Goal: Task Accomplishment & Management: Use online tool/utility

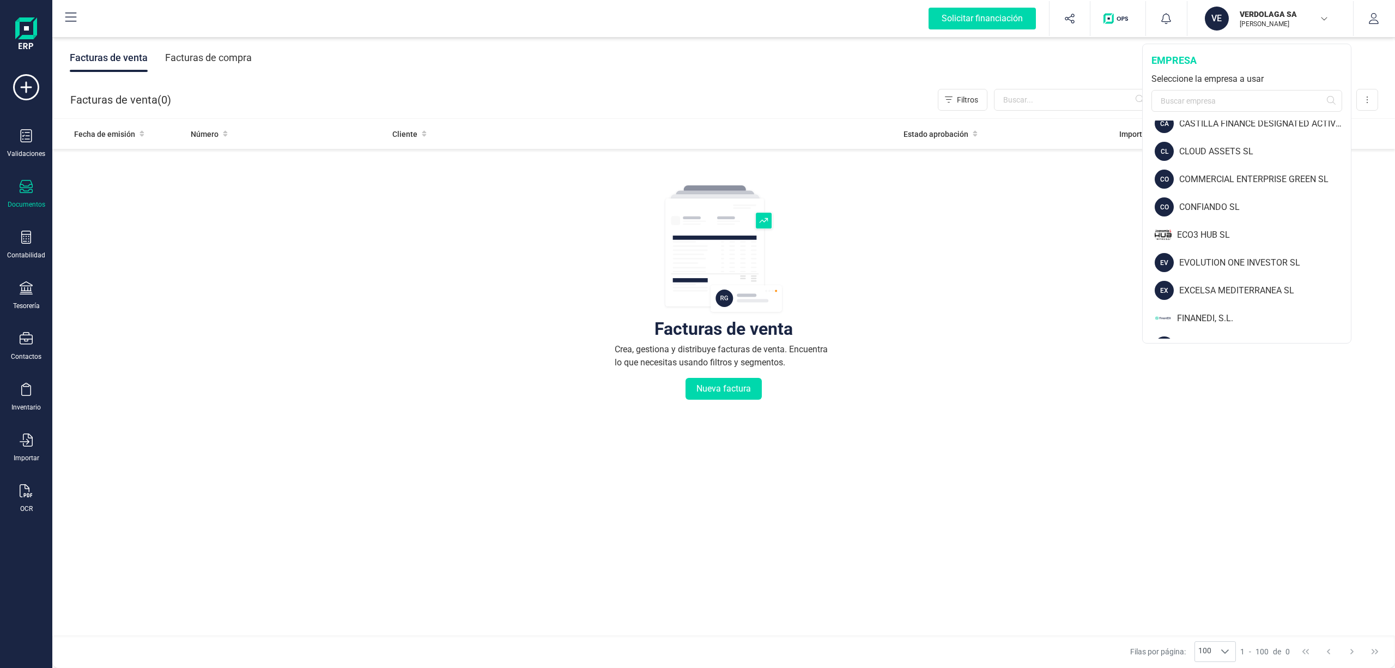
scroll to position [392, 0]
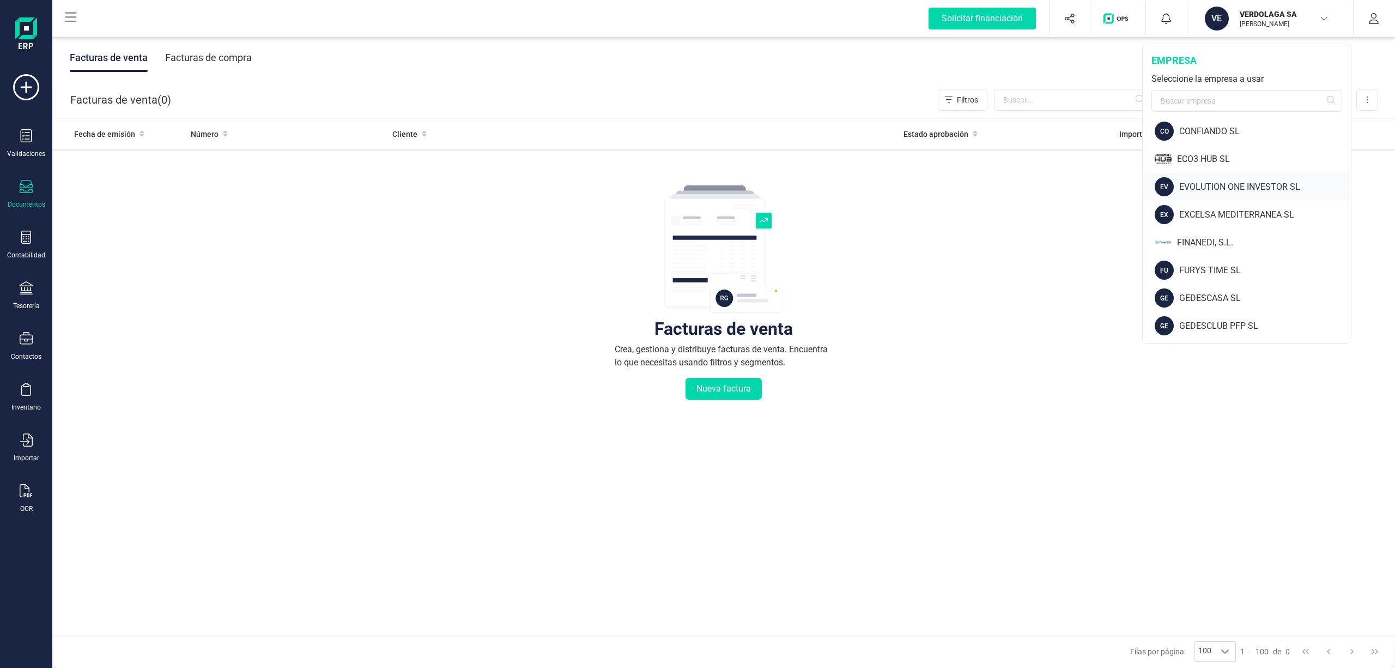
click at [1267, 186] on div "EVOLUTION ONE INVESTOR SL" at bounding box center [1265, 186] width 172 height 13
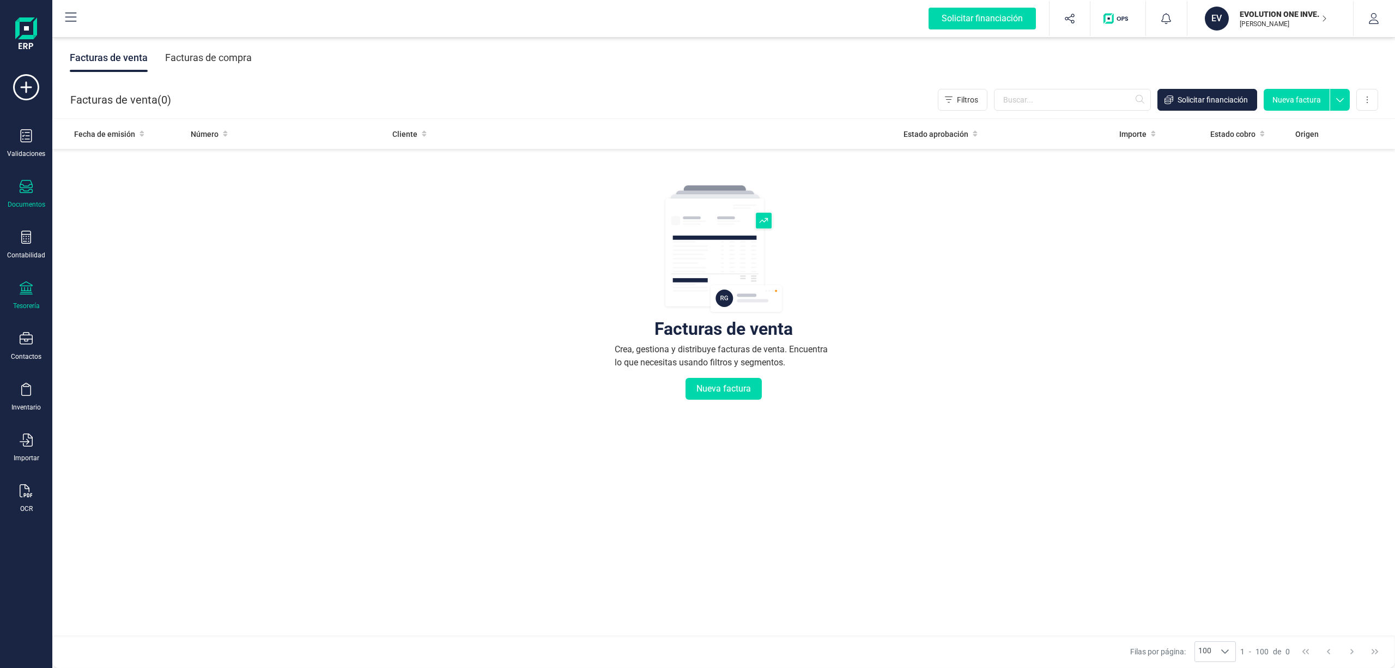
click at [24, 294] on div at bounding box center [26, 289] width 13 height 16
click at [109, 177] on div "Cuentas bancarias" at bounding box center [135, 186] width 144 height 22
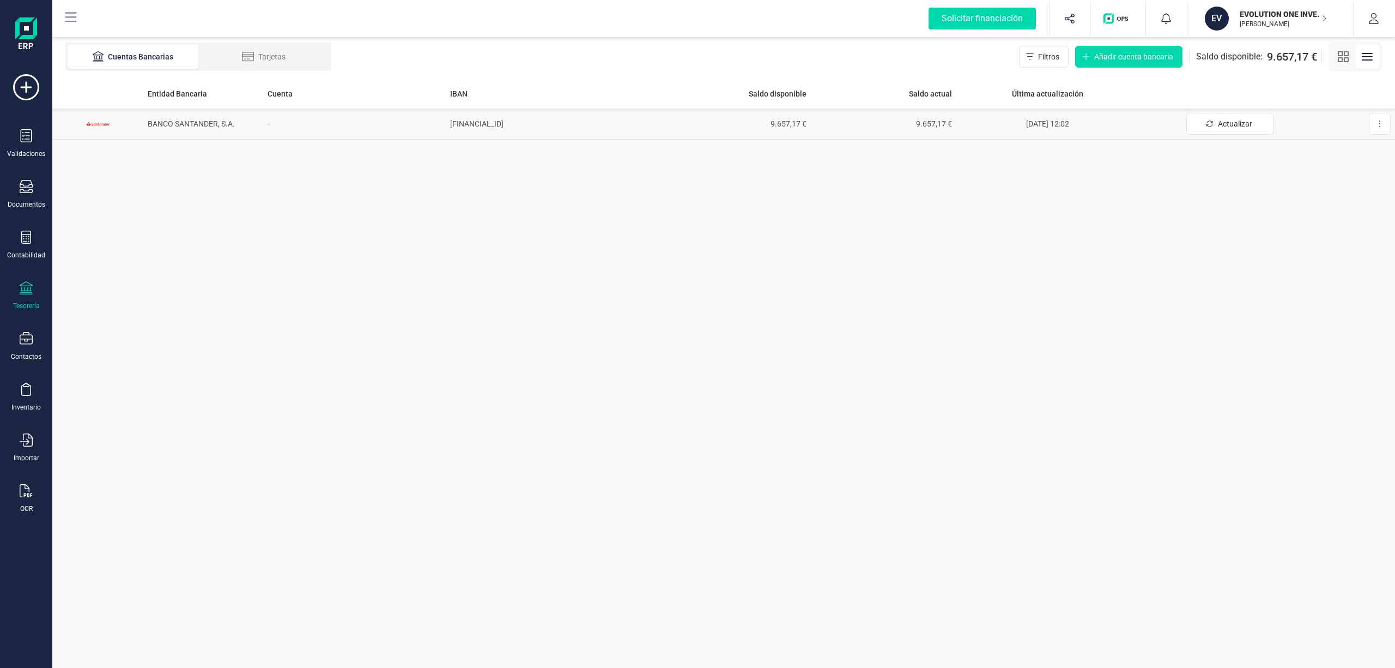
click at [190, 125] on span "BANCO SANTANDER, S.A." at bounding box center [191, 123] width 87 height 9
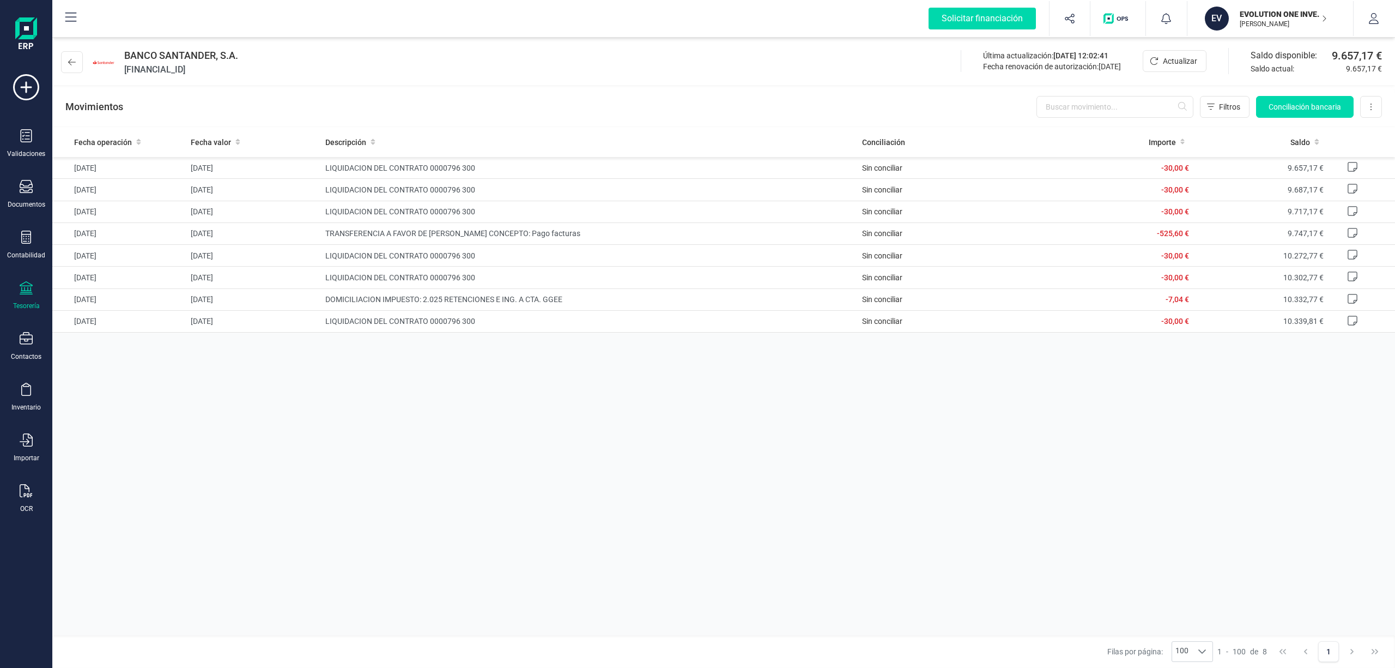
click at [1263, 11] on p "EVOLUTION ONE INVESTOR SL" at bounding box center [1283, 14] width 87 height 11
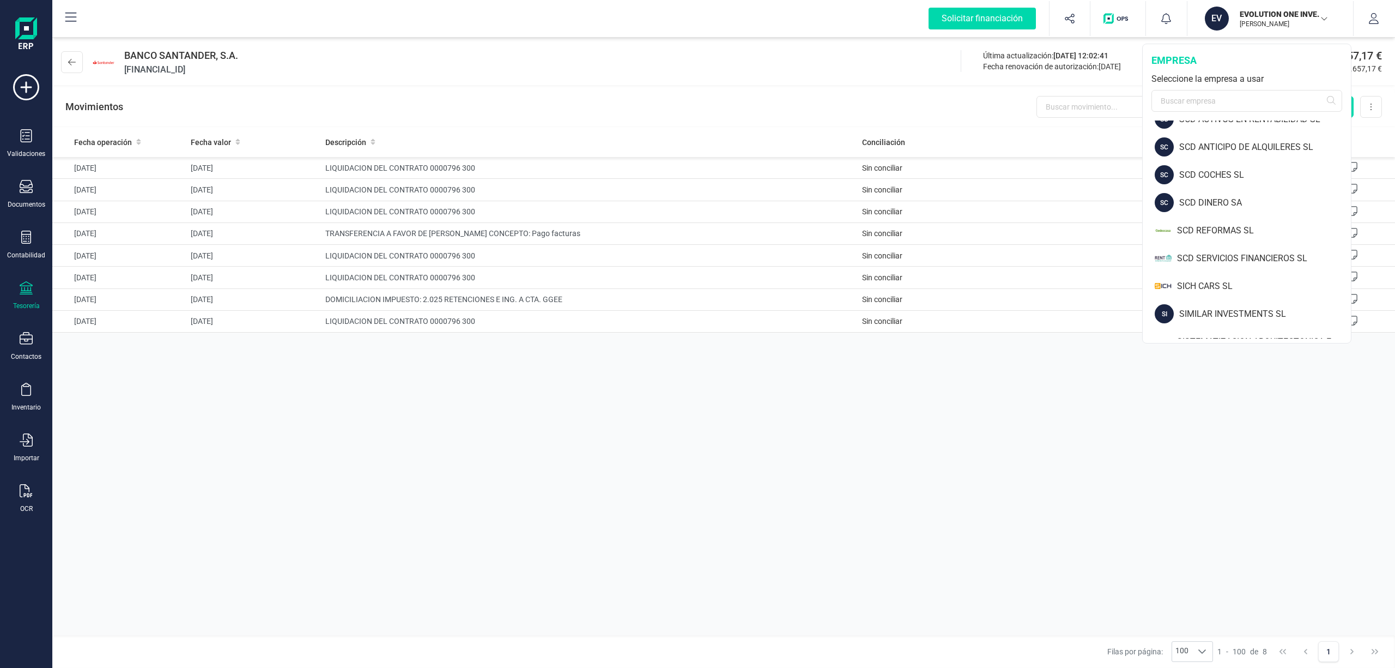
scroll to position [1133, 0]
click at [1282, 249] on div "SCD SERVICIOS FINANCIEROS SL" at bounding box center [1264, 252] width 174 height 13
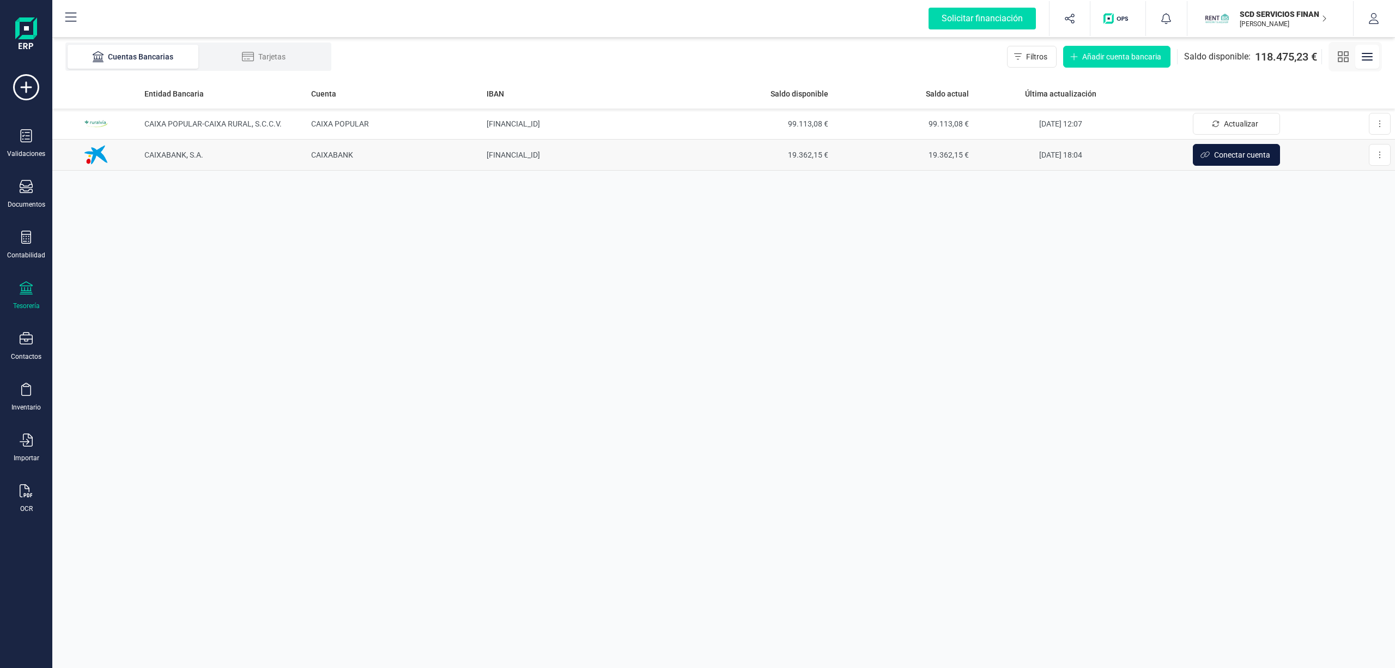
click at [1236, 153] on span "Conectar cuenta" at bounding box center [1242, 154] width 56 height 11
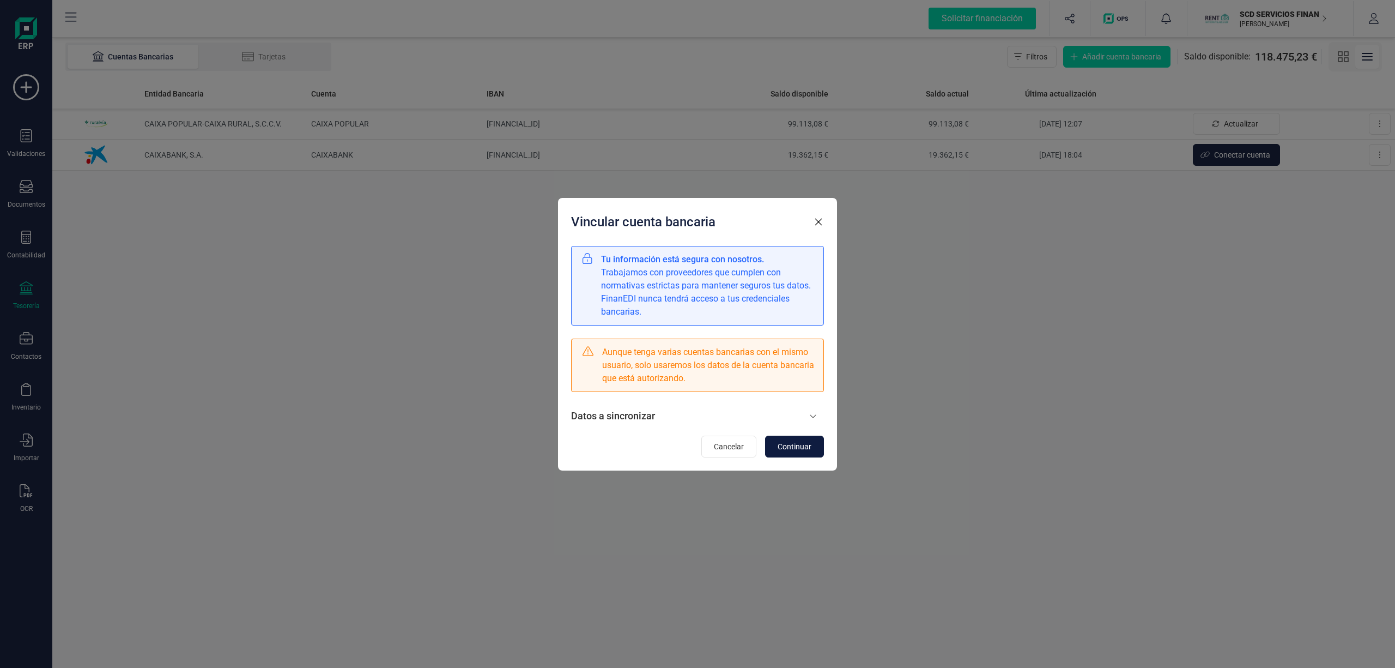
click at [788, 445] on span "Continuar" at bounding box center [795, 446] width 34 height 11
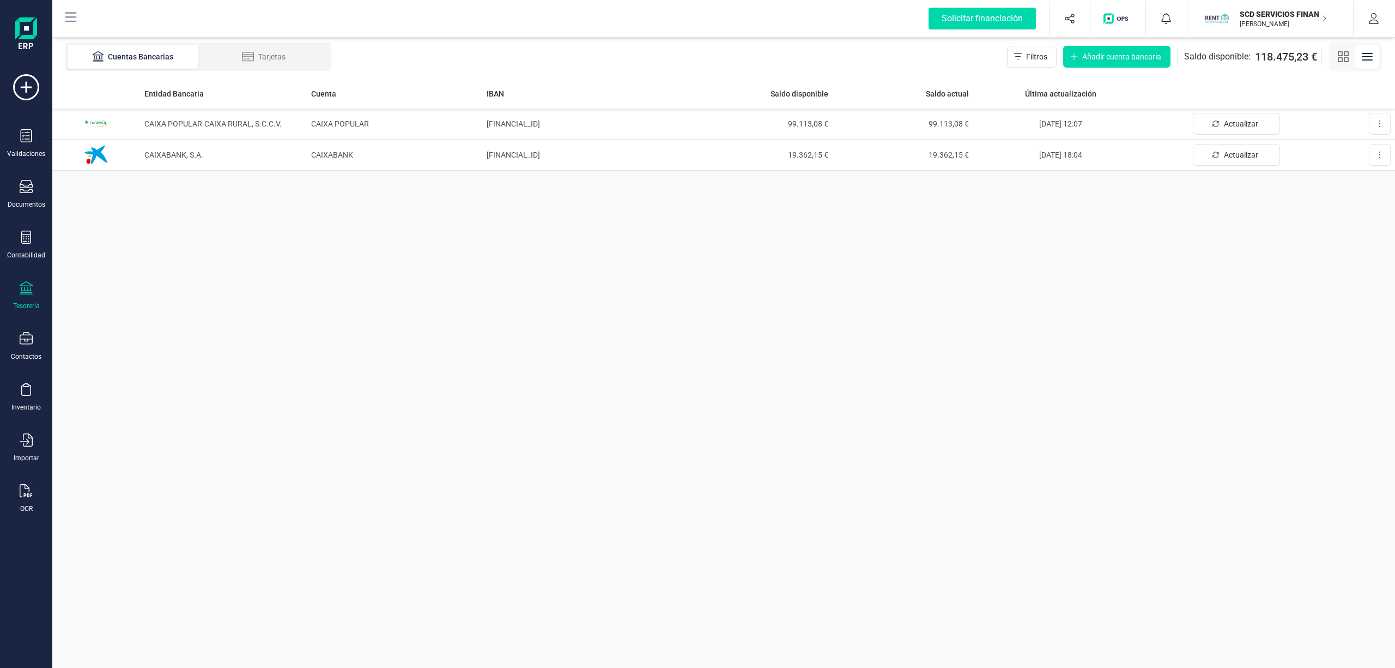
click at [1141, 238] on div "Entidad Bancaria Cuenta IBAN Saldo disponible Saldo actual Última actualización…" at bounding box center [723, 372] width 1343 height 589
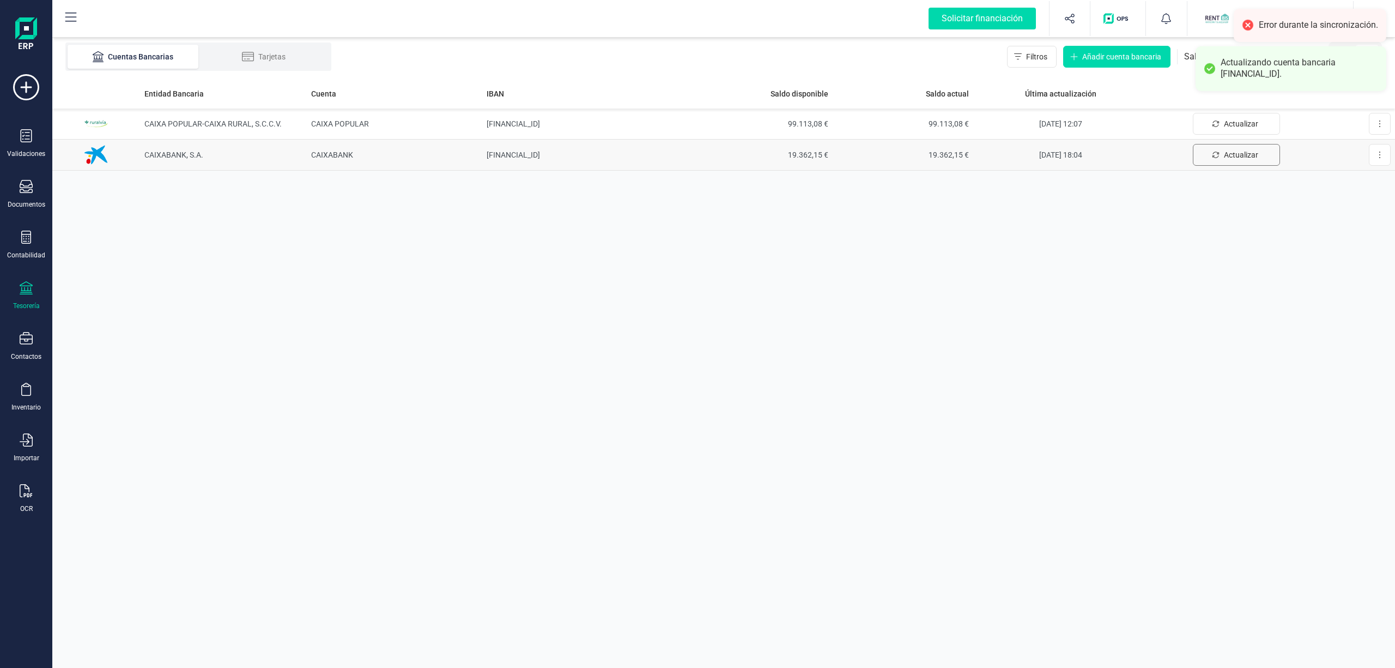
click at [1232, 154] on span "Actualizar" at bounding box center [1241, 154] width 34 height 11
click at [1241, 245] on div "Entidad Bancaria Cuenta IBAN Saldo disponible Saldo actual Última actualización…" at bounding box center [723, 372] width 1343 height 589
click at [1226, 155] on span "Actualizar" at bounding box center [1241, 154] width 34 height 11
click at [1220, 245] on div "Entidad Bancaria Cuenta IBAN Saldo disponible Saldo actual Última actualización…" at bounding box center [723, 372] width 1343 height 589
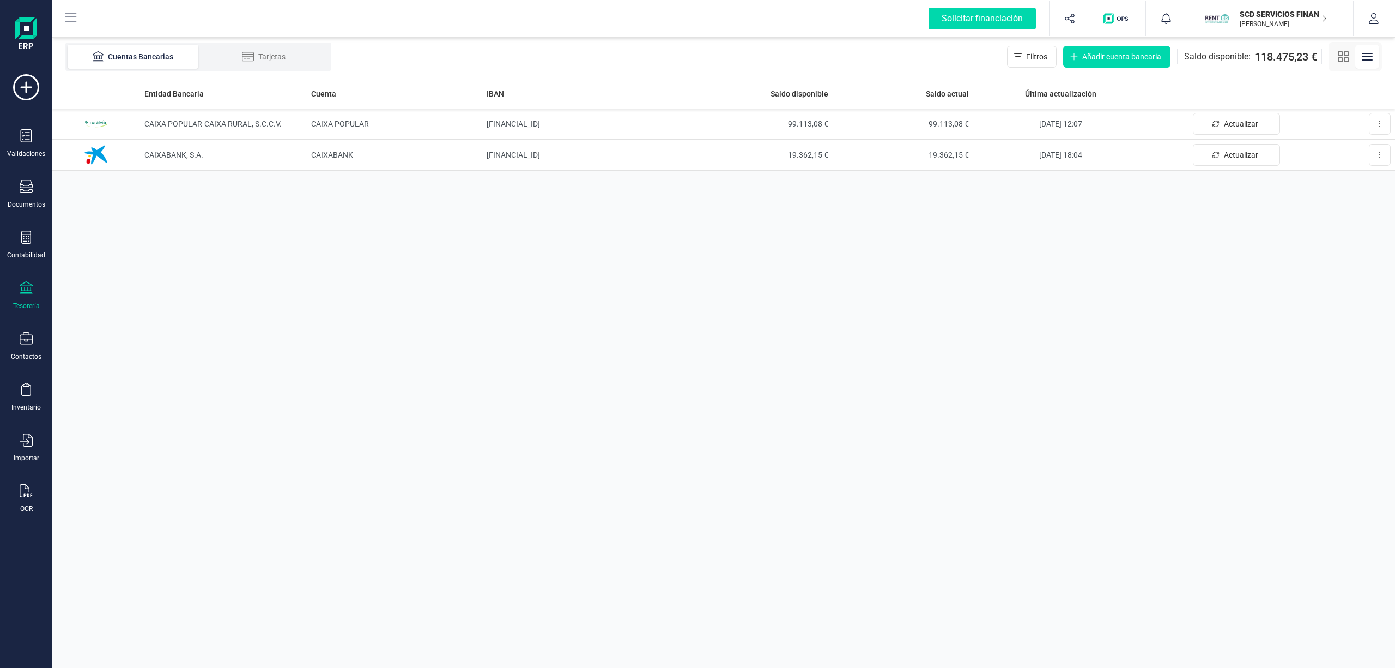
click at [1271, 16] on p "SCD SERVICIOS FINANCIEROS SL" at bounding box center [1283, 14] width 87 height 11
click at [1051, 229] on div "Entidad Bancaria Cuenta IBAN Saldo disponible Saldo actual Última actualización…" at bounding box center [723, 372] width 1343 height 589
click at [1235, 153] on span "Actualizar" at bounding box center [1241, 154] width 34 height 11
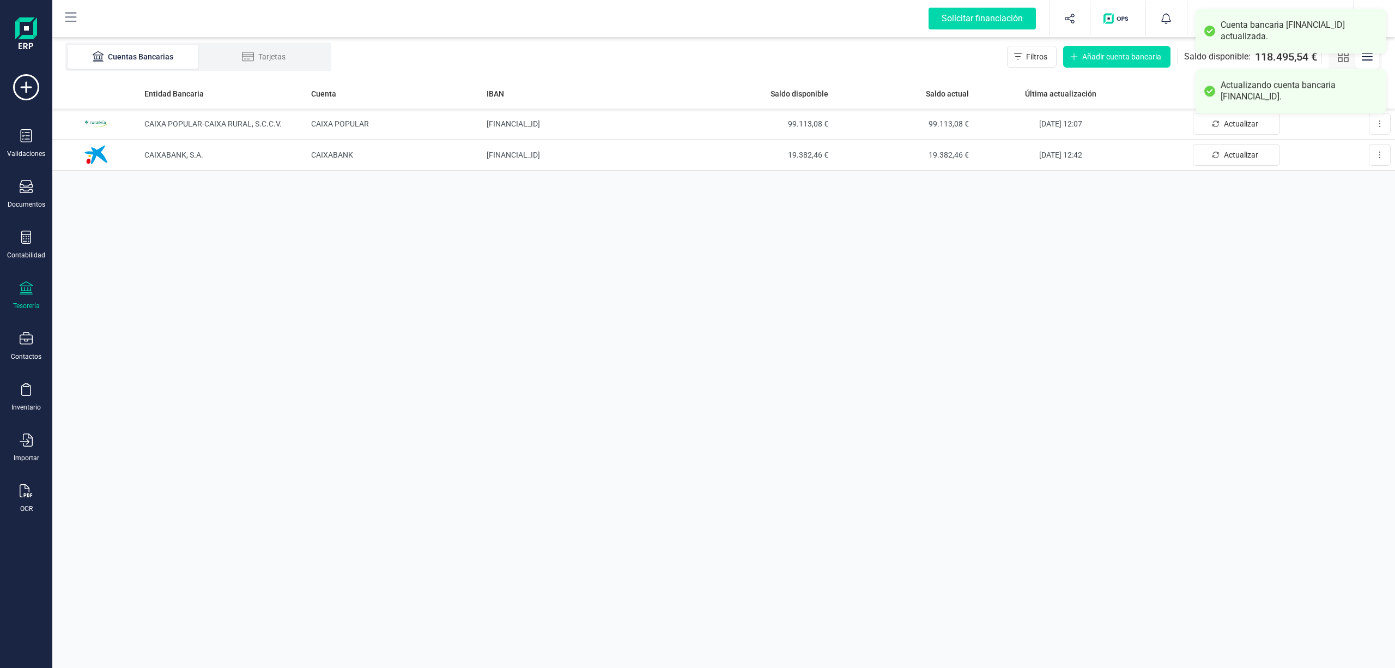
click at [1239, 275] on div "Entidad Bancaria Cuenta IBAN Saldo disponible Saldo actual Última actualización…" at bounding box center [723, 372] width 1343 height 589
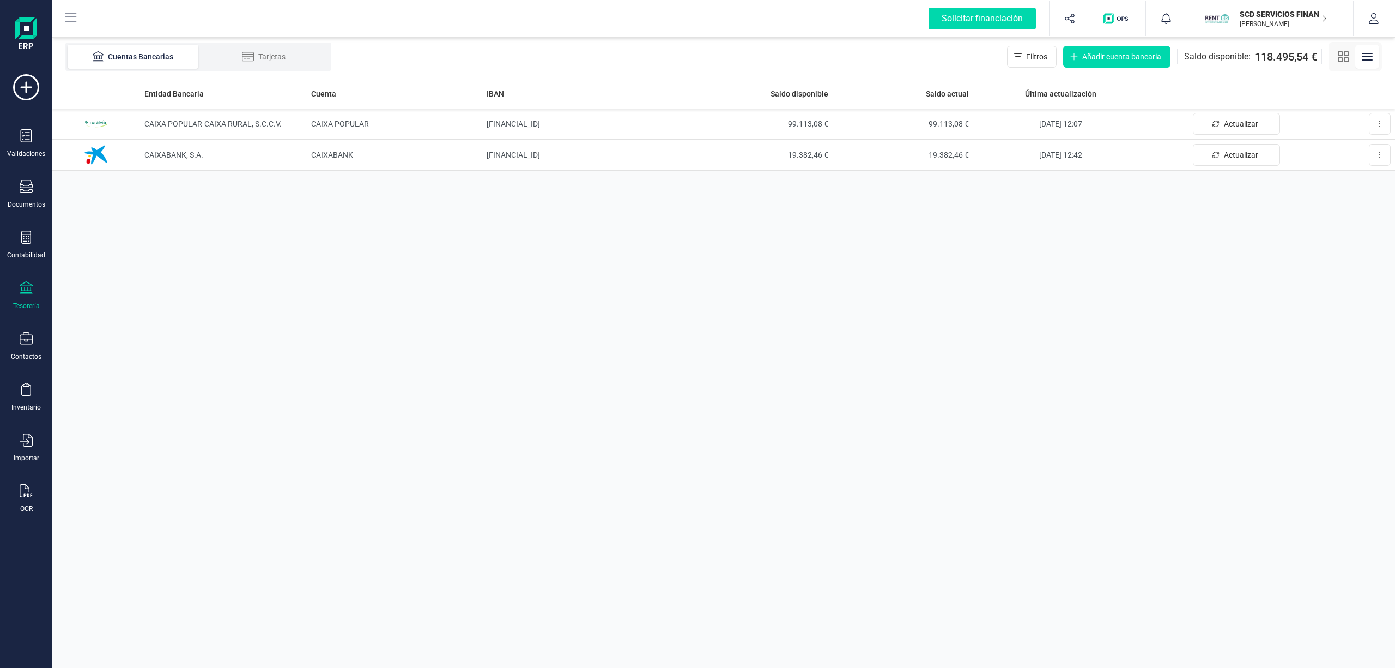
click at [1201, 256] on div "Entidad Bancaria Cuenta IBAN Saldo disponible Saldo actual Última actualización…" at bounding box center [723, 372] width 1343 height 589
click at [1267, 15] on p "SCD SERVICIOS FINANCIEROS SL" at bounding box center [1283, 14] width 87 height 11
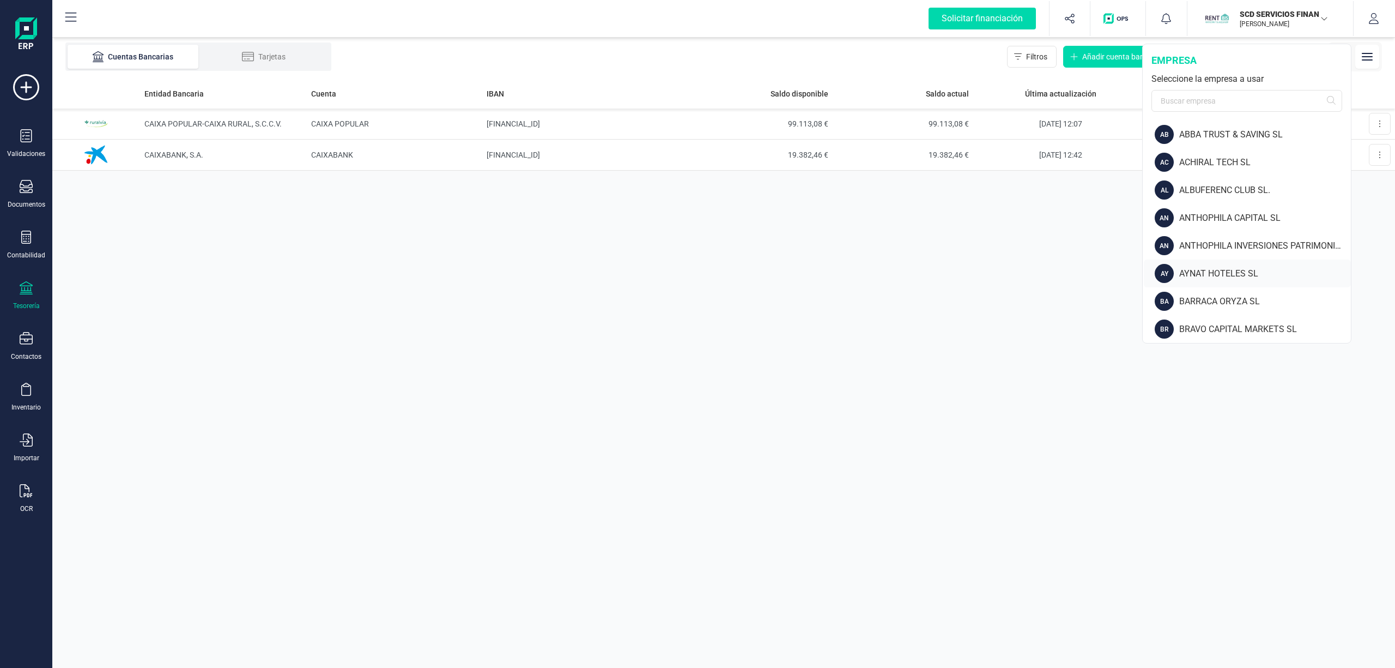
click at [1212, 271] on div "AYNAT HOTELES SL" at bounding box center [1265, 273] width 172 height 13
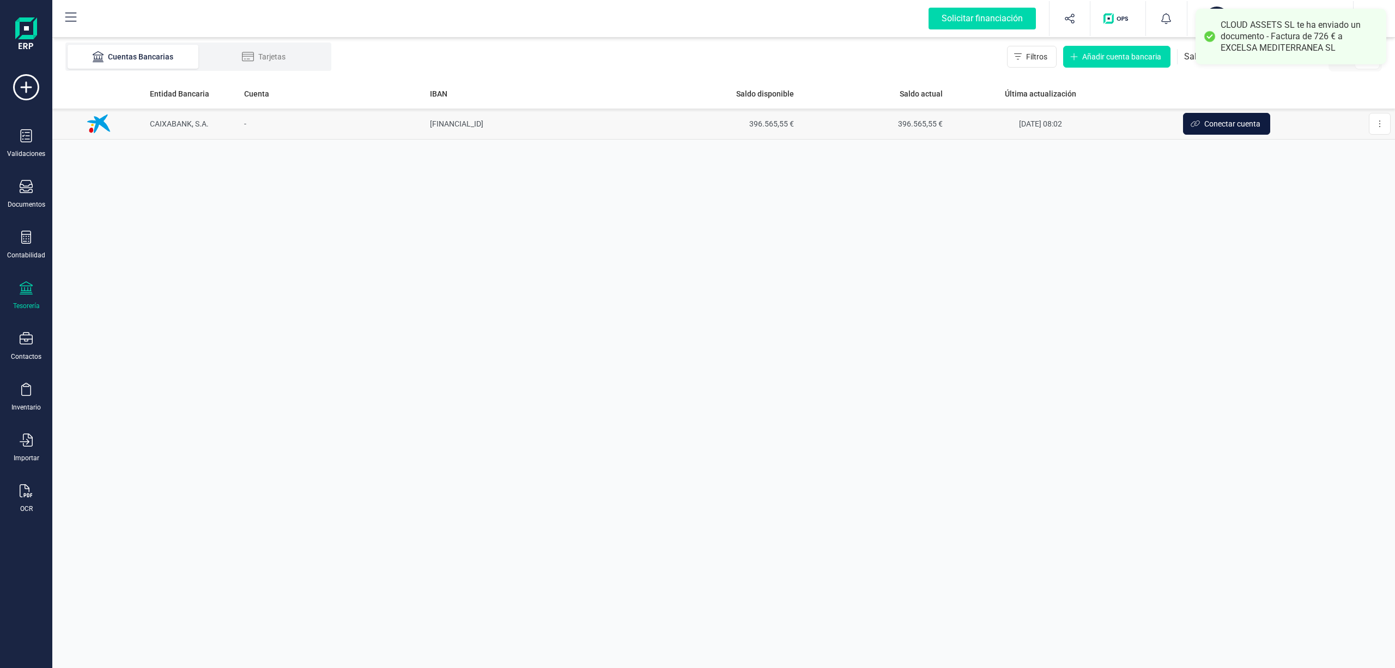
click at [1218, 123] on span "Conectar cuenta" at bounding box center [1232, 123] width 56 height 11
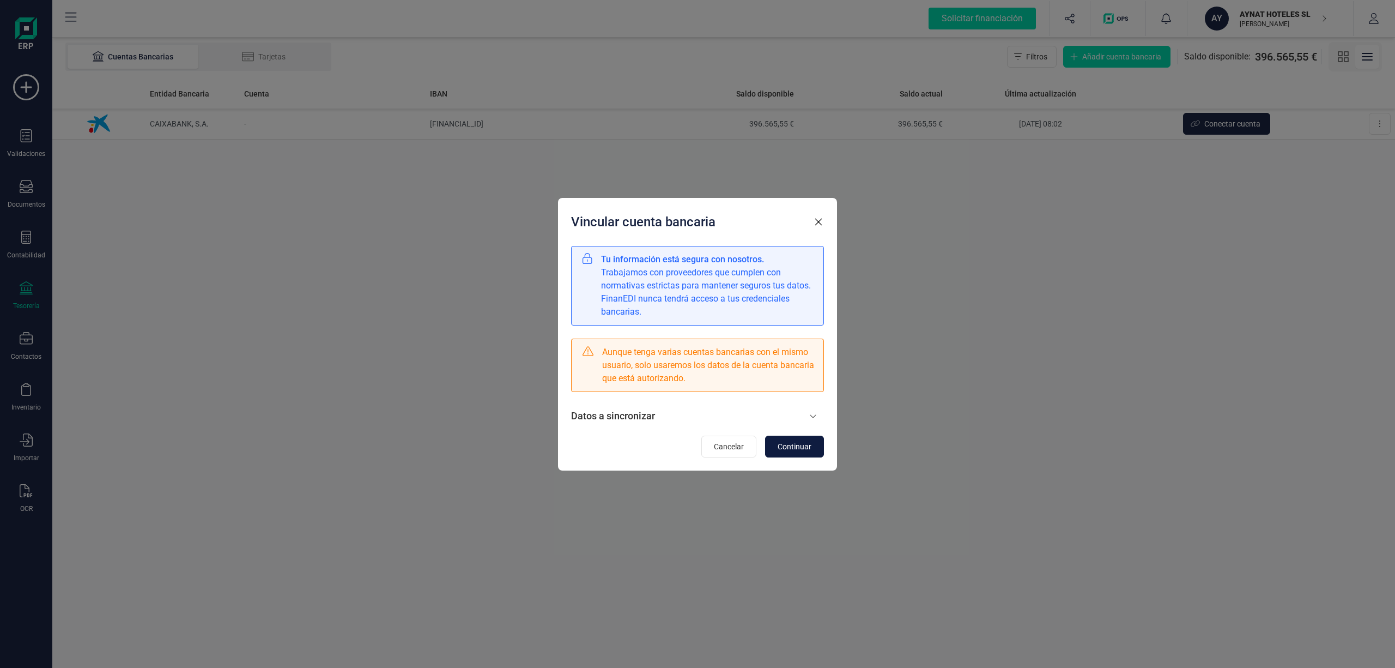
click at [791, 448] on span "Continuar" at bounding box center [795, 446] width 34 height 11
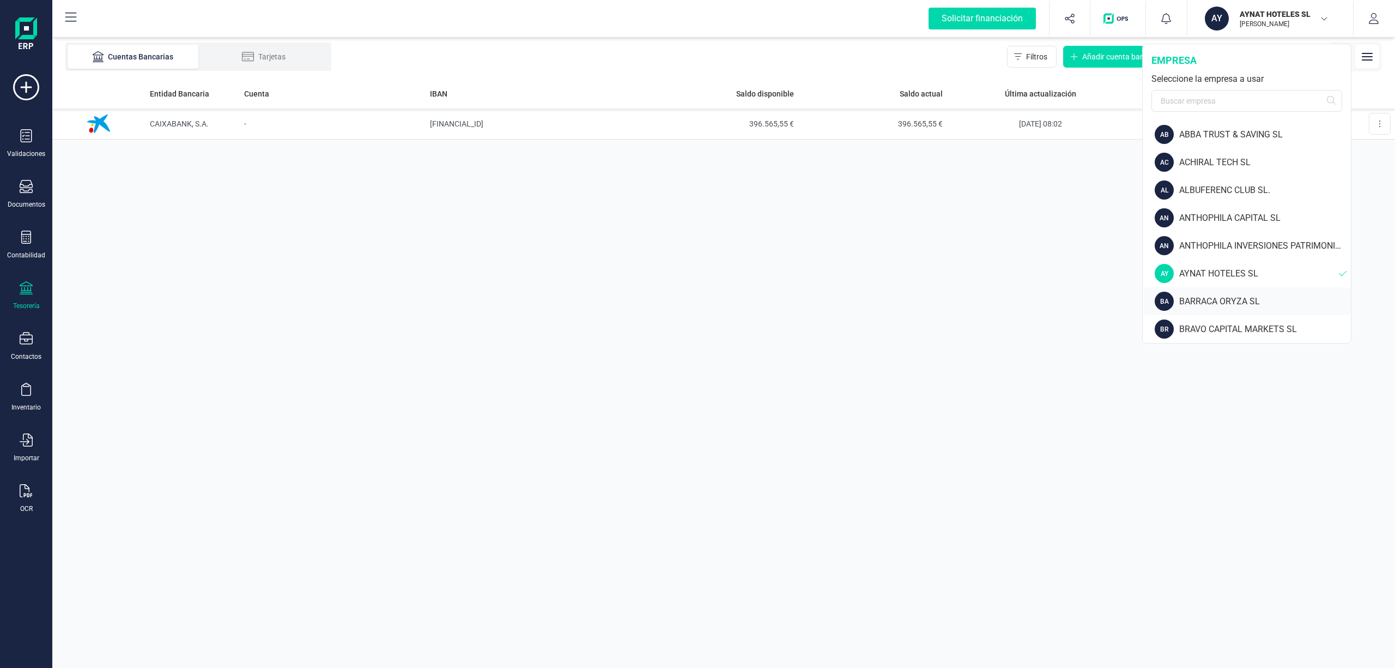
click at [1222, 301] on div "BARRACA ORYZA SL" at bounding box center [1265, 301] width 172 height 13
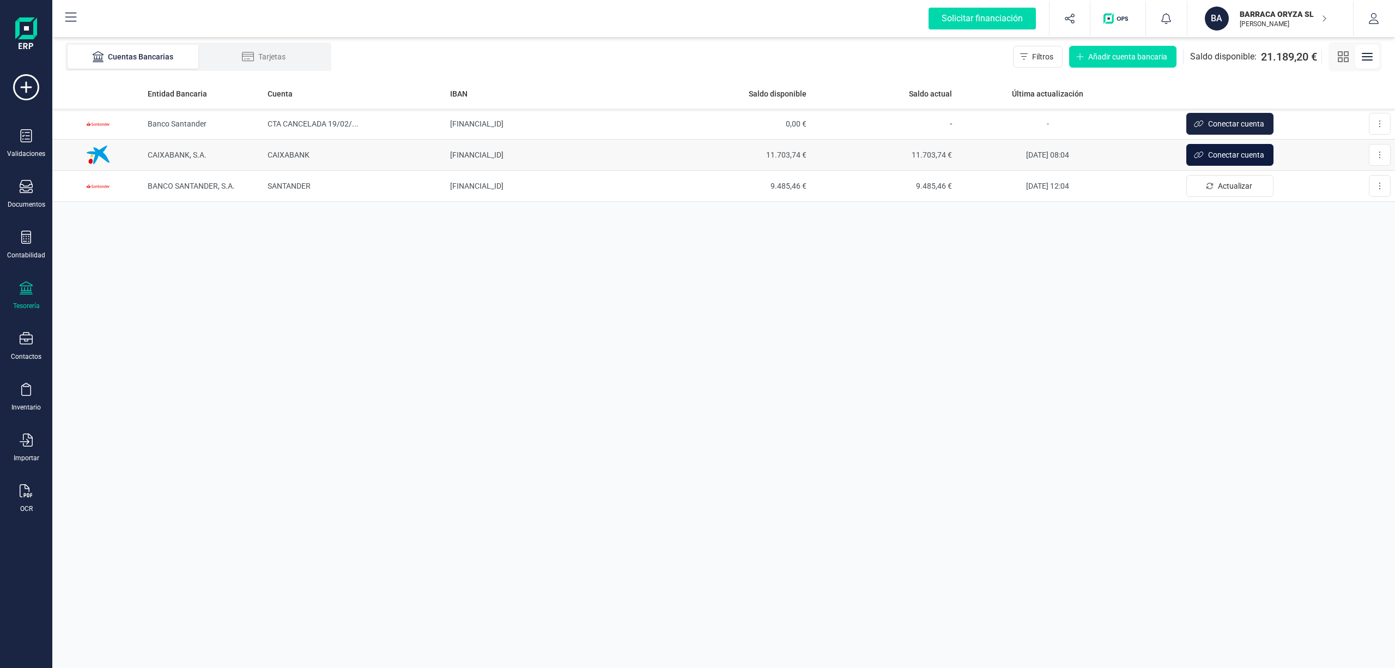
click at [1230, 155] on span "Conectar cuenta" at bounding box center [1236, 154] width 56 height 11
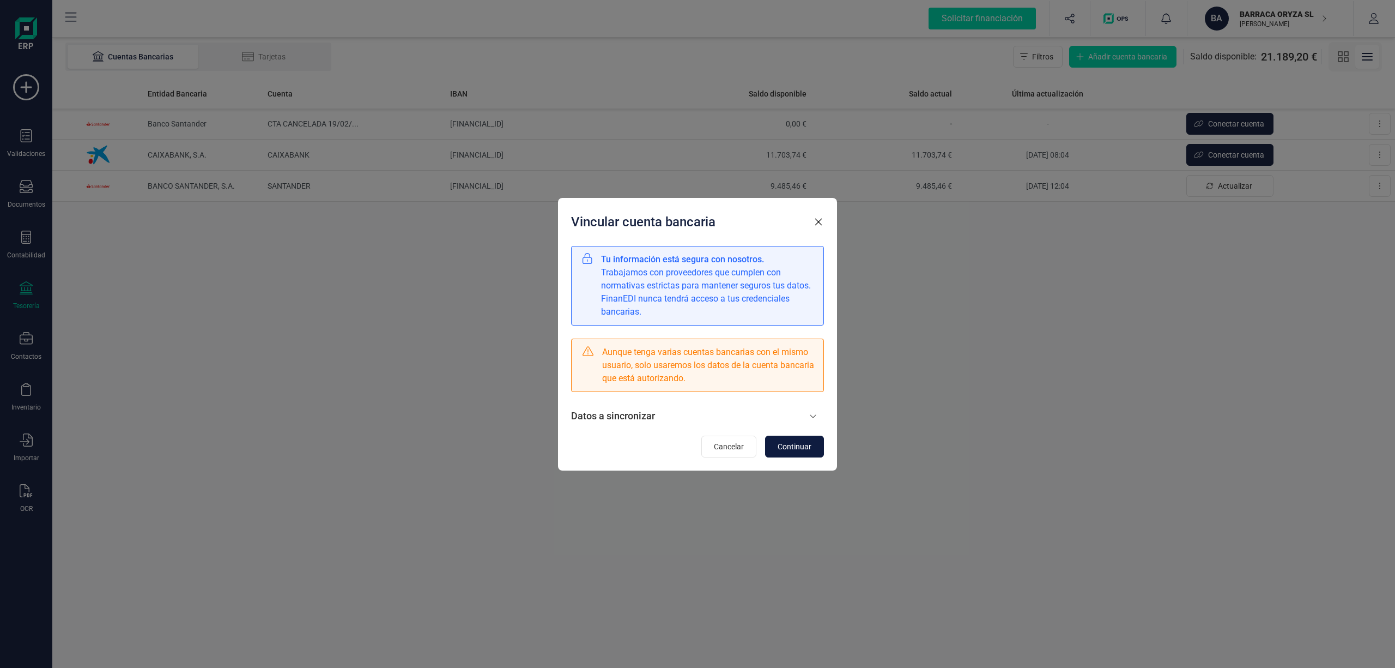
click at [800, 440] on button "Continuar" at bounding box center [794, 446] width 59 height 22
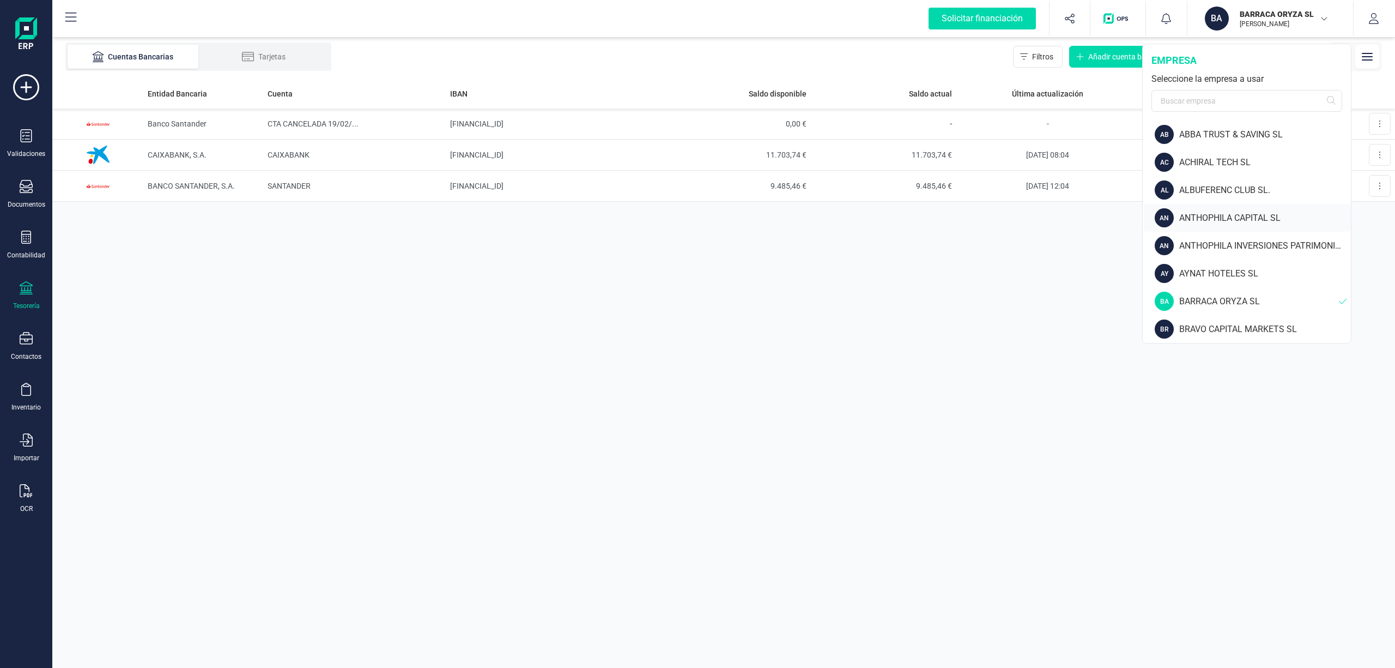
click at [1263, 210] on div "AN ANTHOPHILA CAPITAL SL" at bounding box center [1247, 218] width 207 height 28
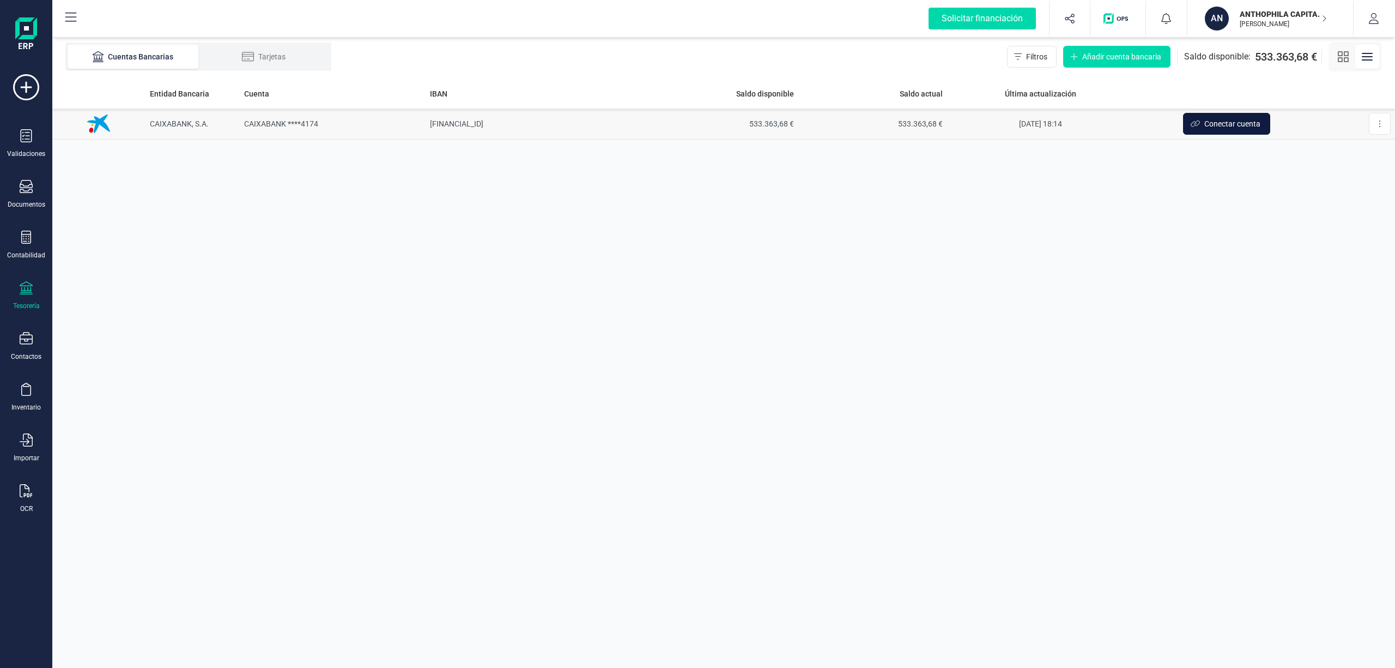
click at [1223, 119] on span "Conectar cuenta" at bounding box center [1232, 123] width 56 height 11
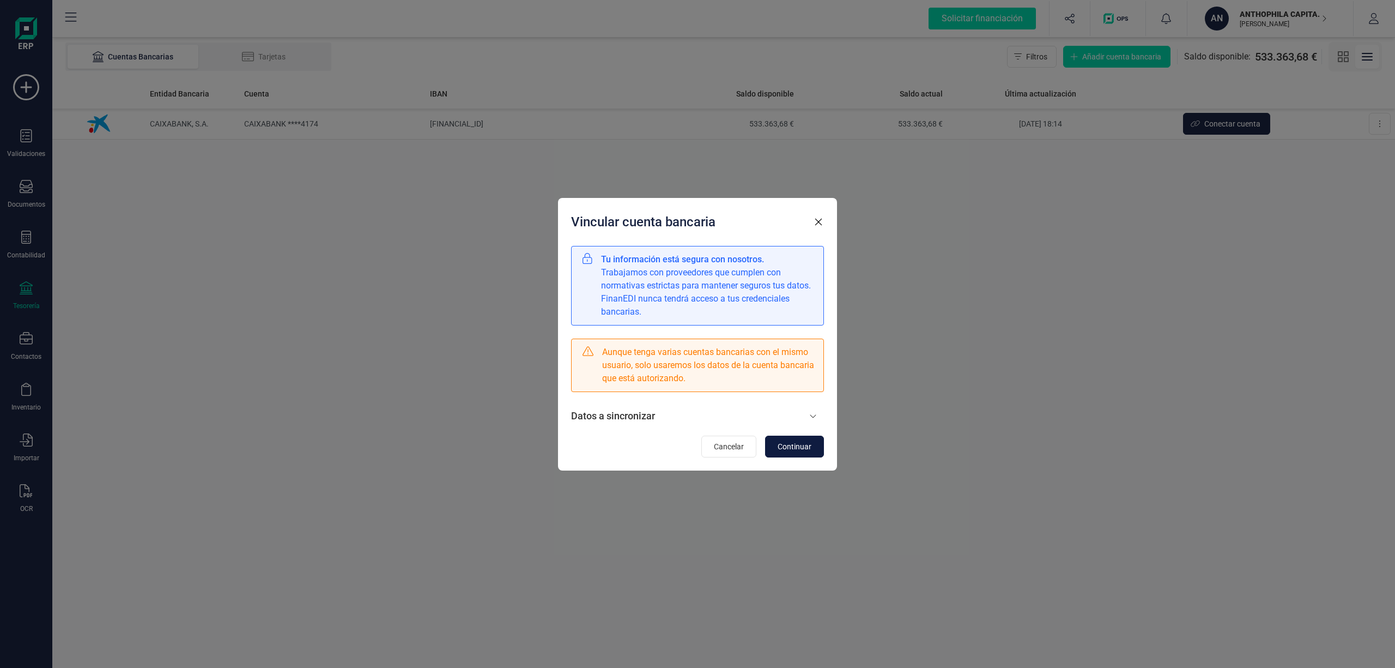
click at [809, 445] on span "Continuar" at bounding box center [795, 446] width 34 height 11
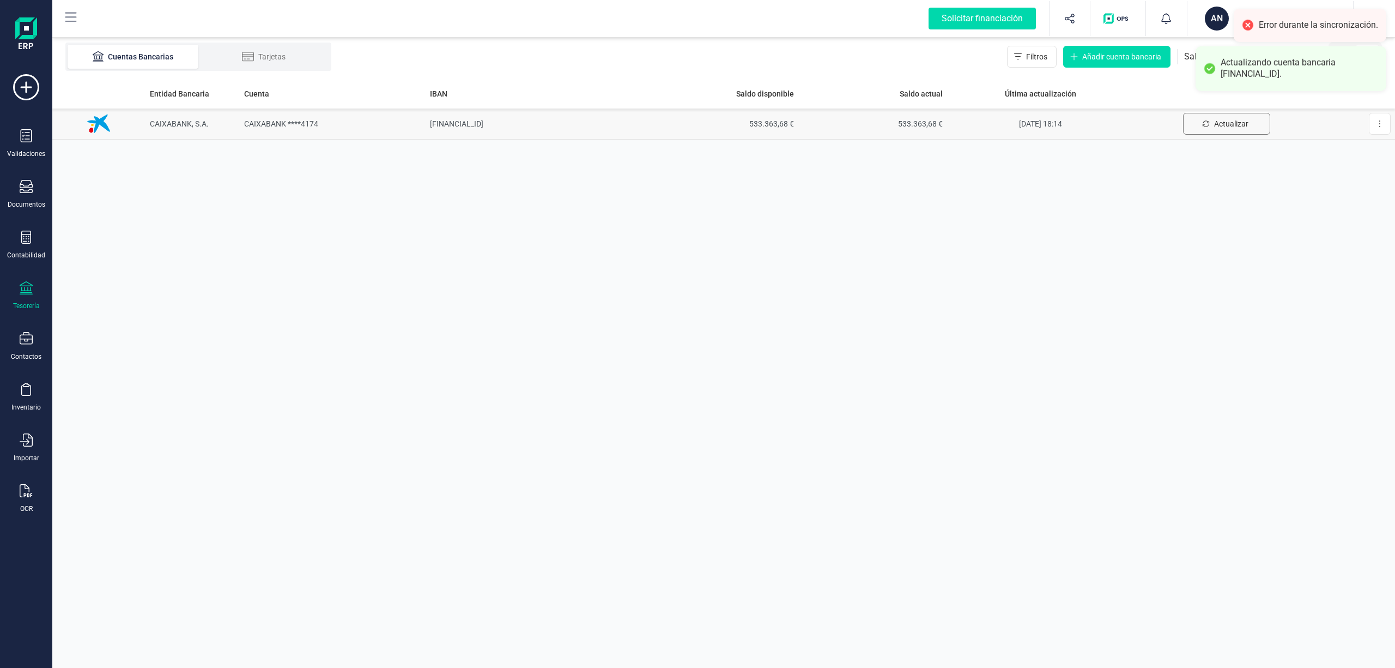
click at [1225, 120] on span "Actualizar" at bounding box center [1231, 123] width 34 height 11
click at [1283, 344] on div "Entidad Bancaria Cuenta IBAN Saldo disponible Saldo actual Última actualización…" at bounding box center [723, 372] width 1343 height 589
click at [1215, 203] on div "Entidad Bancaria Cuenta IBAN Saldo disponible Saldo actual Última actualización…" at bounding box center [723, 372] width 1343 height 589
click at [1232, 121] on span "Actualizar" at bounding box center [1231, 123] width 34 height 11
click at [1341, 219] on div "Entidad Bancaria Cuenta IBAN Saldo disponible Saldo actual Última actualización…" at bounding box center [723, 372] width 1343 height 589
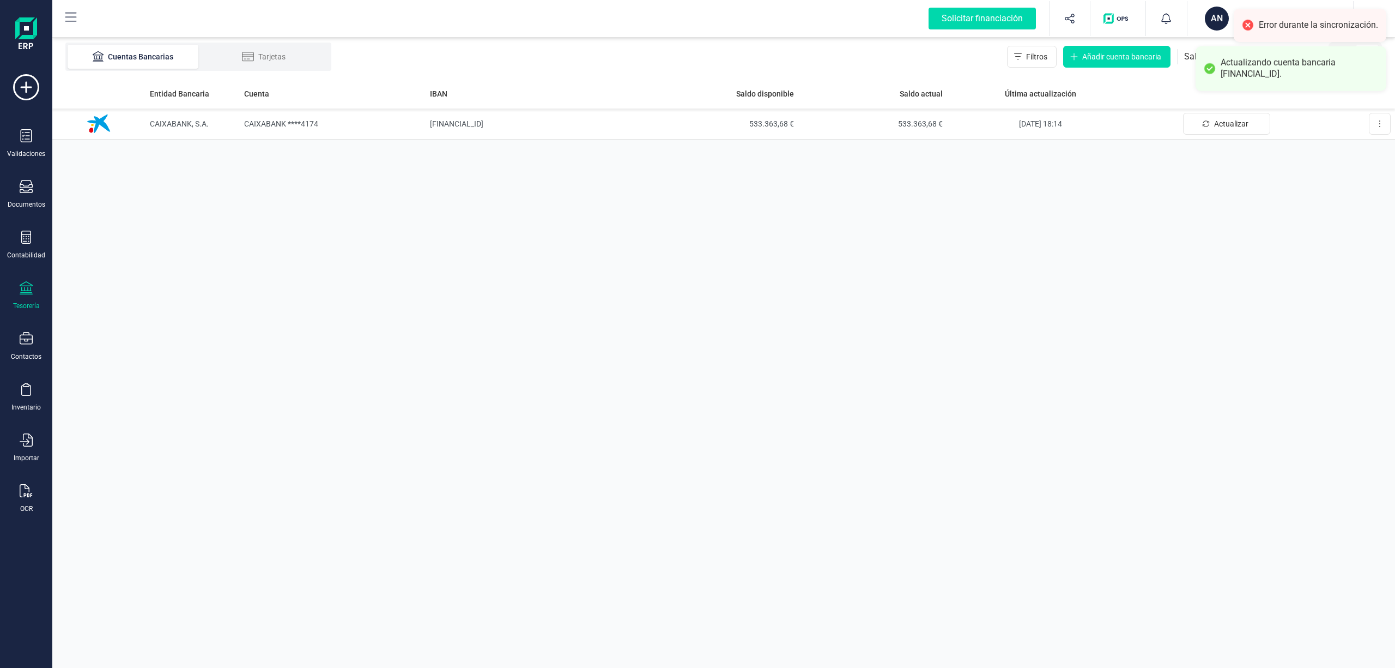
drag, startPoint x: 1377, startPoint y: 226, endPoint x: 1357, endPoint y: 164, distance: 64.6
click at [1377, 222] on div "Entidad Bancaria Cuenta IBAN Saldo disponible Saldo actual Última actualización…" at bounding box center [723, 372] width 1343 height 589
click at [1299, 16] on p "ANTHOPHILA CAPITAL SL" at bounding box center [1283, 14] width 87 height 11
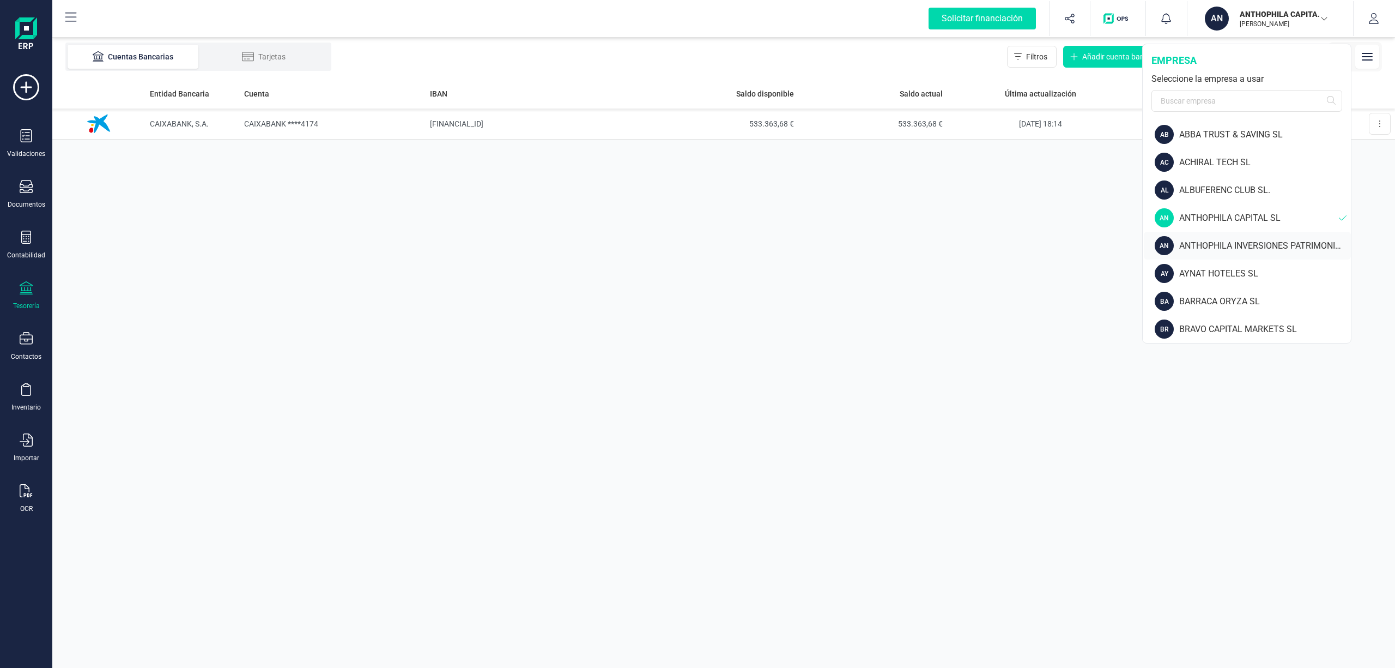
click at [1224, 243] on div "ANTHOPHILA INVERSIONES PATRIMONIALES SL" at bounding box center [1265, 245] width 172 height 13
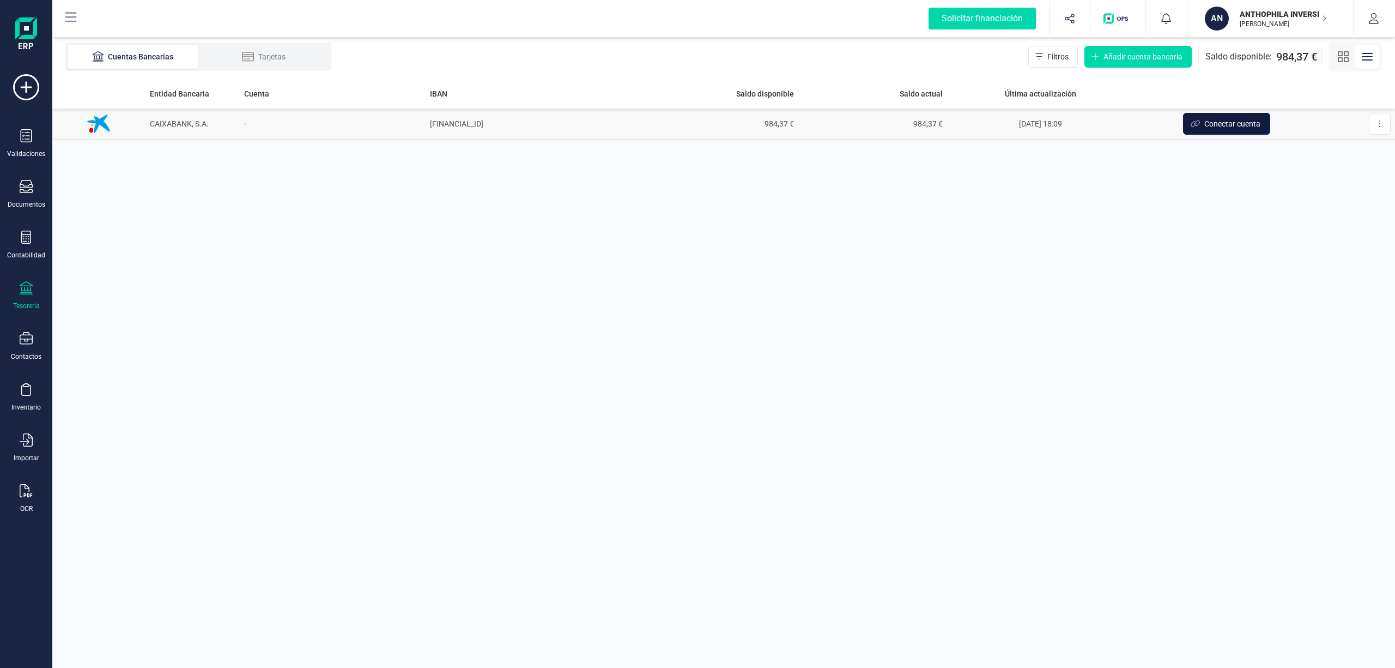
click at [1215, 125] on span "Conectar cuenta" at bounding box center [1232, 123] width 56 height 11
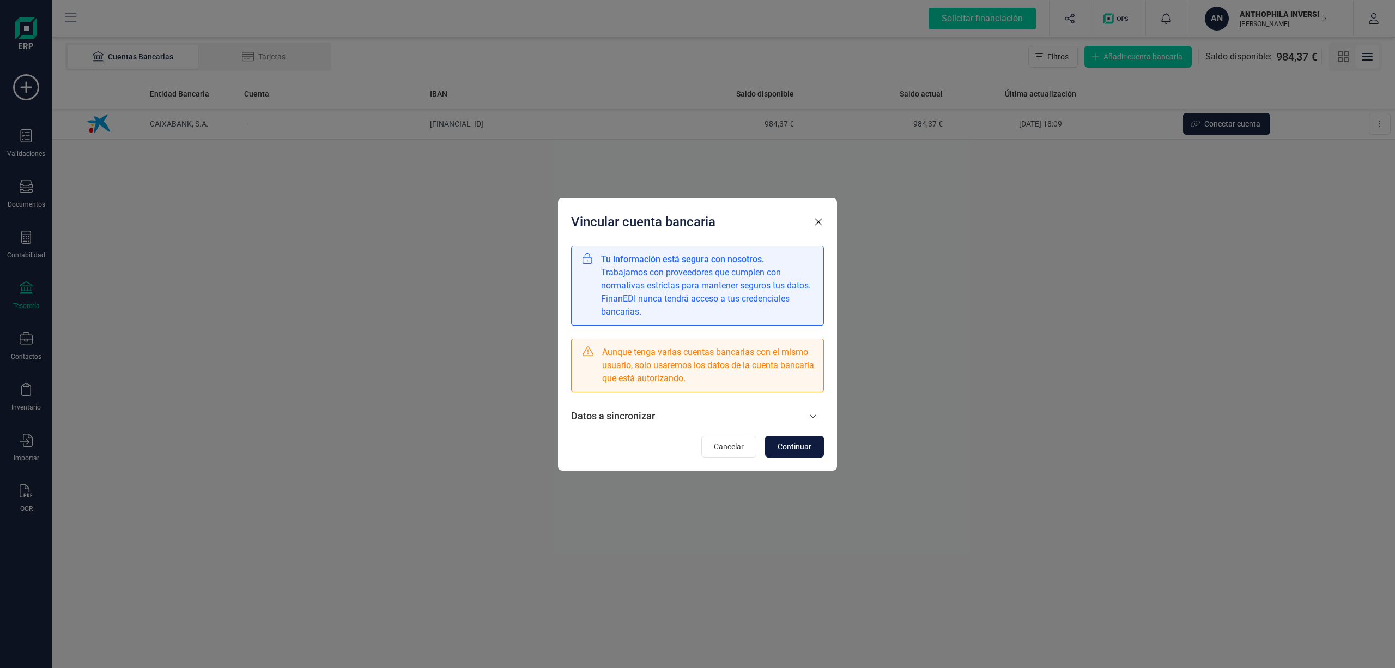
click at [789, 450] on span "Continuar" at bounding box center [795, 446] width 34 height 11
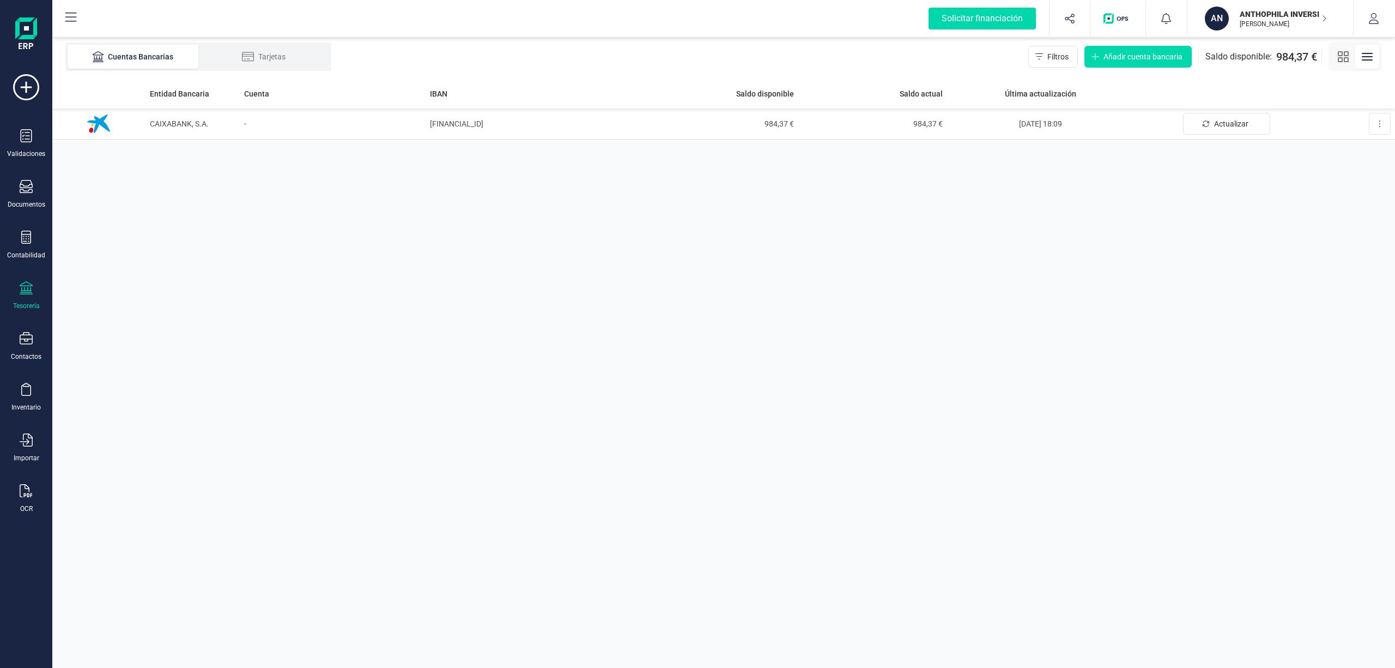
click at [1308, 15] on p "ANTHOPHILA INVERSIONES PATRIMONIALES SL" at bounding box center [1283, 14] width 87 height 11
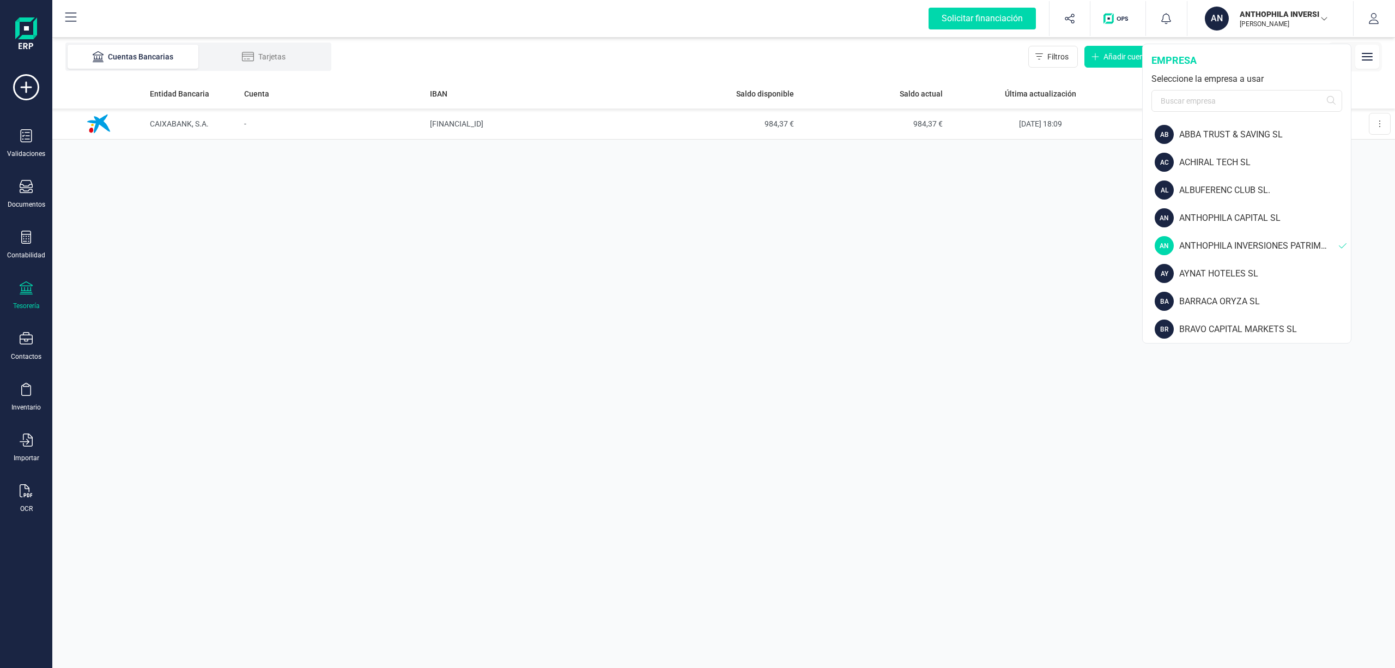
click at [1348, 161] on div "AB ABBA TRUST & SAVING SL AC ACHIRAL TECH SL AL ALBUFERENC CLUB SL. AN ANTHOPHI…" at bounding box center [1247, 229] width 208 height 218
drag, startPoint x: 1347, startPoint y: 156, endPoint x: 1348, endPoint y: 165, distance: 8.8
click at [1346, 189] on div "AB ABBA TRUST & SAVING SL AC ACHIRAL TECH SL AL ALBUFERENC CLUB SL. AN ANTHOPHI…" at bounding box center [1247, 229] width 208 height 218
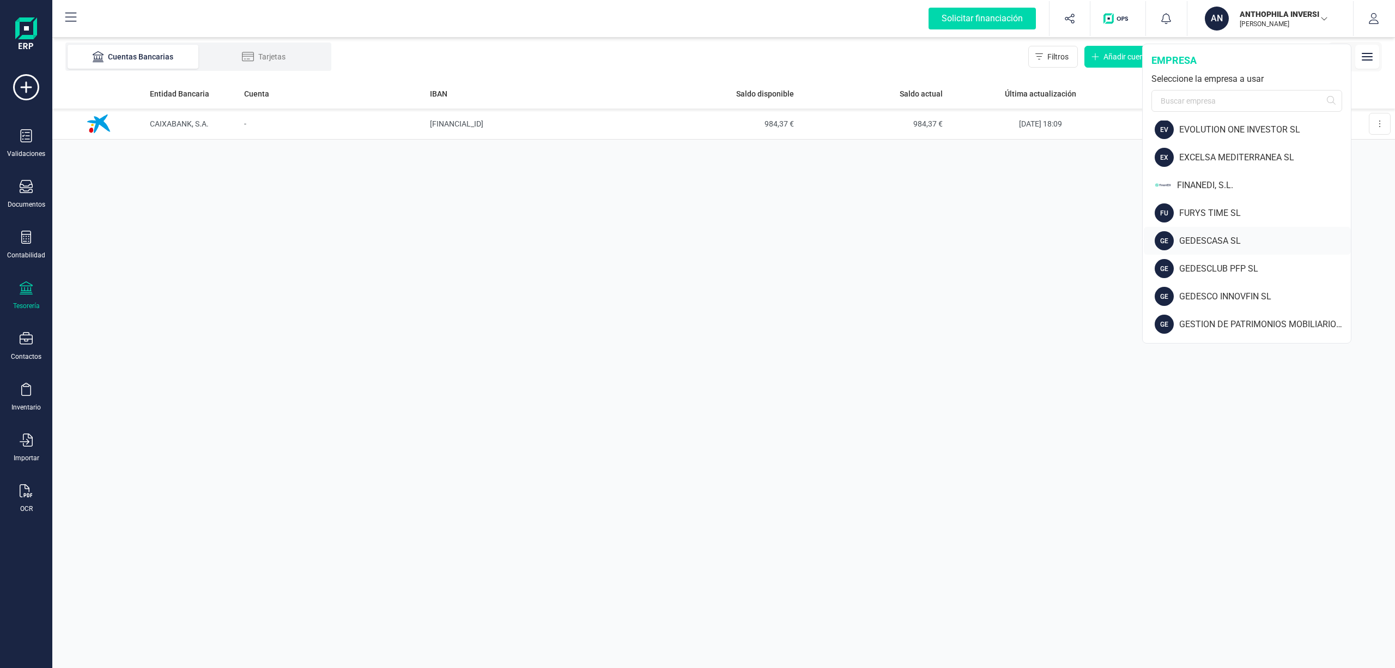
click at [1217, 232] on div "GE GEDESCASA SL" at bounding box center [1247, 241] width 207 height 28
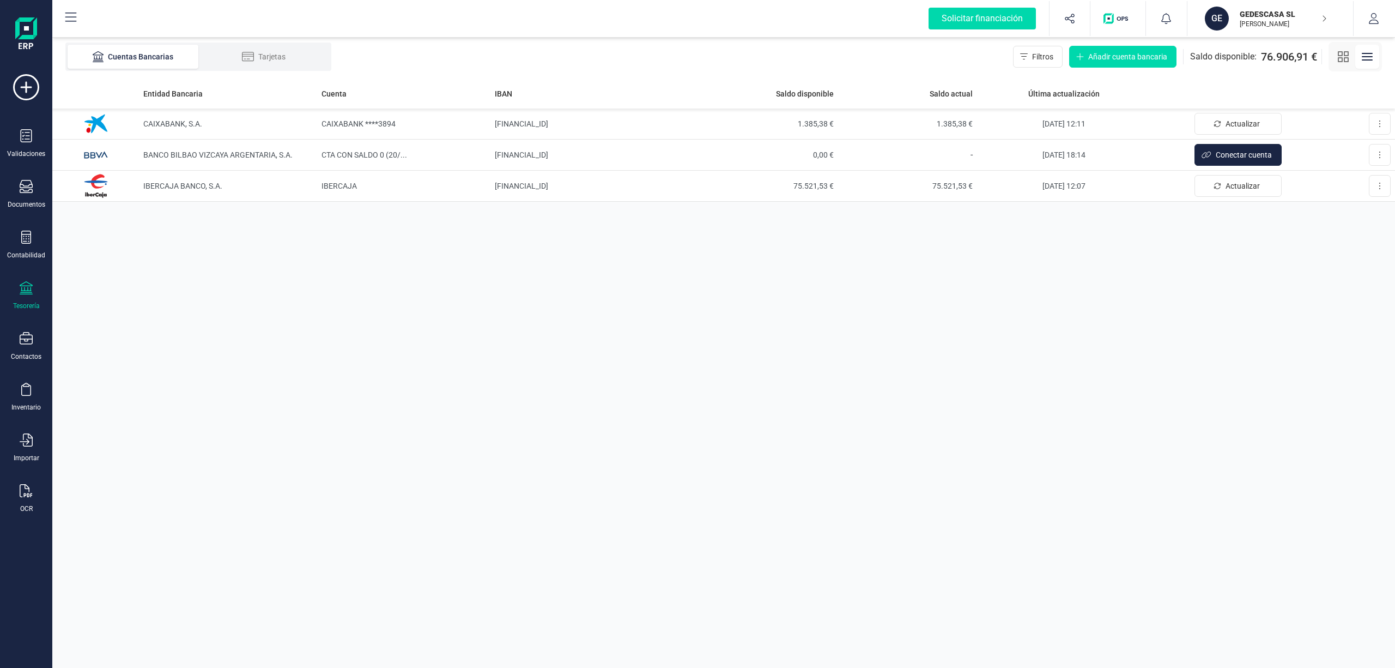
click at [1246, 18] on p "GEDESCASA SL" at bounding box center [1283, 14] width 87 height 11
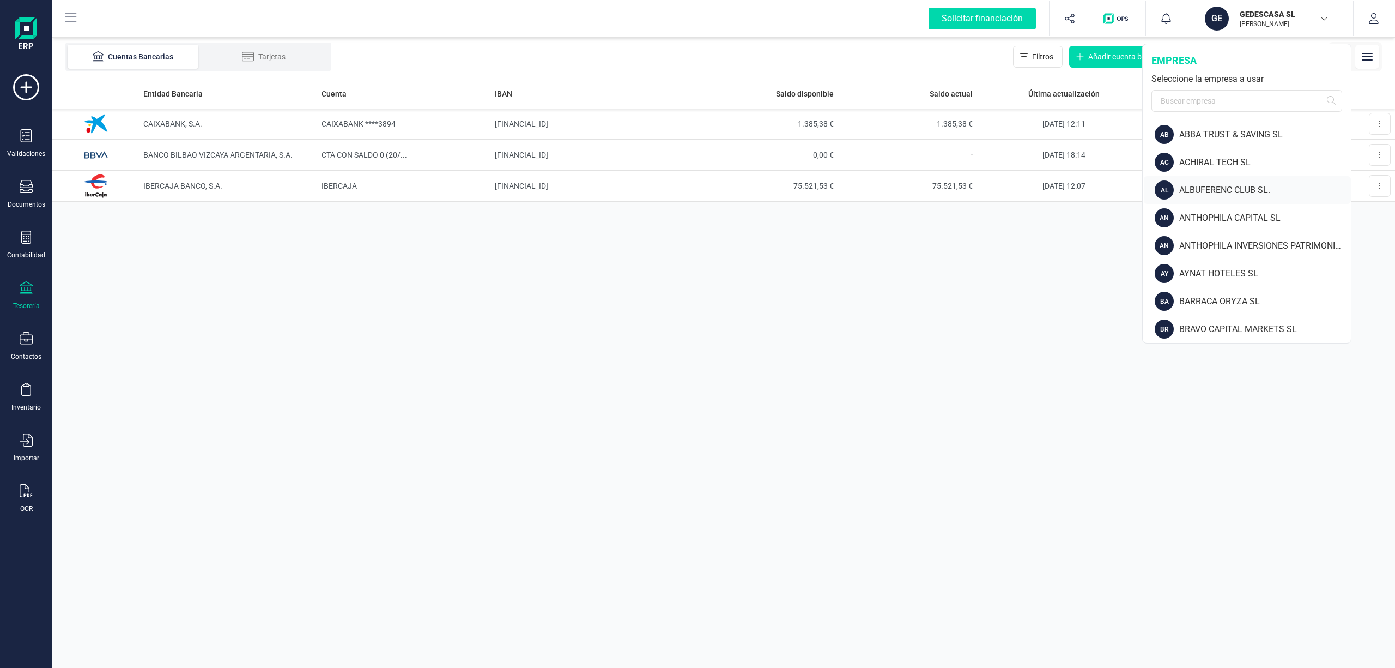
click at [1208, 186] on div "ALBUFERENC CLUB SL." at bounding box center [1265, 190] width 172 height 13
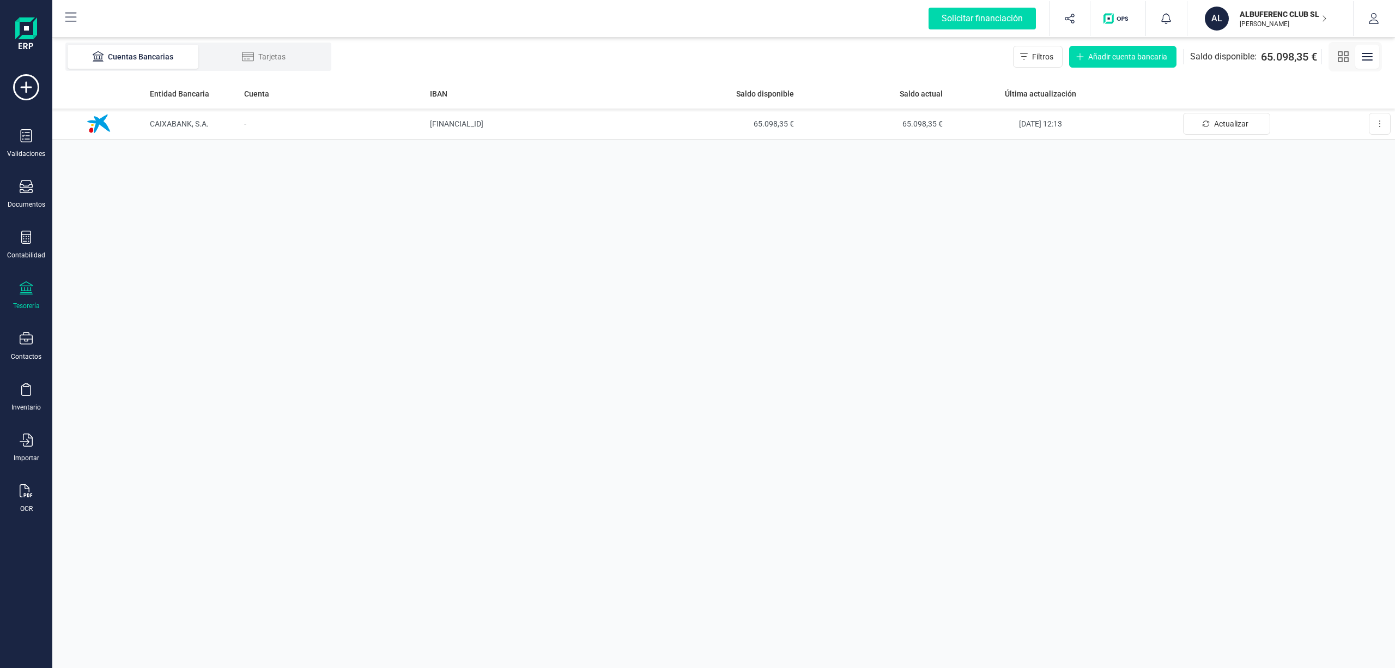
click at [1271, 13] on p "ALBUFERENC CLUB SL." at bounding box center [1283, 14] width 87 height 11
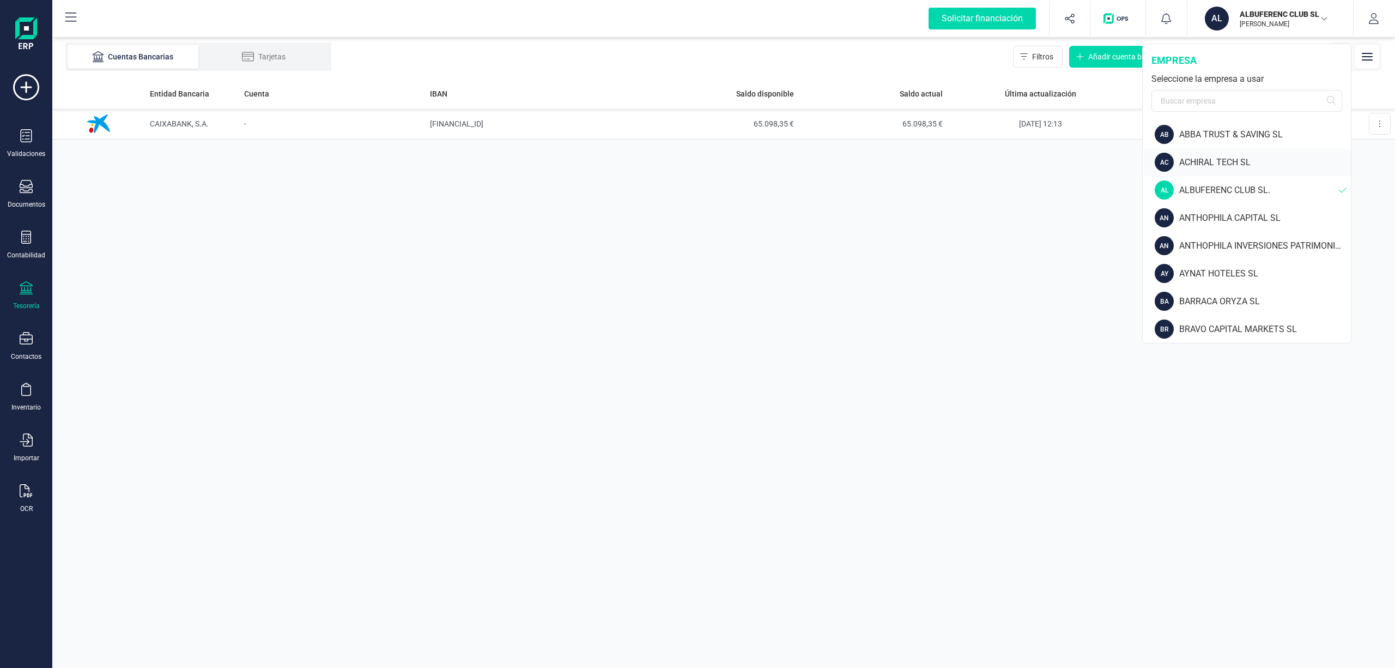
click at [1226, 153] on div "AC ACHIRAL TECH SL" at bounding box center [1247, 162] width 207 height 28
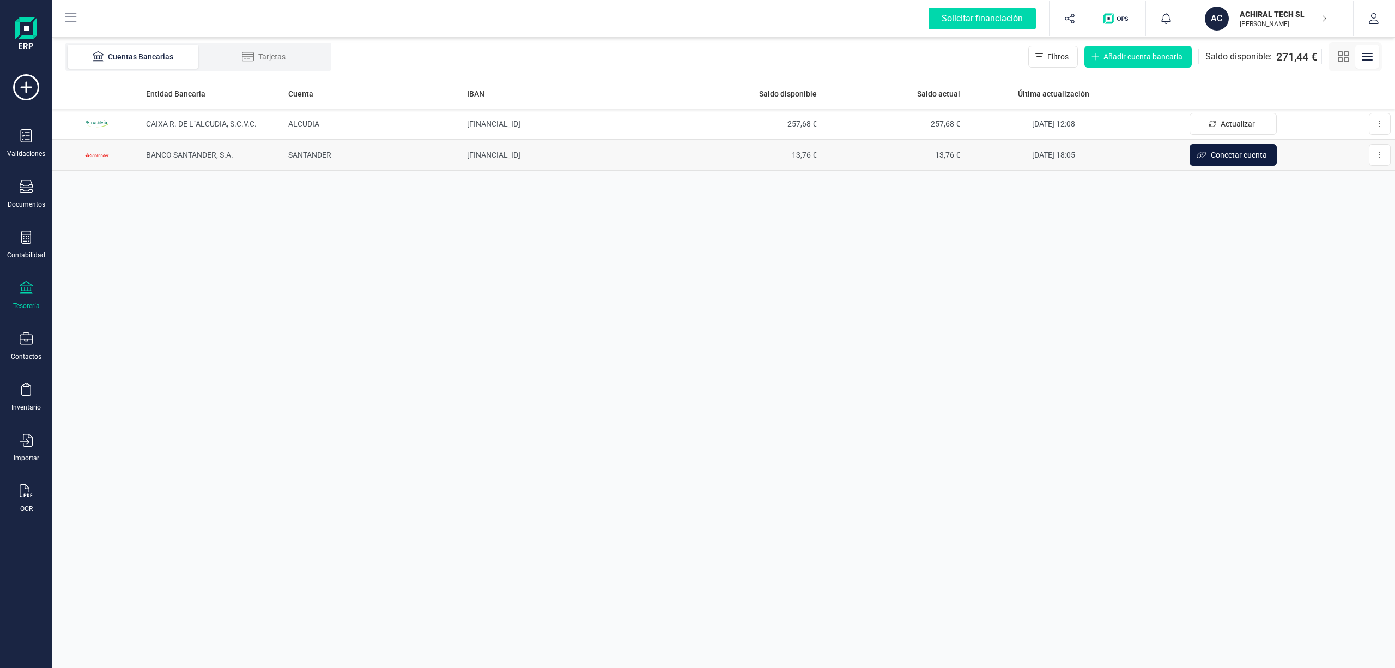
click at [1231, 153] on span "Conectar cuenta" at bounding box center [1239, 154] width 56 height 11
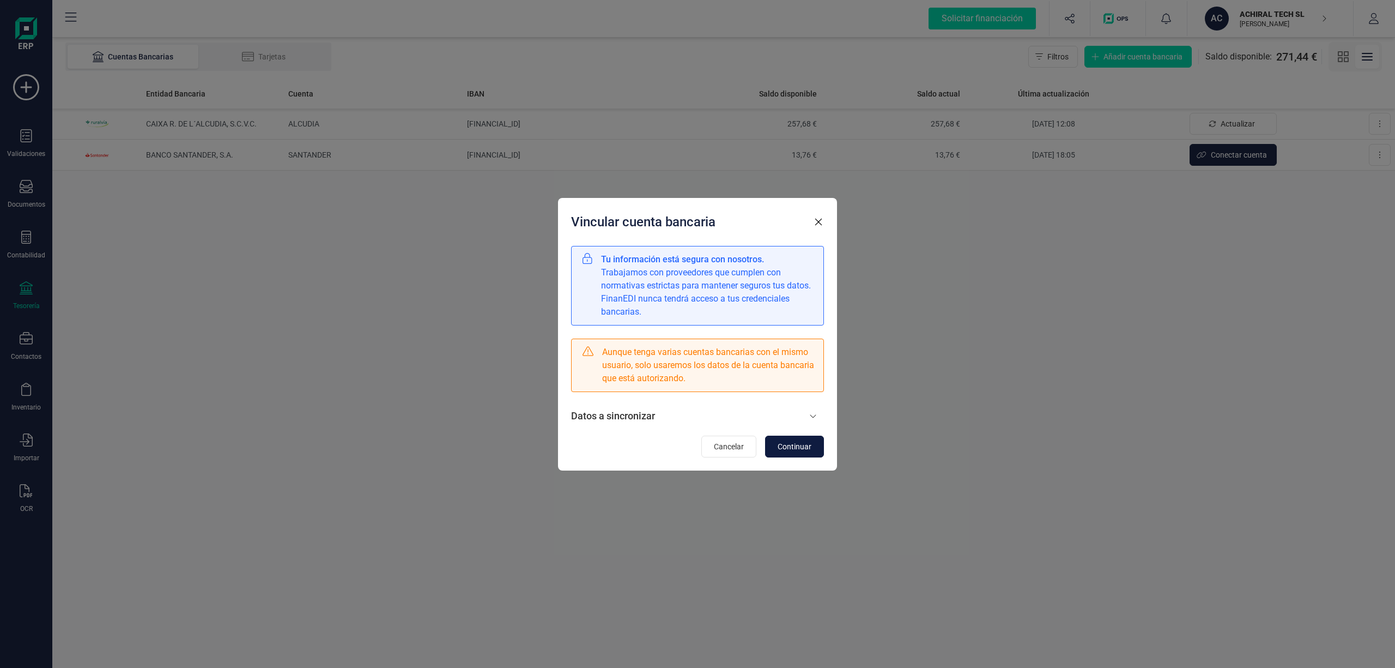
click at [799, 443] on span "Continuar" at bounding box center [795, 446] width 34 height 11
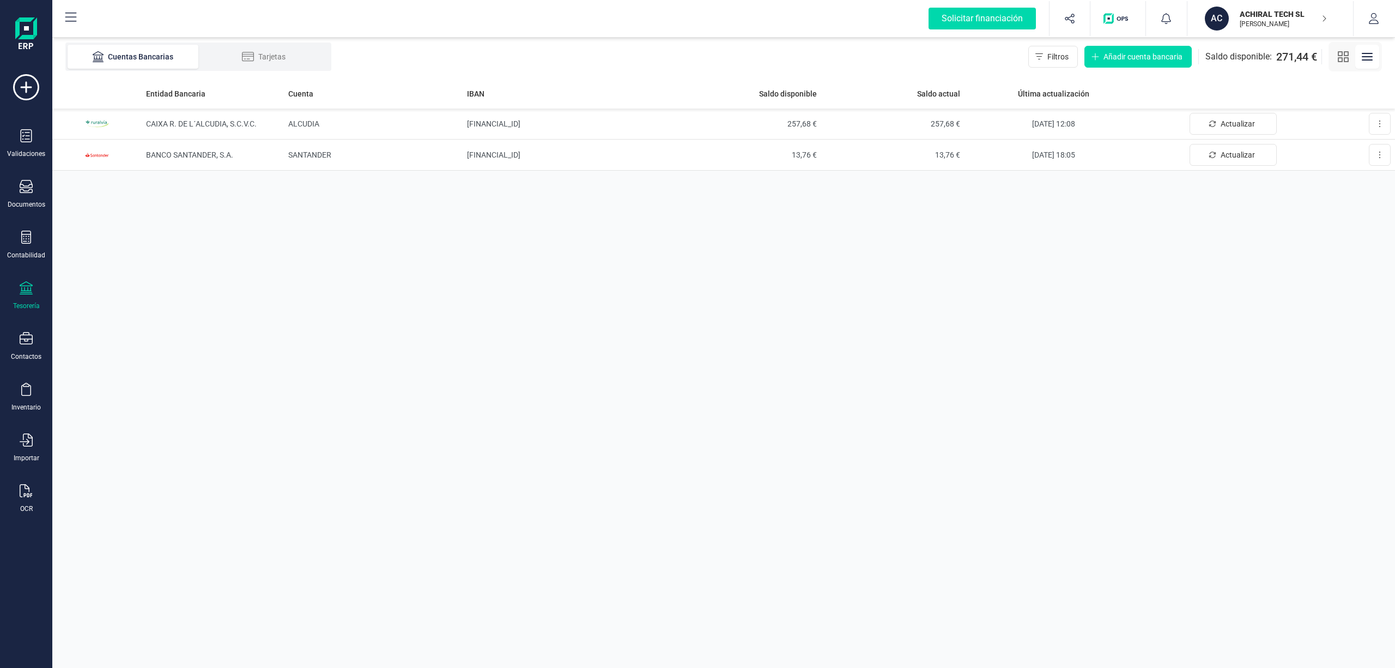
click at [1046, 243] on div "Entidad Bancaria Cuenta IBAN Saldo disponible Saldo actual Última actualización…" at bounding box center [723, 372] width 1343 height 589
click at [1261, 9] on p "ACHIRAL TECH SL" at bounding box center [1283, 14] width 87 height 11
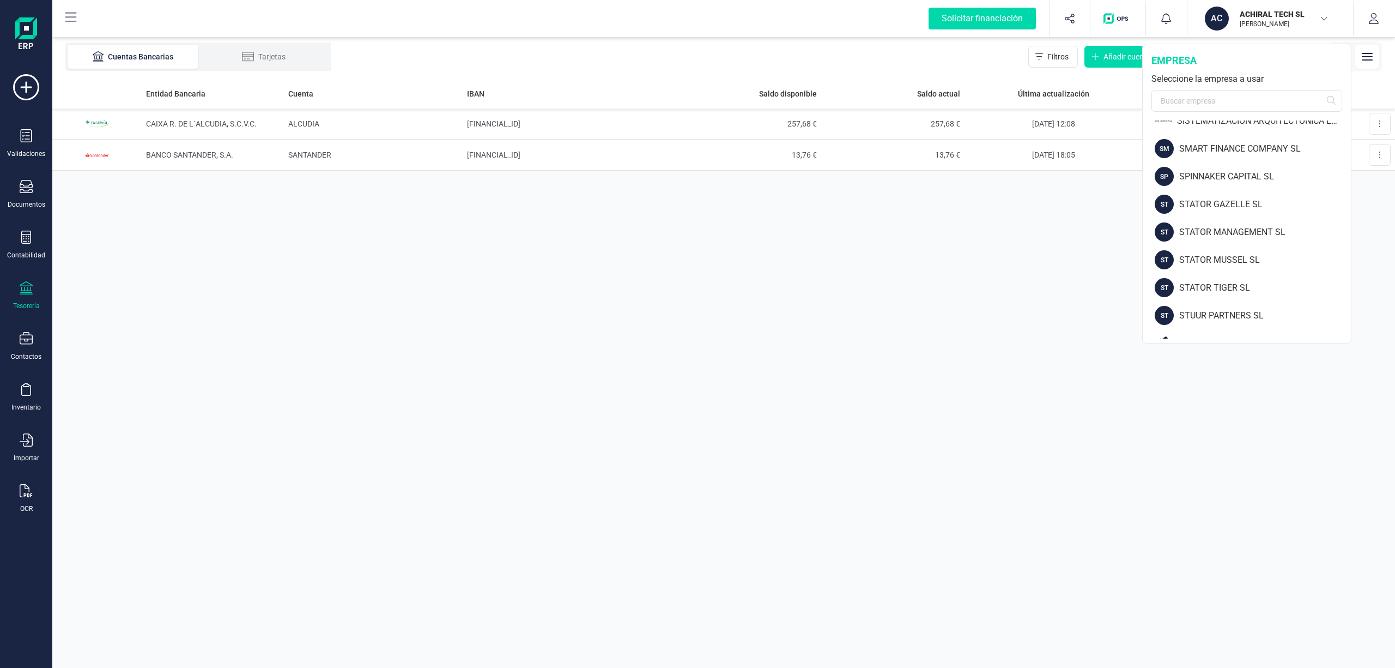
scroll to position [1450, 0]
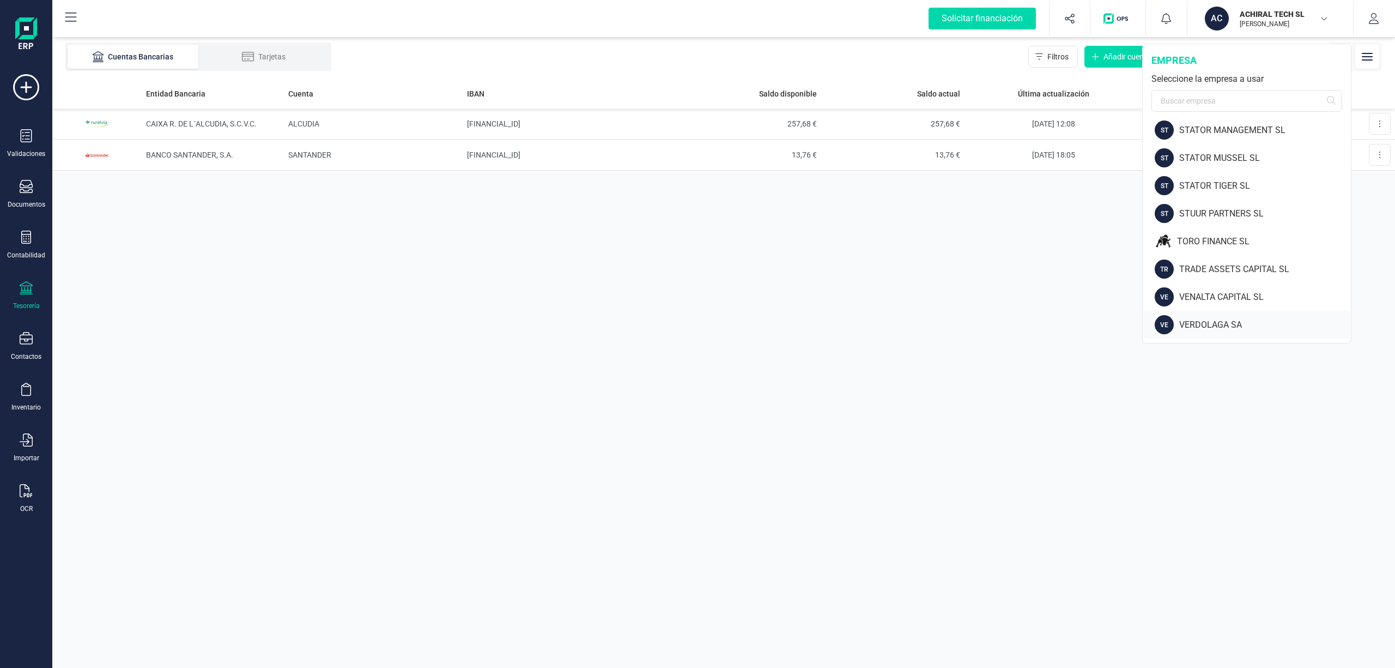
click at [1215, 319] on div "VERDOLAGA SA" at bounding box center [1265, 324] width 172 height 13
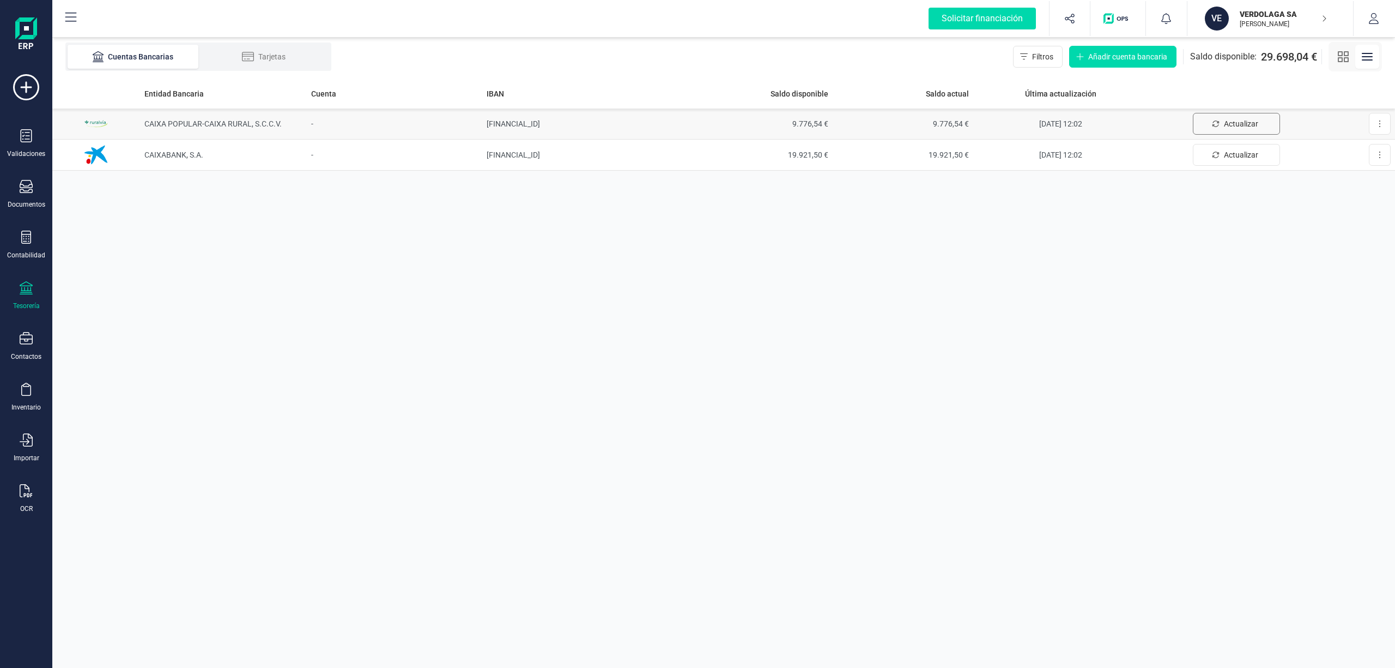
click at [1233, 124] on span "Actualizar" at bounding box center [1241, 123] width 34 height 11
click at [1226, 120] on span "Actualizar" at bounding box center [1241, 123] width 34 height 11
click at [1230, 120] on span "Actualizar" at bounding box center [1241, 123] width 34 height 11
click at [1379, 121] on icon at bounding box center [1380, 123] width 2 height 9
click at [1337, 169] on span "Desconectar cuenta" at bounding box center [1348, 172] width 68 height 11
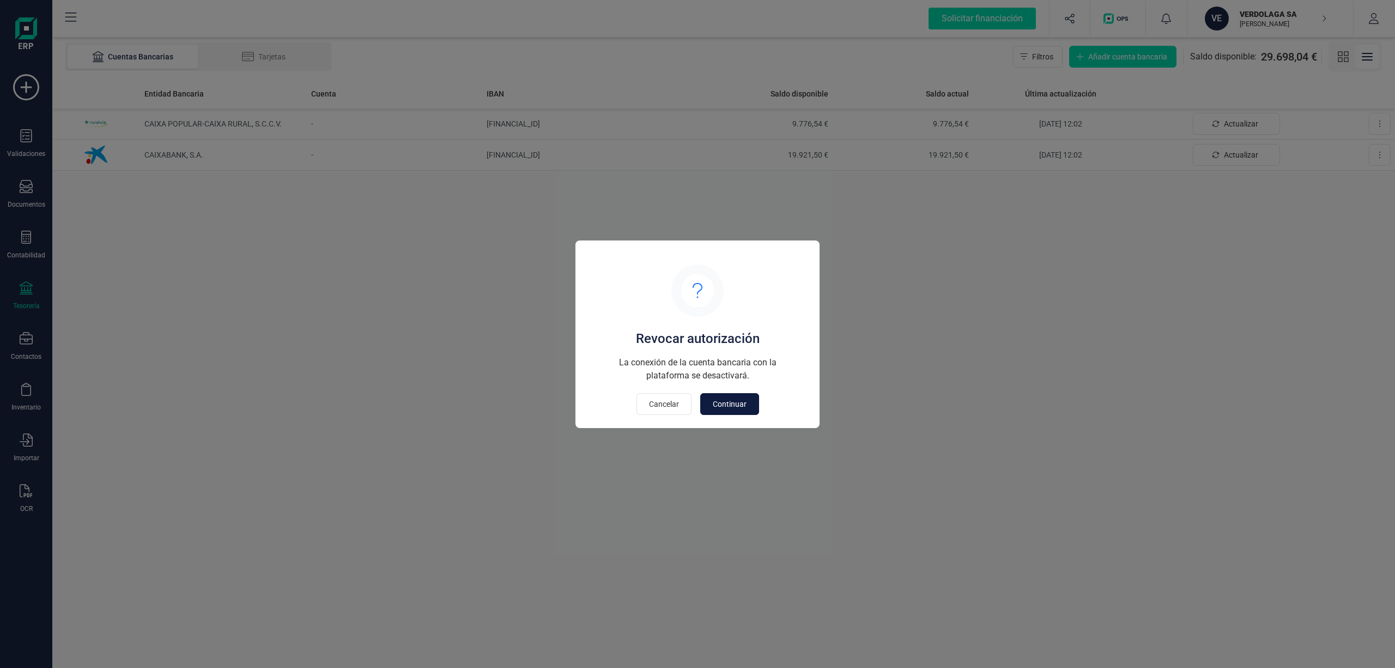
click at [742, 401] on span "Continuar" at bounding box center [730, 403] width 34 height 11
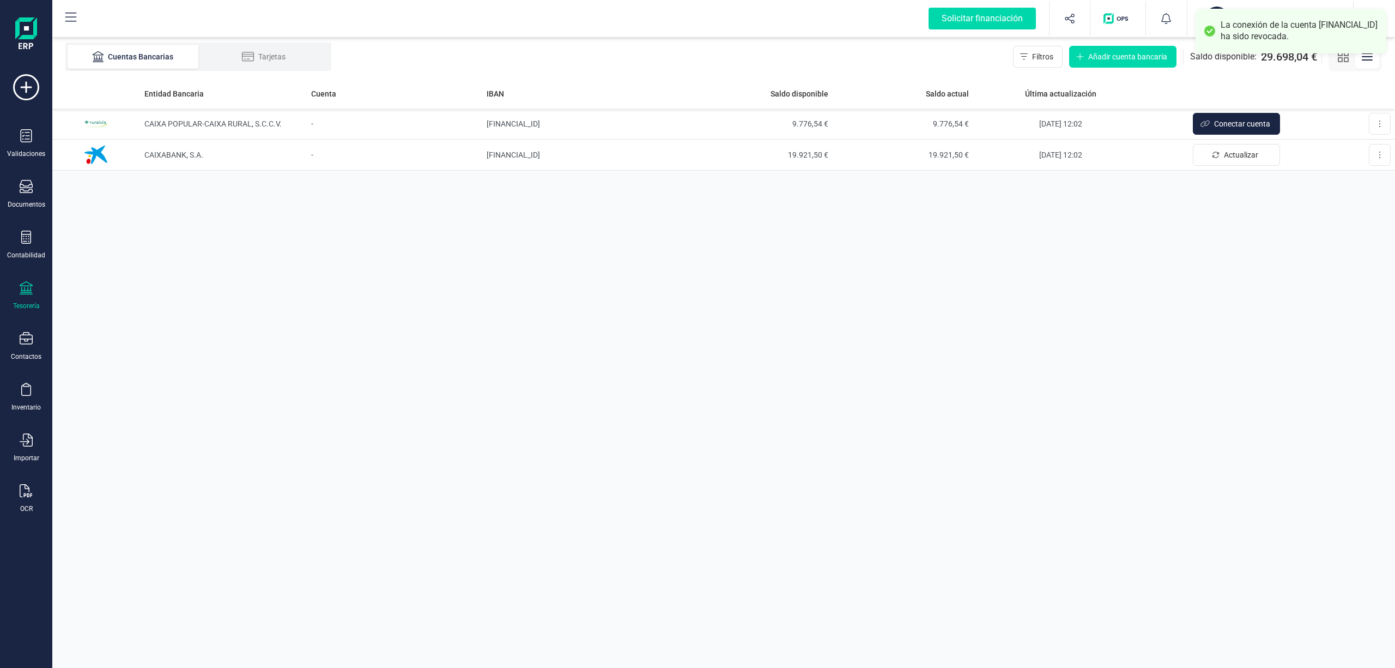
click at [1235, 120] on span "Conectar cuenta" at bounding box center [1242, 123] width 56 height 11
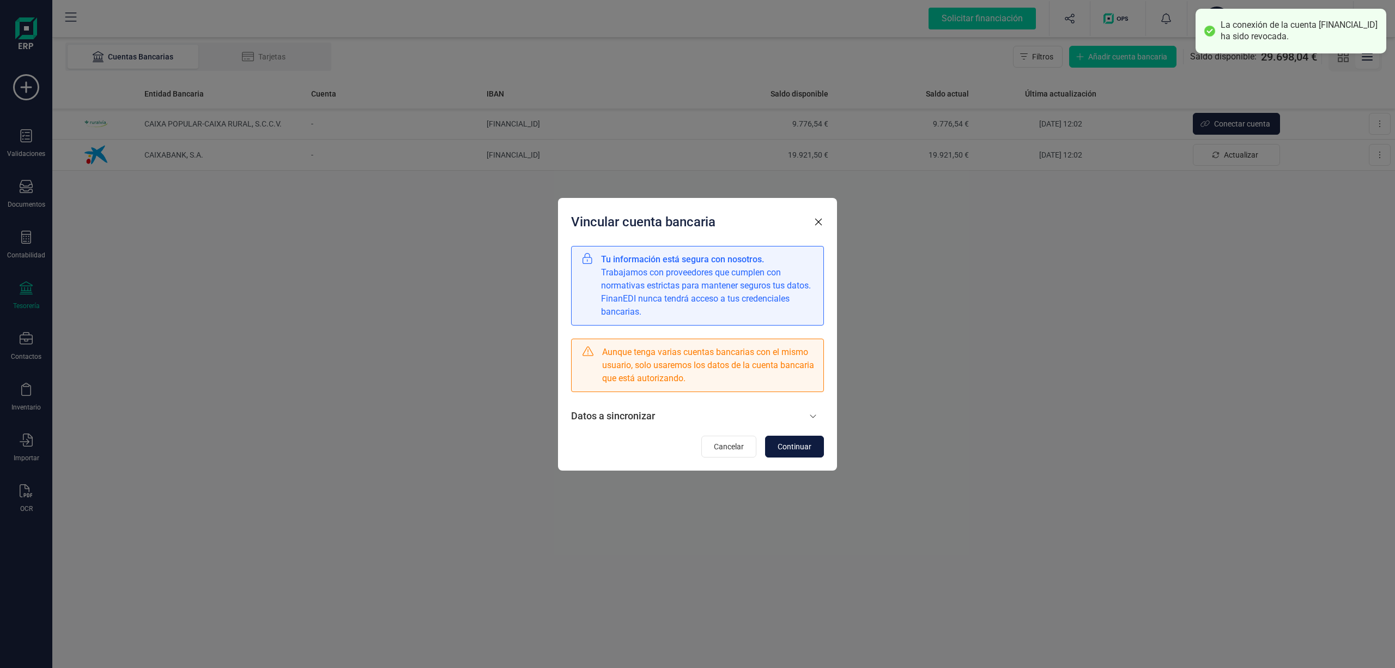
click at [802, 447] on span "Continuar" at bounding box center [795, 446] width 34 height 11
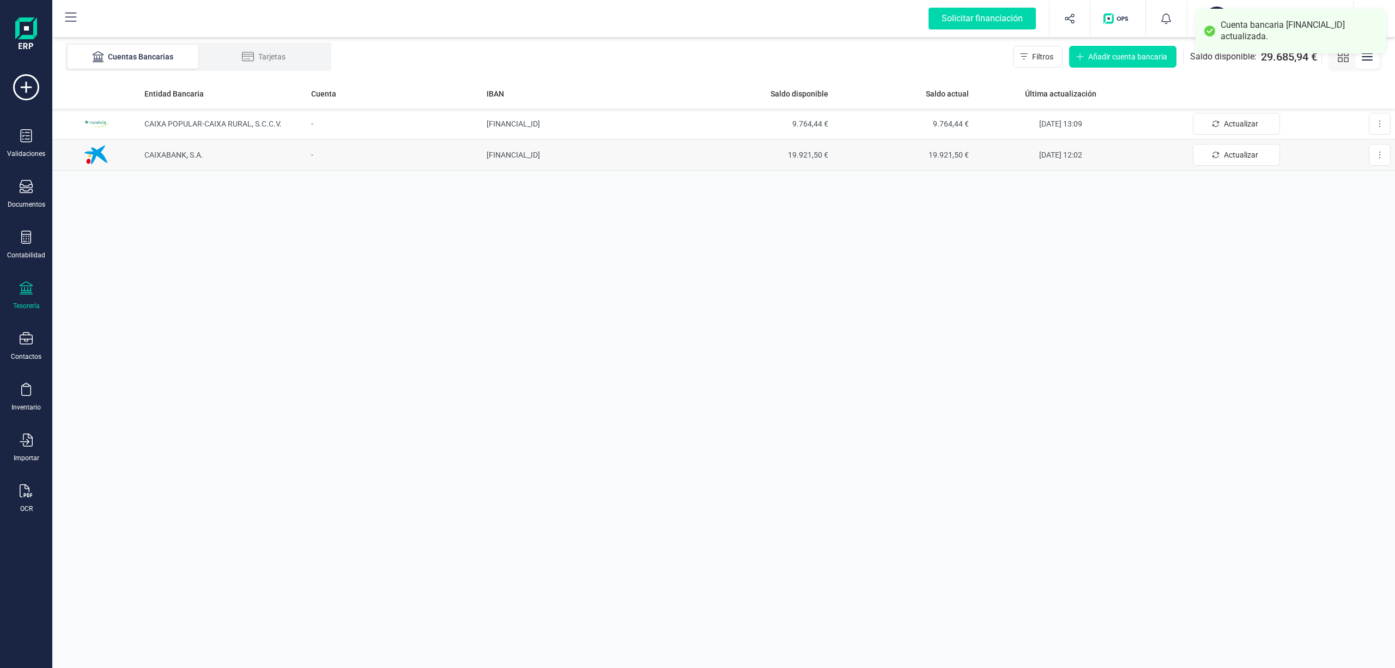
drag, startPoint x: 1249, startPoint y: 365, endPoint x: 1319, endPoint y: 149, distance: 227.0
click at [1248, 360] on div "Entidad Bancaria Cuenta IBAN Saldo disponible Saldo actual Última actualización…" at bounding box center [723, 372] width 1343 height 589
click at [1258, 11] on p "VERDOLAGA SA" at bounding box center [1283, 14] width 87 height 11
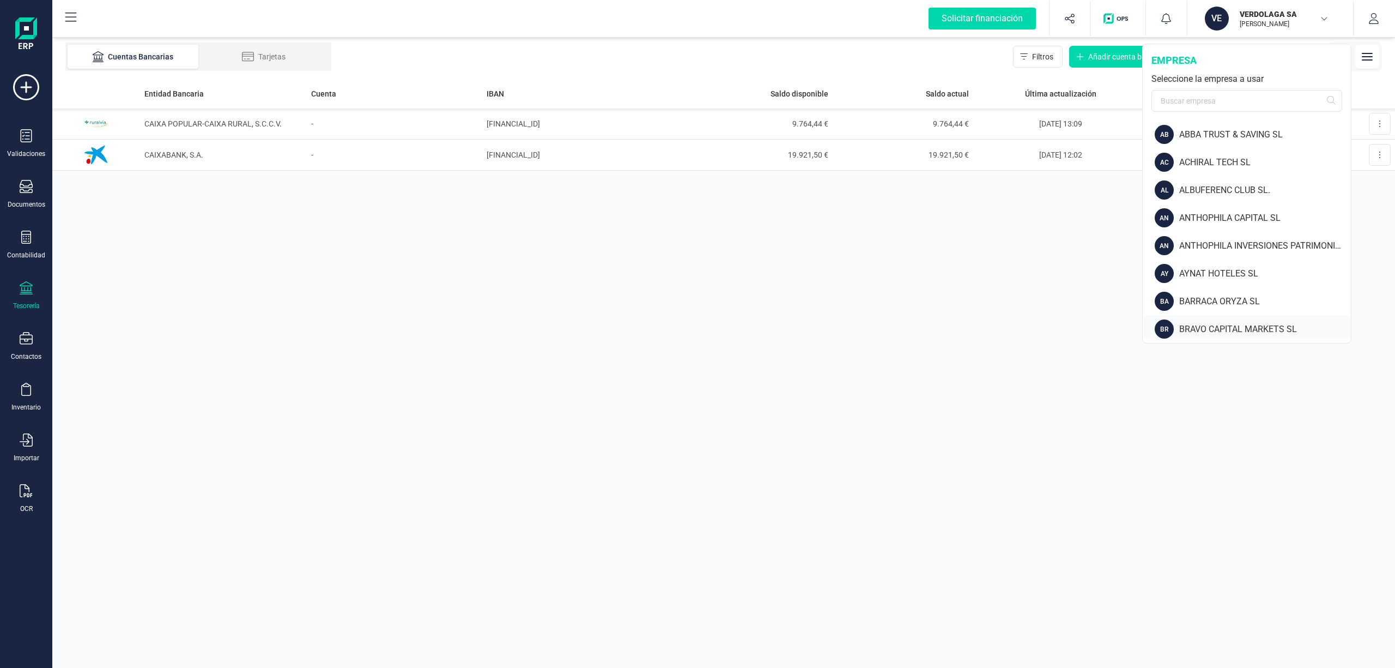
click at [1221, 323] on div "BRAVO CAPITAL MARKETS SL" at bounding box center [1265, 329] width 172 height 13
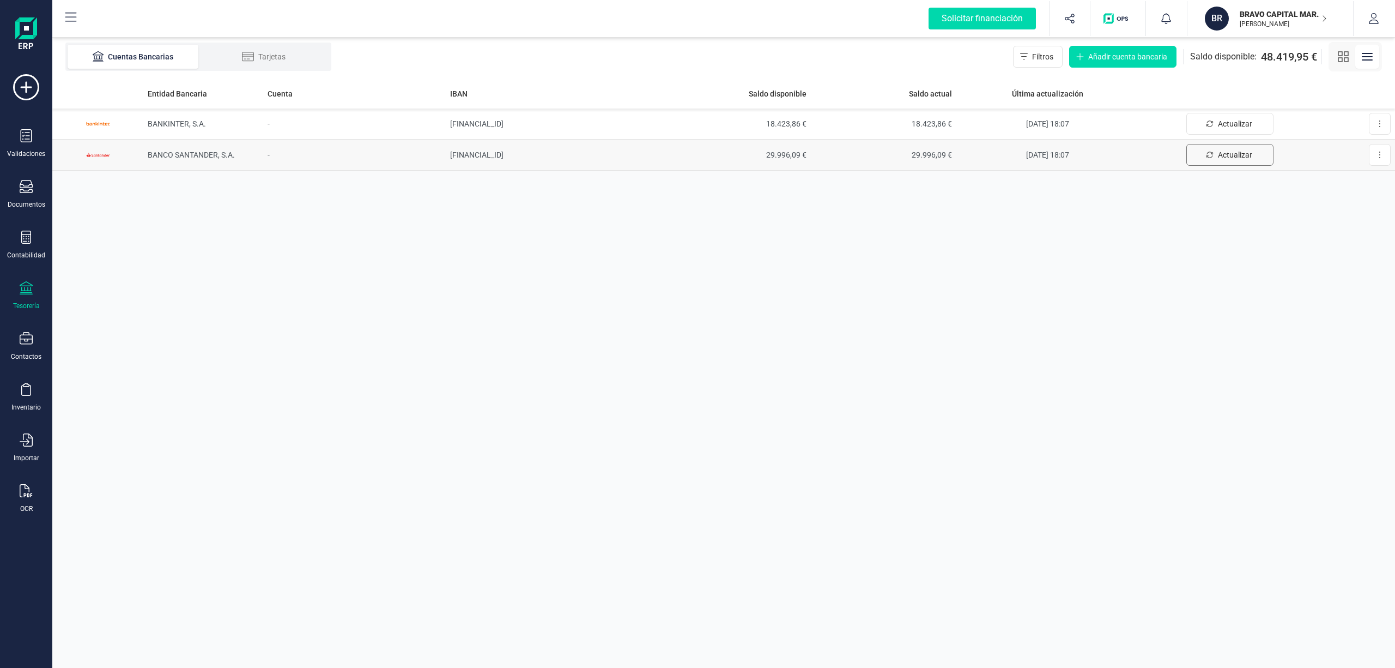
click at [1233, 155] on span "Actualizar" at bounding box center [1235, 154] width 34 height 11
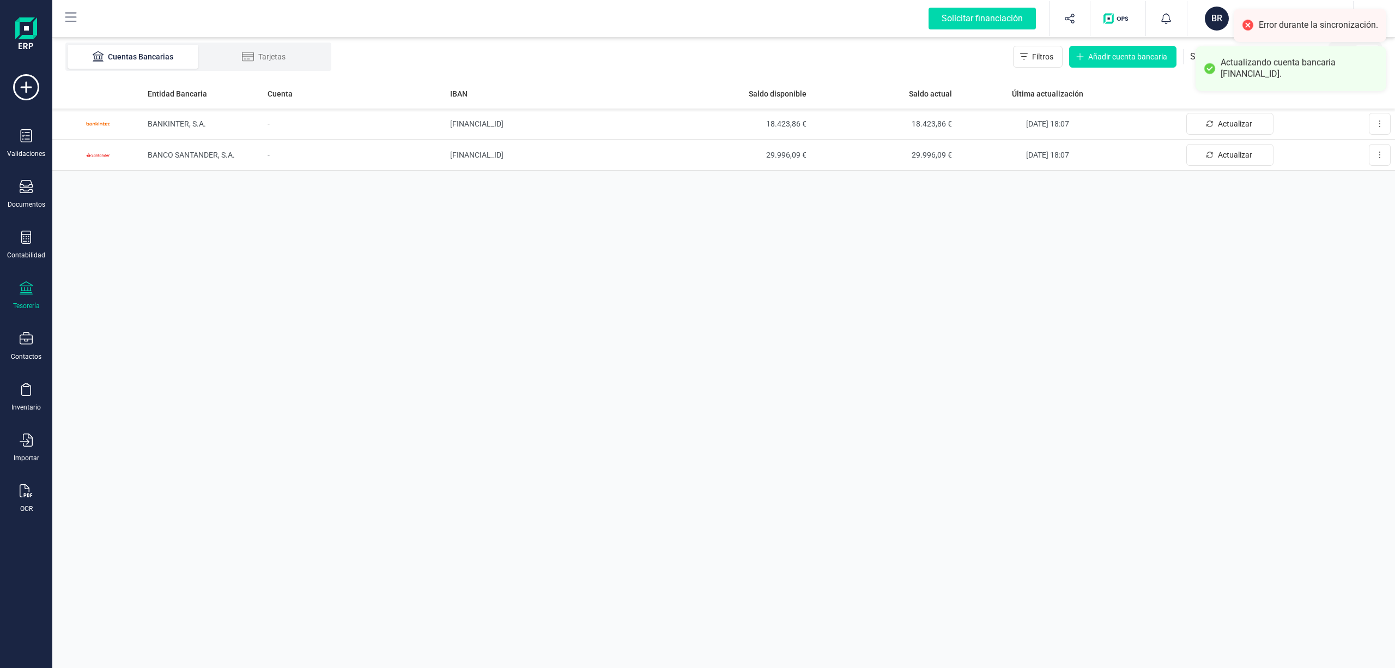
click at [1284, 227] on div "Entidad Bancaria Cuenta IBAN Saldo disponible Saldo actual Última actualización…" at bounding box center [723, 372] width 1343 height 589
click at [1228, 120] on span "Actualizar" at bounding box center [1235, 123] width 34 height 11
click at [1339, 245] on div "Entidad Bancaria Cuenta IBAN Saldo disponible Saldo actual Última actualización…" at bounding box center [723, 372] width 1343 height 589
click at [1232, 123] on span "Actualizar" at bounding box center [1235, 123] width 34 height 11
click at [1227, 153] on span "Actualizar" at bounding box center [1235, 154] width 34 height 11
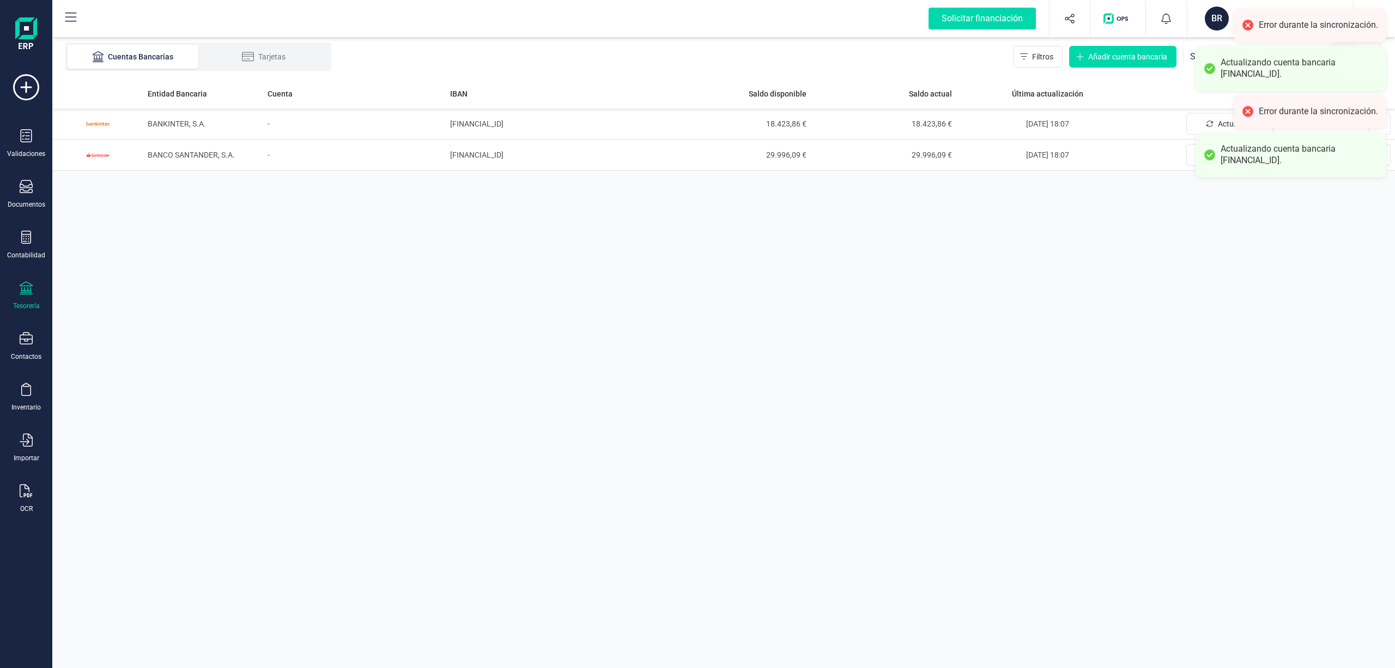
click at [1259, 261] on div "Entidad Bancaria Cuenta IBAN Saldo disponible Saldo actual Última actualización…" at bounding box center [723, 372] width 1343 height 589
click at [1337, 239] on div "Entidad Bancaria Cuenta IBAN Saldo disponible Saldo actual Última actualización…" at bounding box center [723, 372] width 1343 height 589
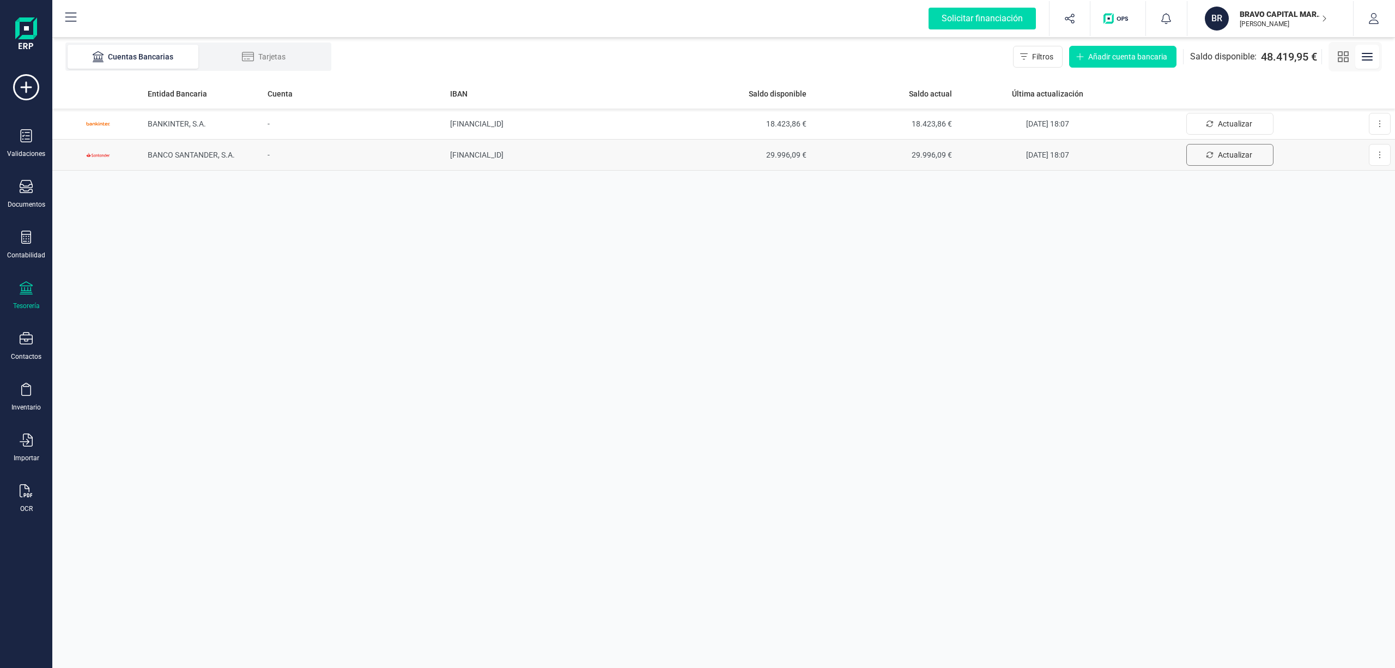
click at [1213, 151] on icon "Actualizar" at bounding box center [1210, 155] width 8 height 8
click at [1264, 11] on p "BRAVO CAPITAL MARKETS SL" at bounding box center [1283, 14] width 87 height 11
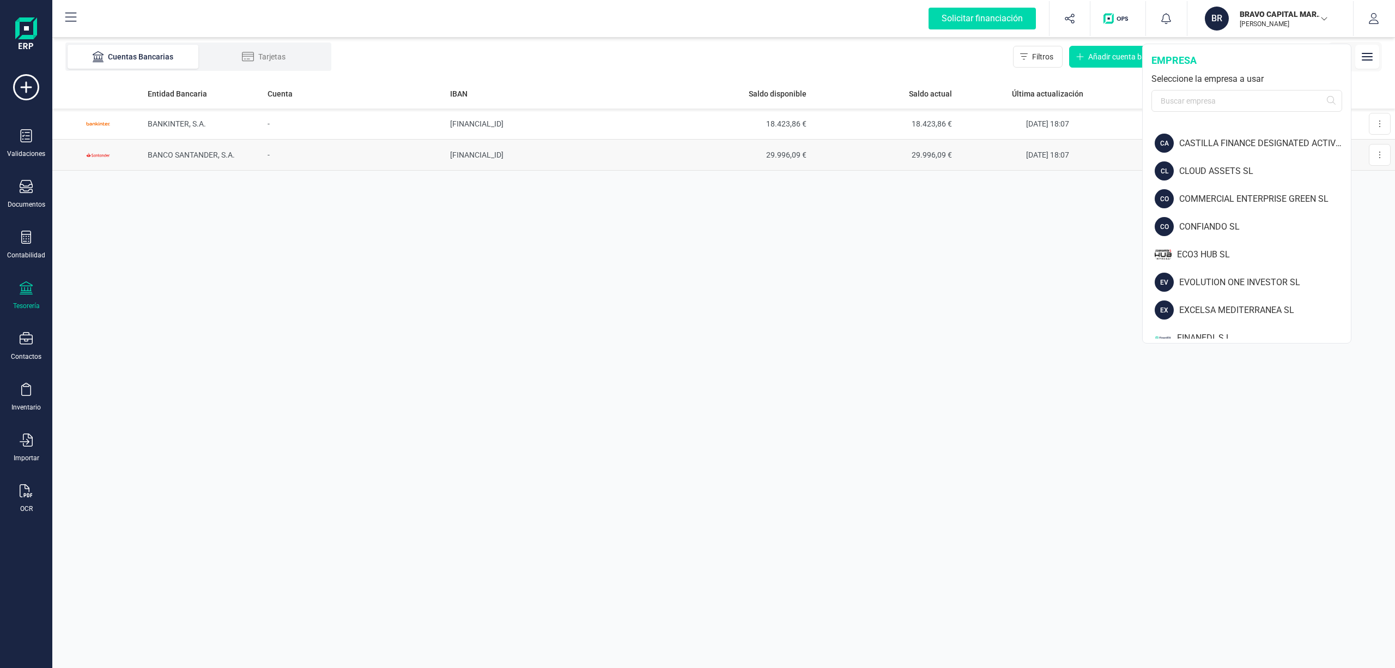
scroll to position [304, 0]
click at [1208, 245] on div "ECO3 HUB SL" at bounding box center [1264, 247] width 174 height 13
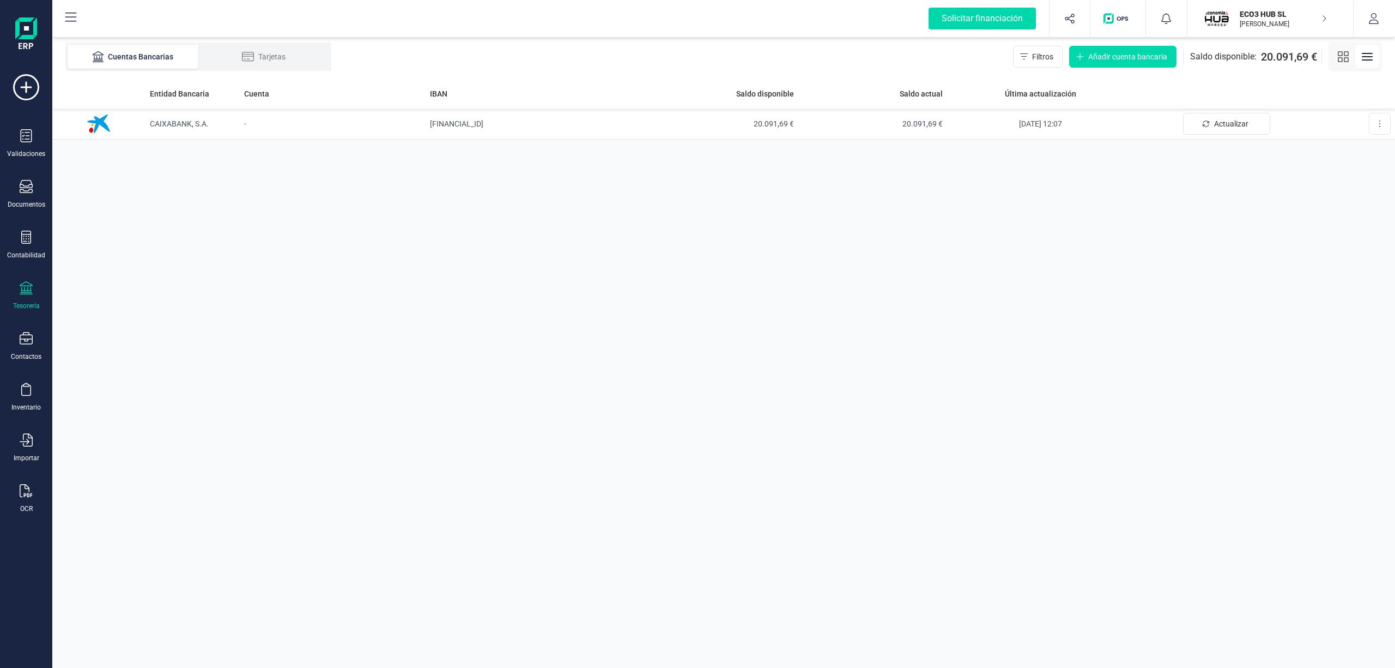
click at [1278, 14] on p "ECO3 HUB SL" at bounding box center [1283, 14] width 87 height 11
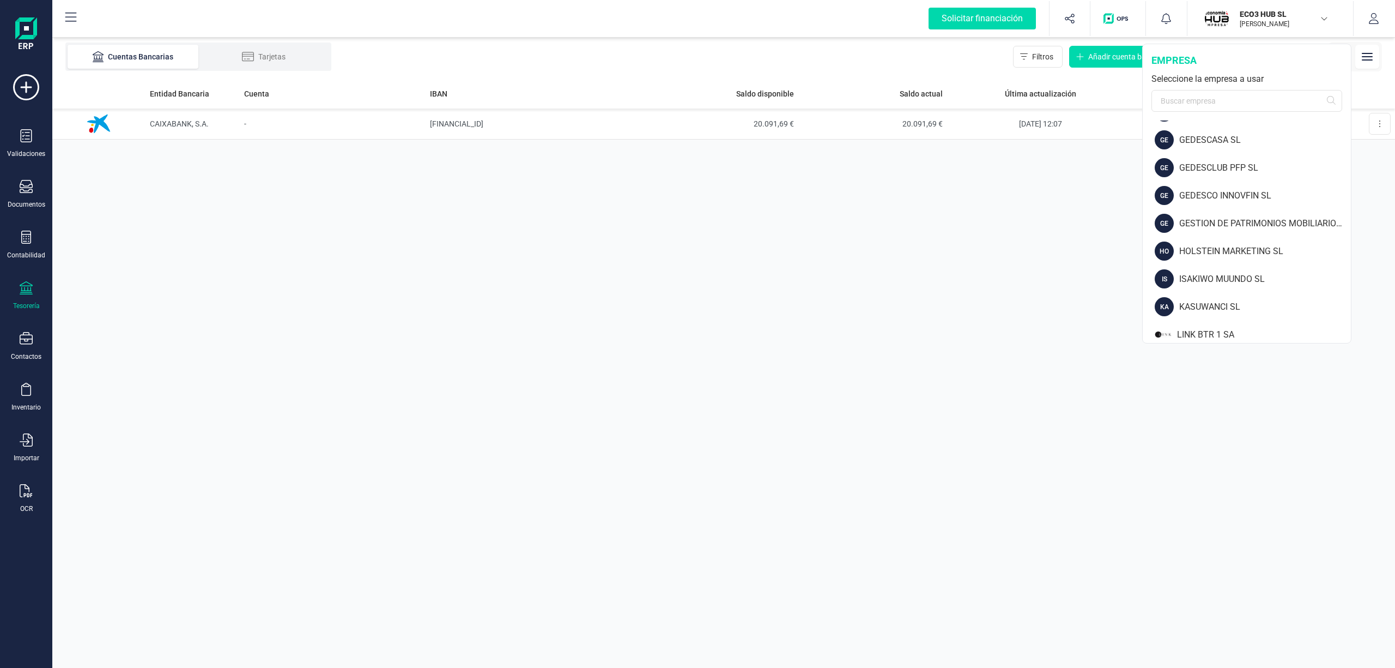
scroll to position [563, 0]
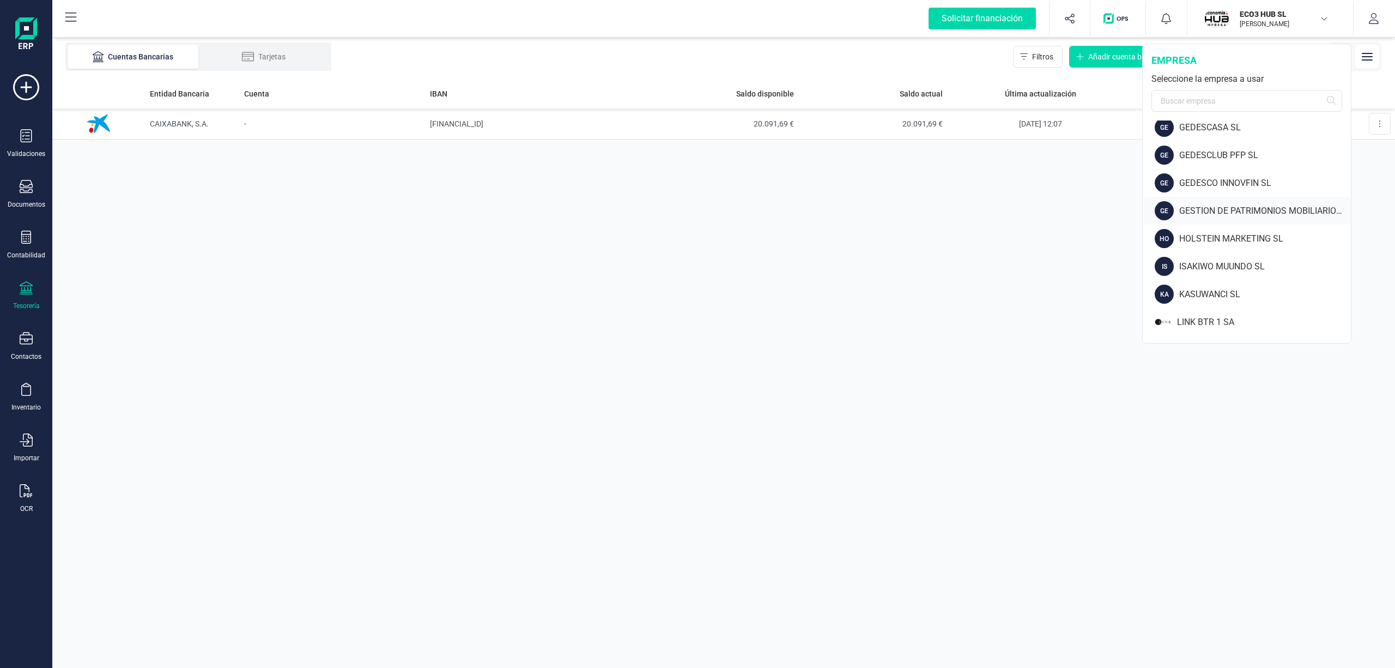
click at [1307, 209] on div "GESTION DE PATRIMONIOS MOBILIARIOS SOCIEDAD DE VALORES SA" at bounding box center [1265, 210] width 172 height 13
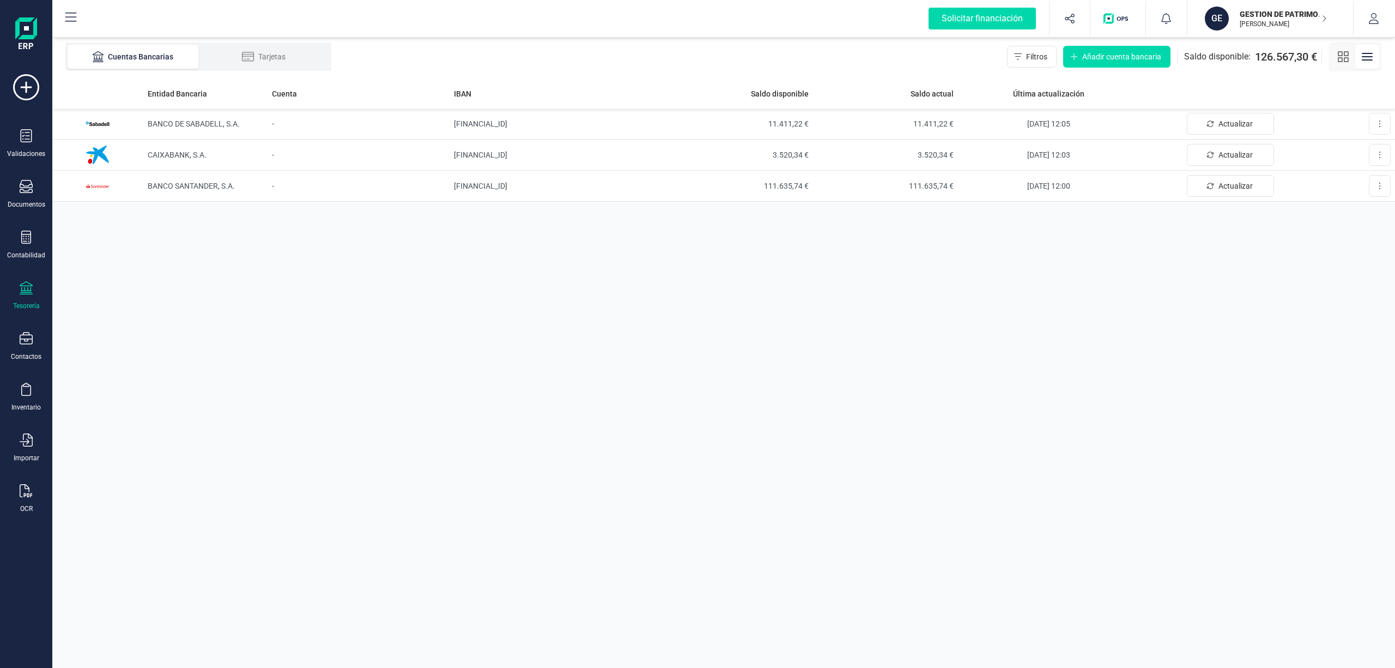
click at [1274, 18] on p "GESTION DE PATRIMONIOS MOBILIARIOS SOCIEDAD DE VALORES SA" at bounding box center [1283, 14] width 87 height 11
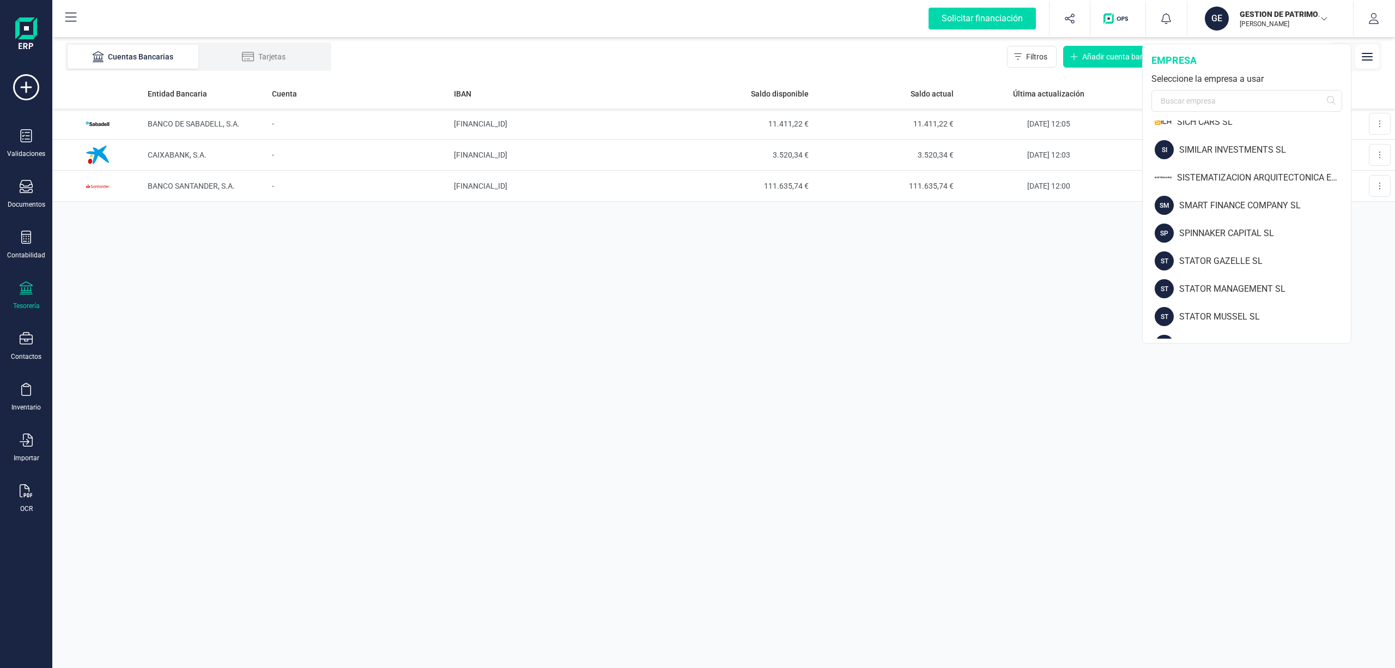
scroll to position [1450, 0]
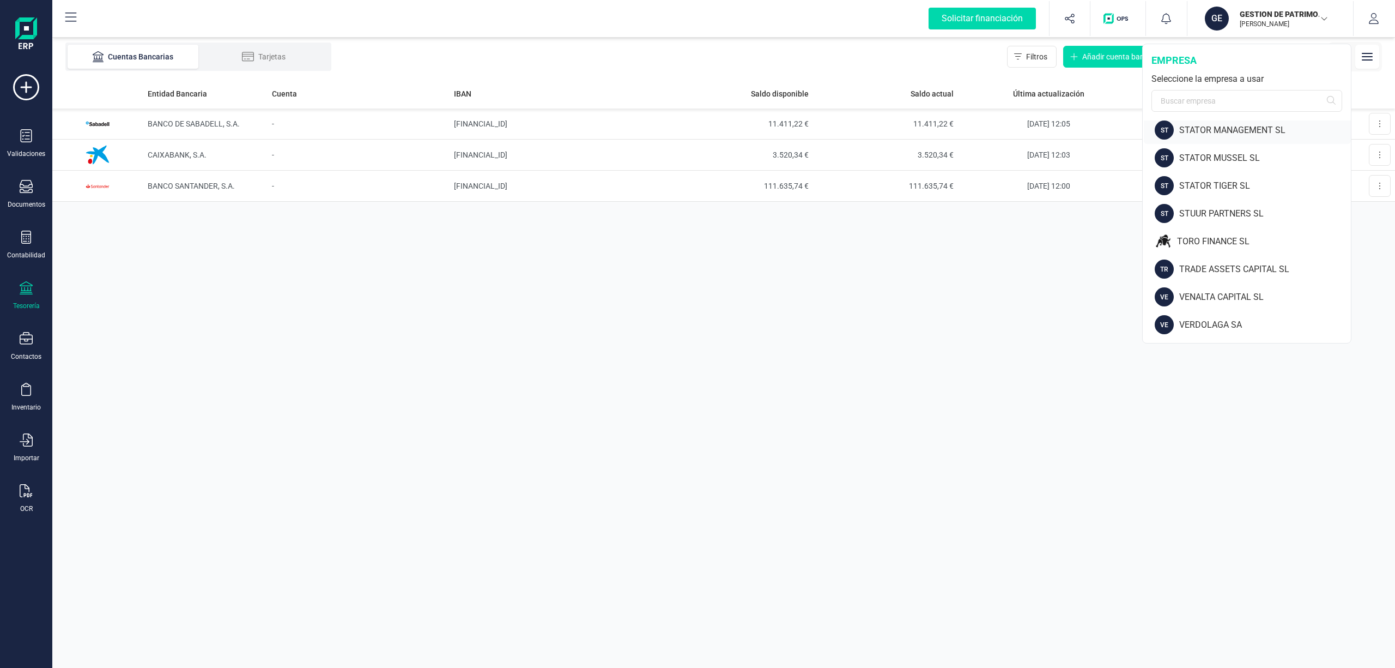
click at [1230, 129] on div "STATOR MANAGEMENT SL" at bounding box center [1265, 130] width 172 height 13
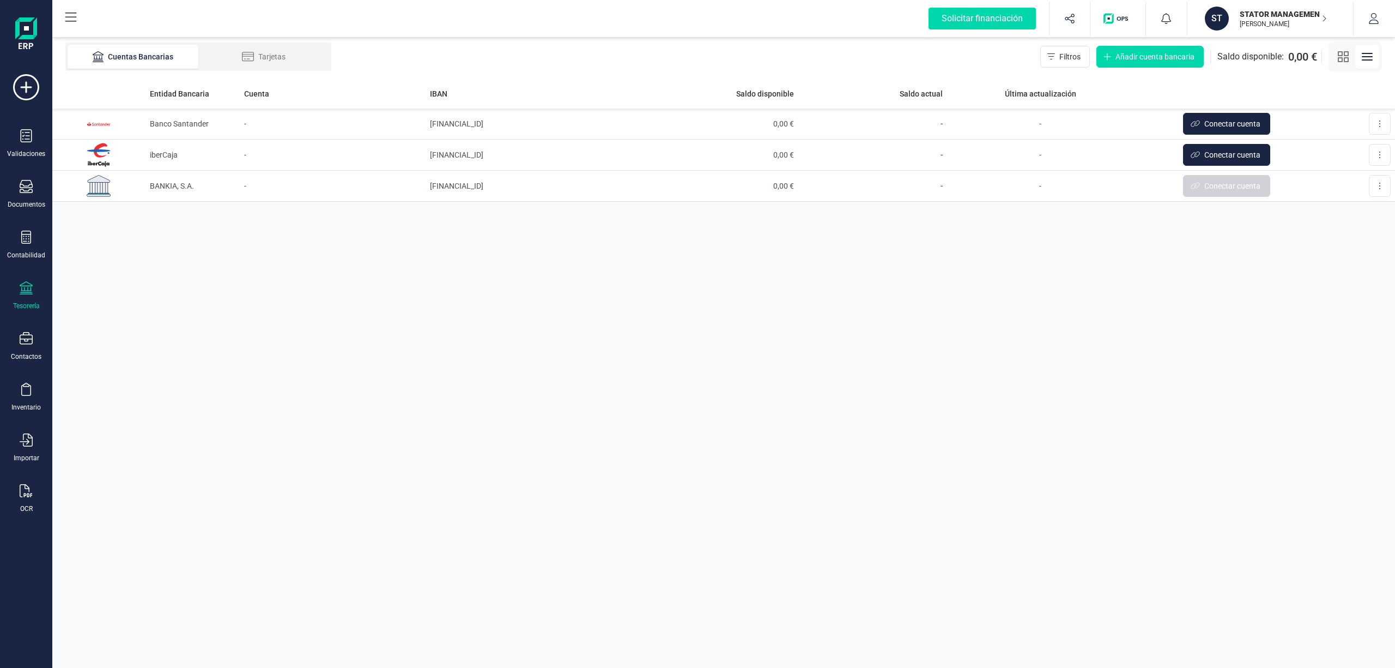
click at [1271, 15] on p "STATOR MANAGEMENT SL" at bounding box center [1283, 14] width 87 height 11
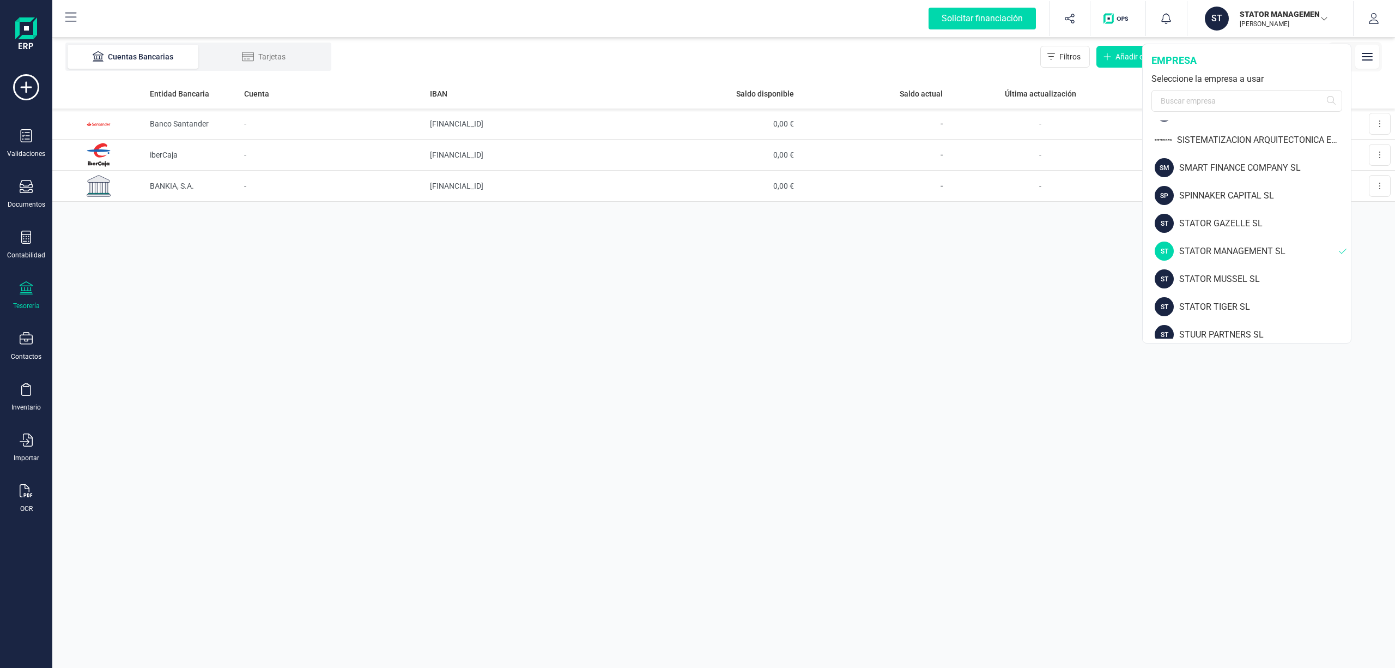
scroll to position [1272, 0]
click at [1238, 221] on div "SMART FINANCE COMPANY SL" at bounding box center [1265, 224] width 172 height 13
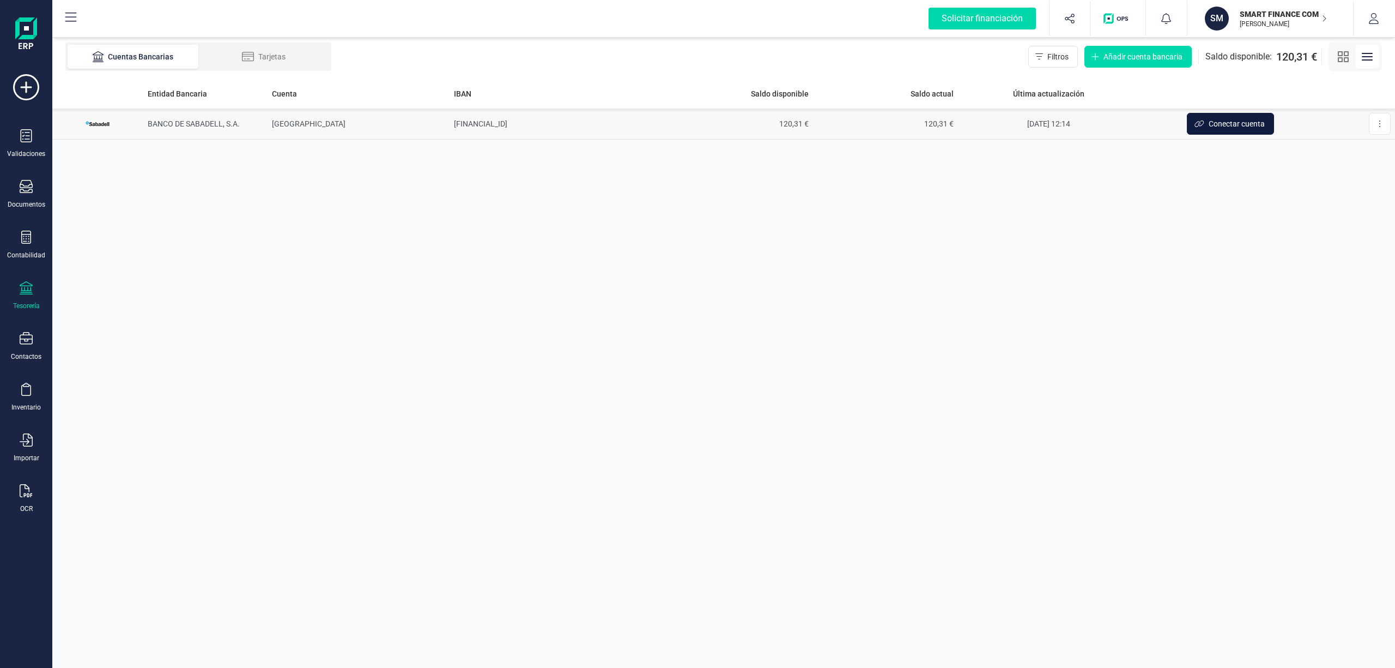
click at [1226, 120] on span "Conectar cuenta" at bounding box center [1237, 123] width 56 height 11
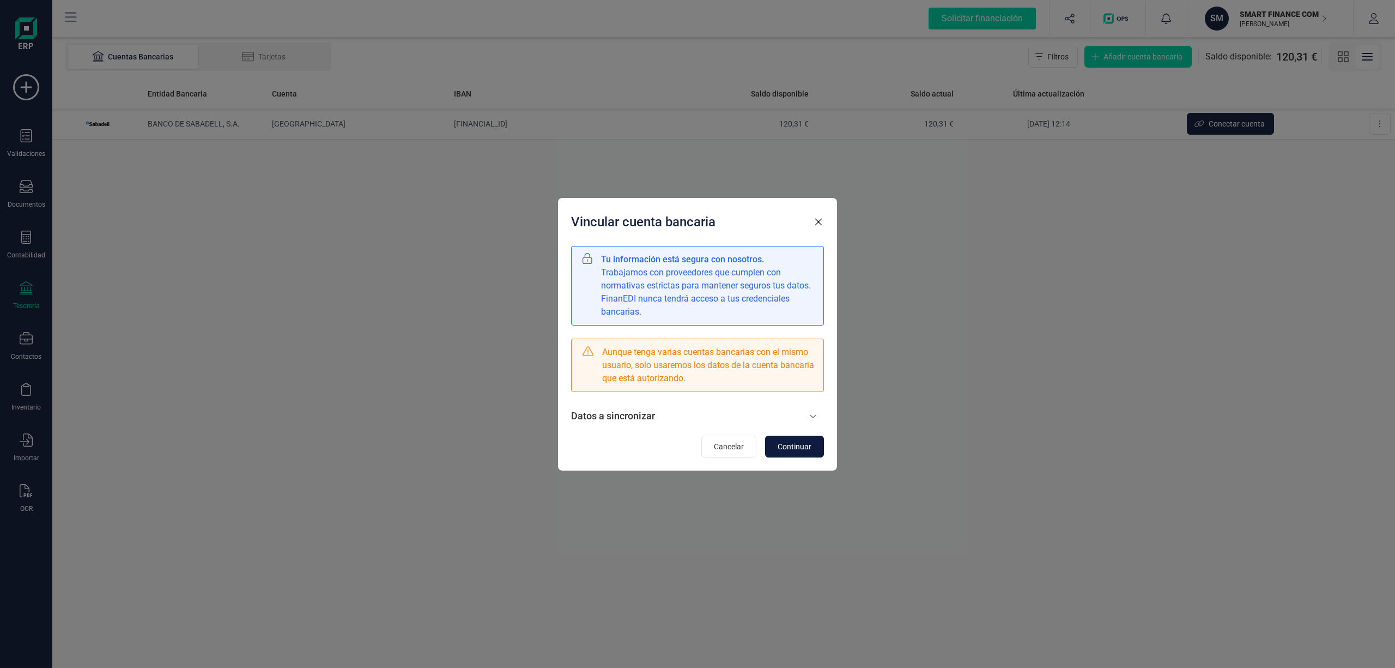
click at [807, 441] on span "Continuar" at bounding box center [795, 446] width 34 height 11
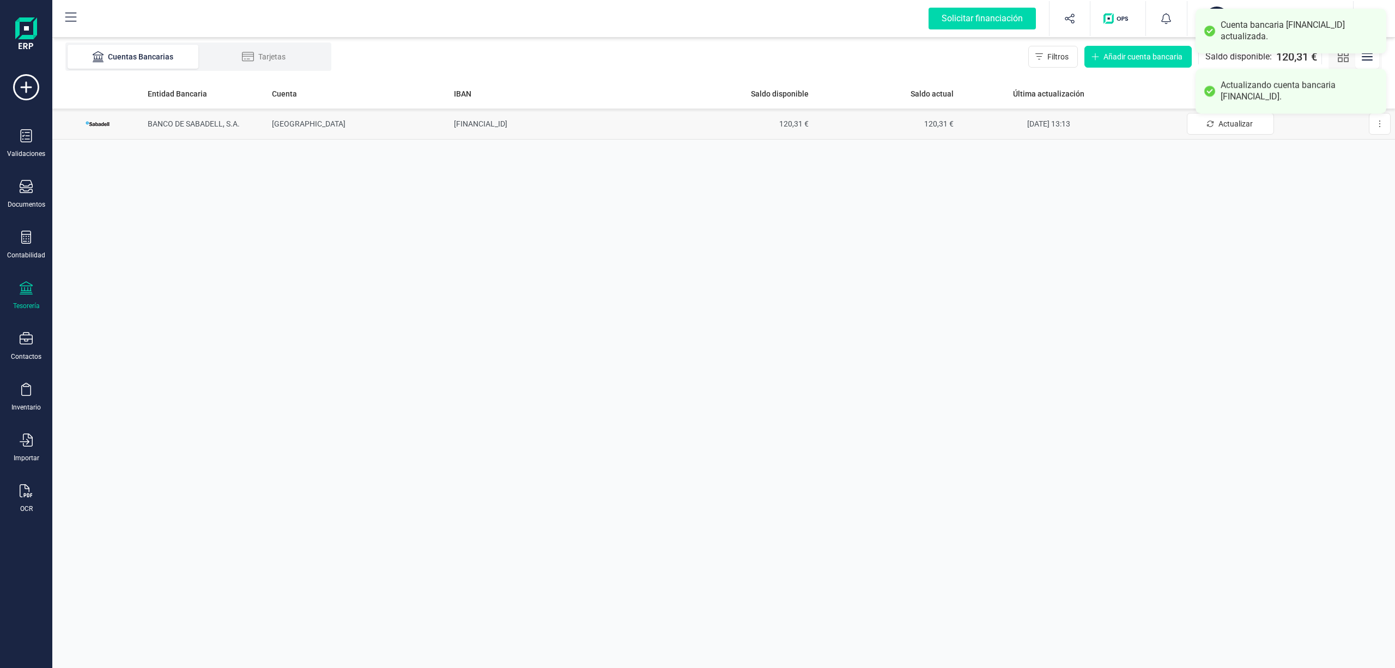
click at [482, 118] on td "[FINANCIAL_ID]" at bounding box center [559, 123] width 218 height 31
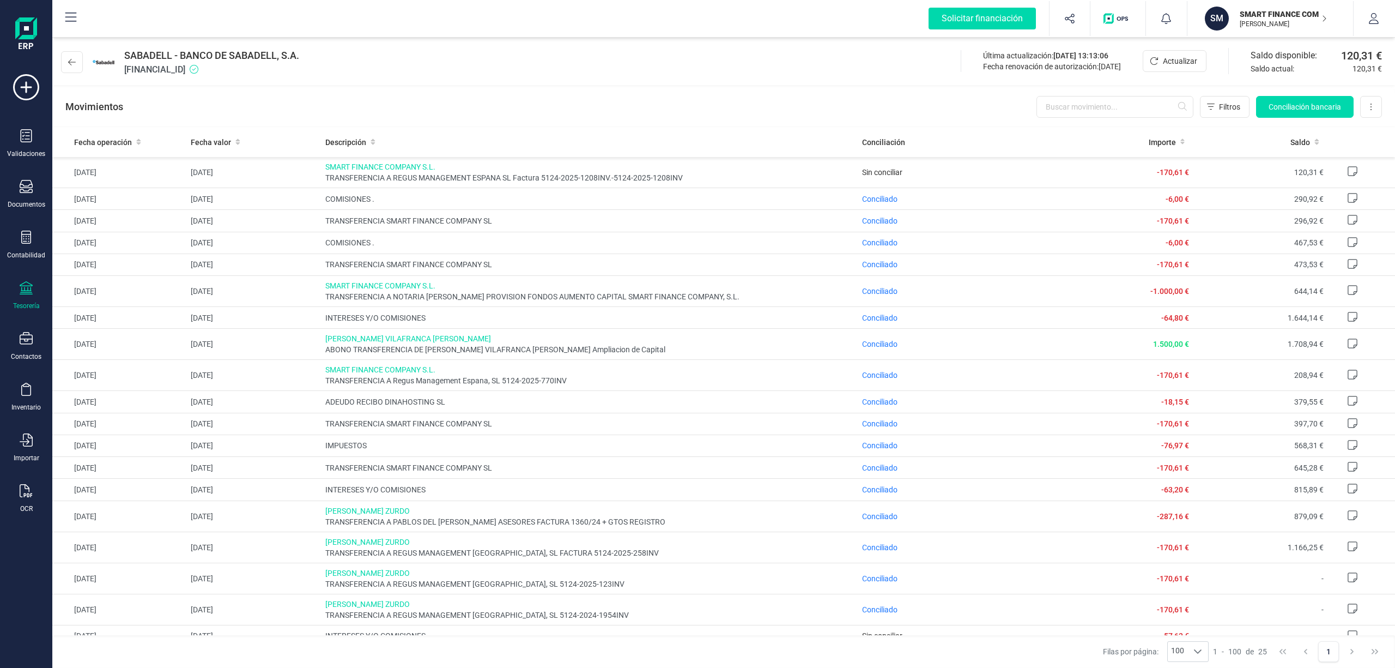
click at [1265, 7] on div "SMART FINANCE COMPANY SL JUAN NÚÑEZ RAMOS" at bounding box center [1278, 19] width 84 height 24
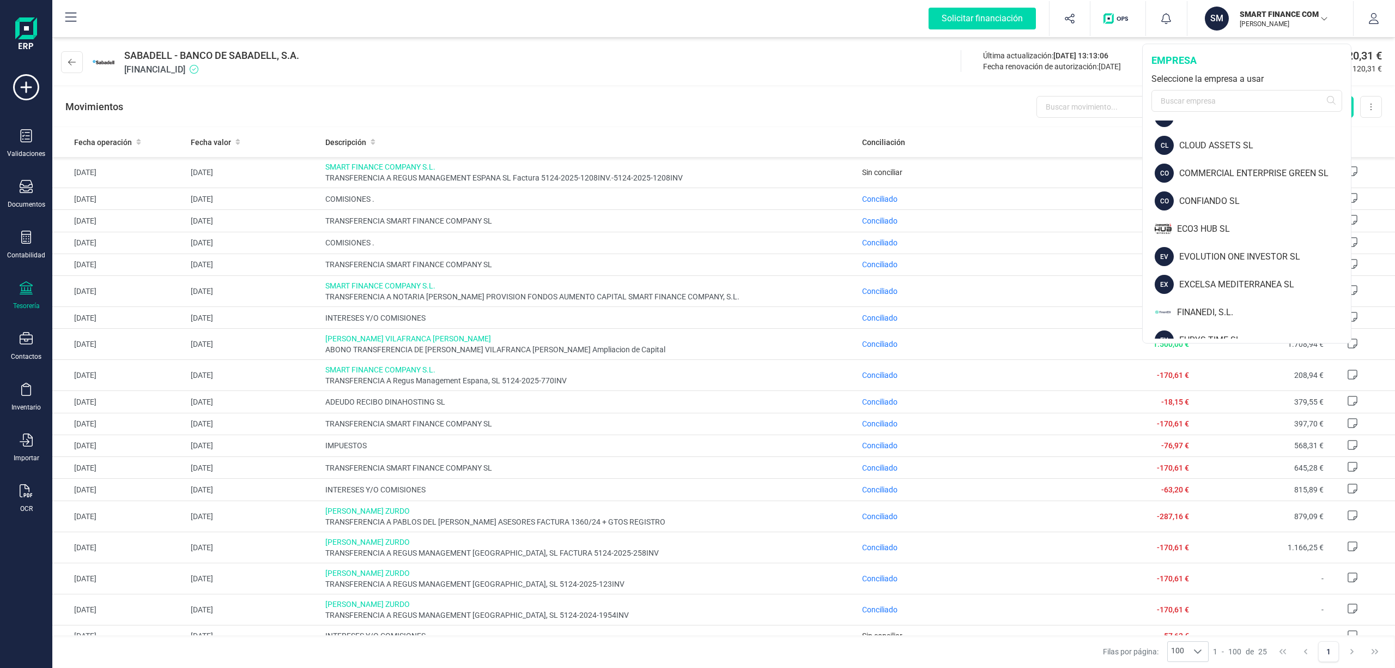
scroll to position [380, 0]
click at [1215, 277] on div "FURYS TIME SL" at bounding box center [1265, 282] width 172 height 13
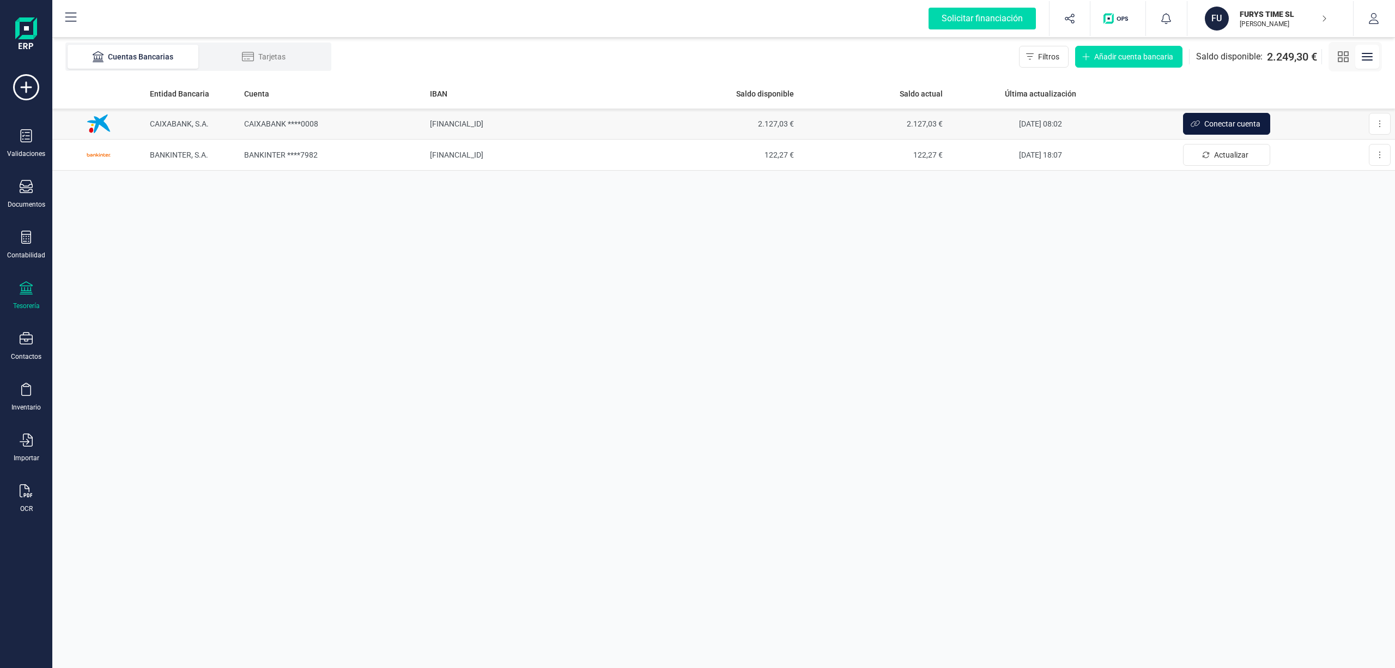
click at [1226, 123] on span "Conectar cuenta" at bounding box center [1232, 123] width 56 height 11
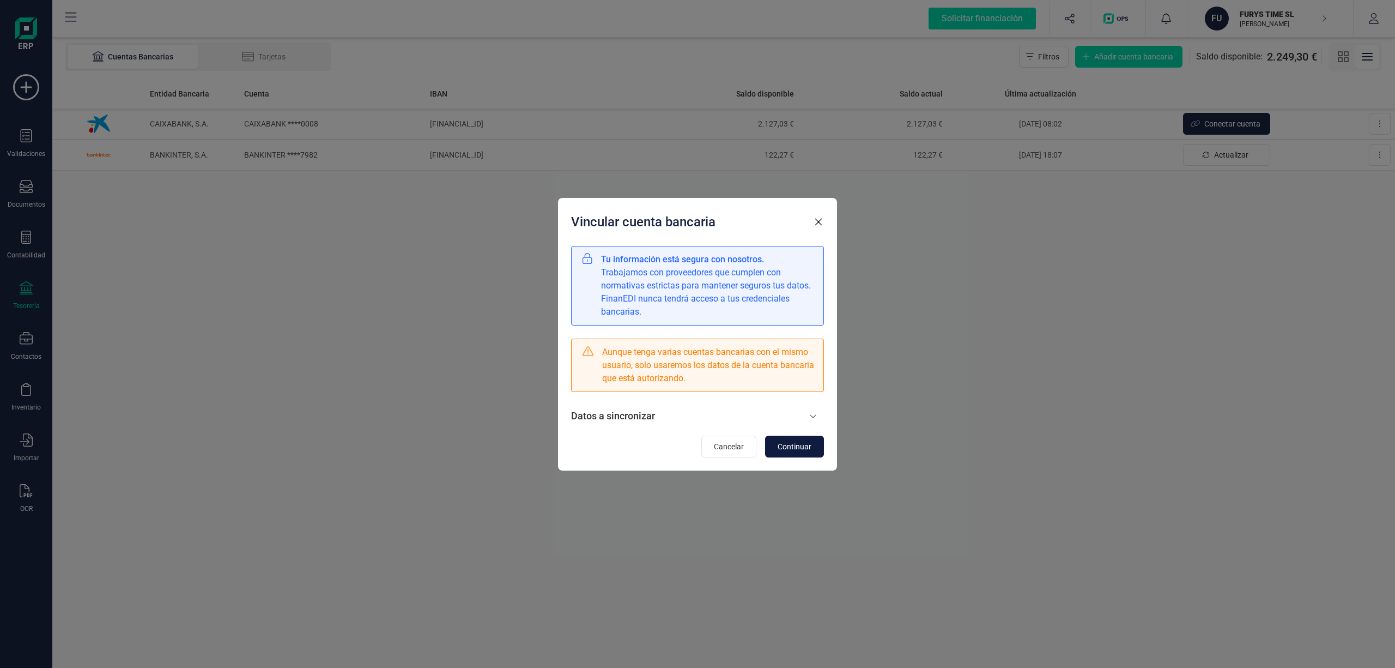
click at [798, 436] on button "Continuar" at bounding box center [794, 446] width 59 height 22
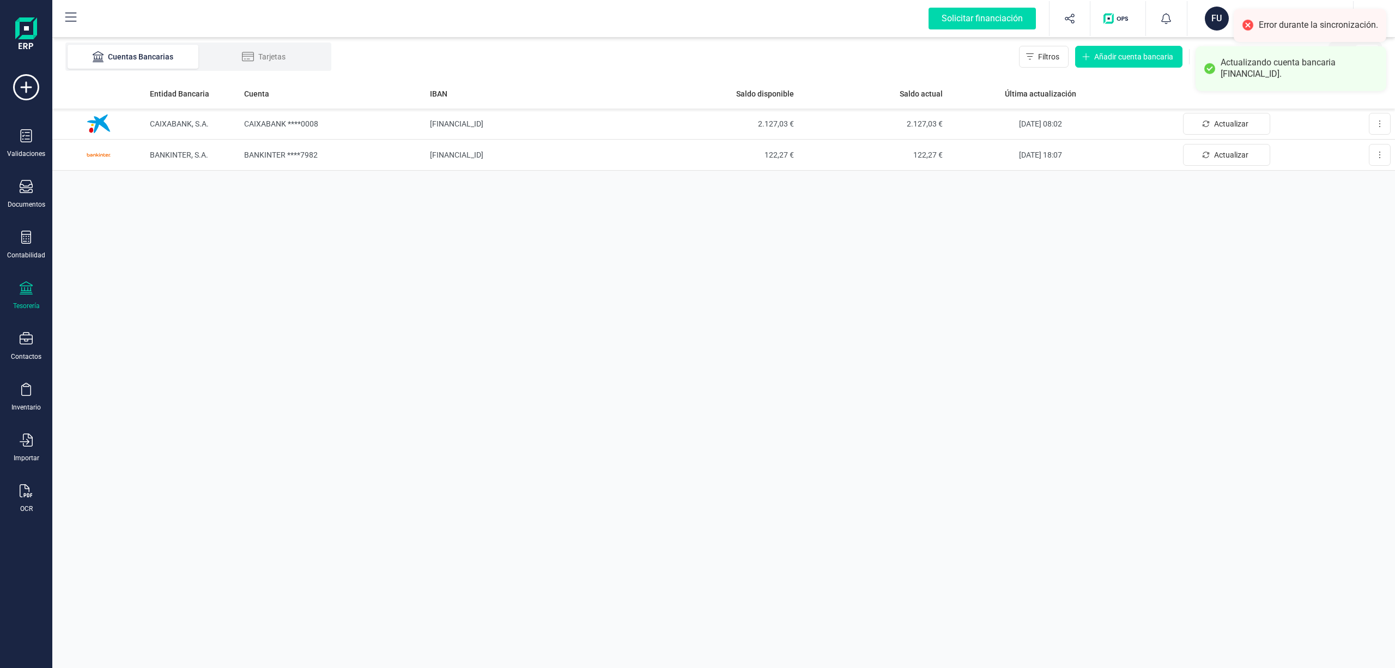
click at [1301, 354] on div "Entidad Bancaria Cuenta IBAN Saldo disponible Saldo actual Última actualización…" at bounding box center [723, 372] width 1343 height 589
click at [1356, 225] on div "Entidad Bancaria Cuenta IBAN Saldo disponible Saldo actual Última actualización…" at bounding box center [723, 372] width 1343 height 589
click at [1265, 11] on p "FURYS TIME SL" at bounding box center [1283, 14] width 87 height 11
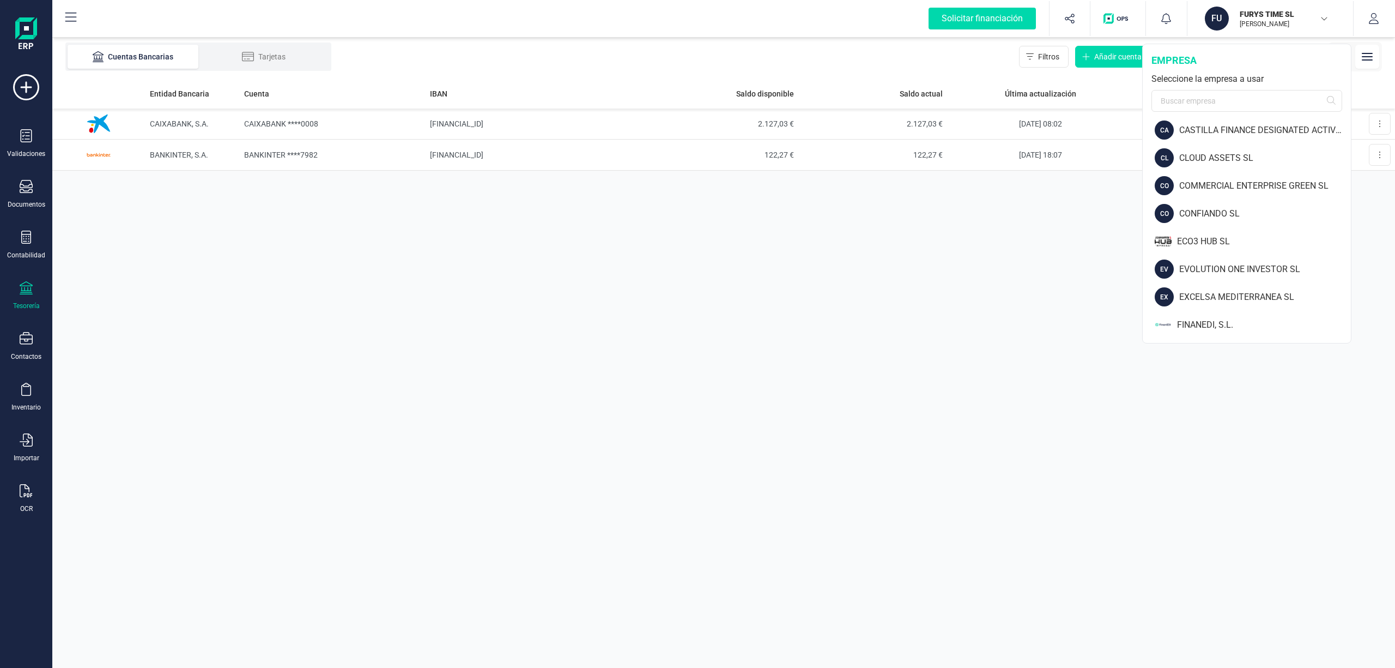
scroll to position [317, 0]
click at [1264, 177] on div "COMMERCIAL ENTERPRISE GREEN SL" at bounding box center [1265, 179] width 172 height 13
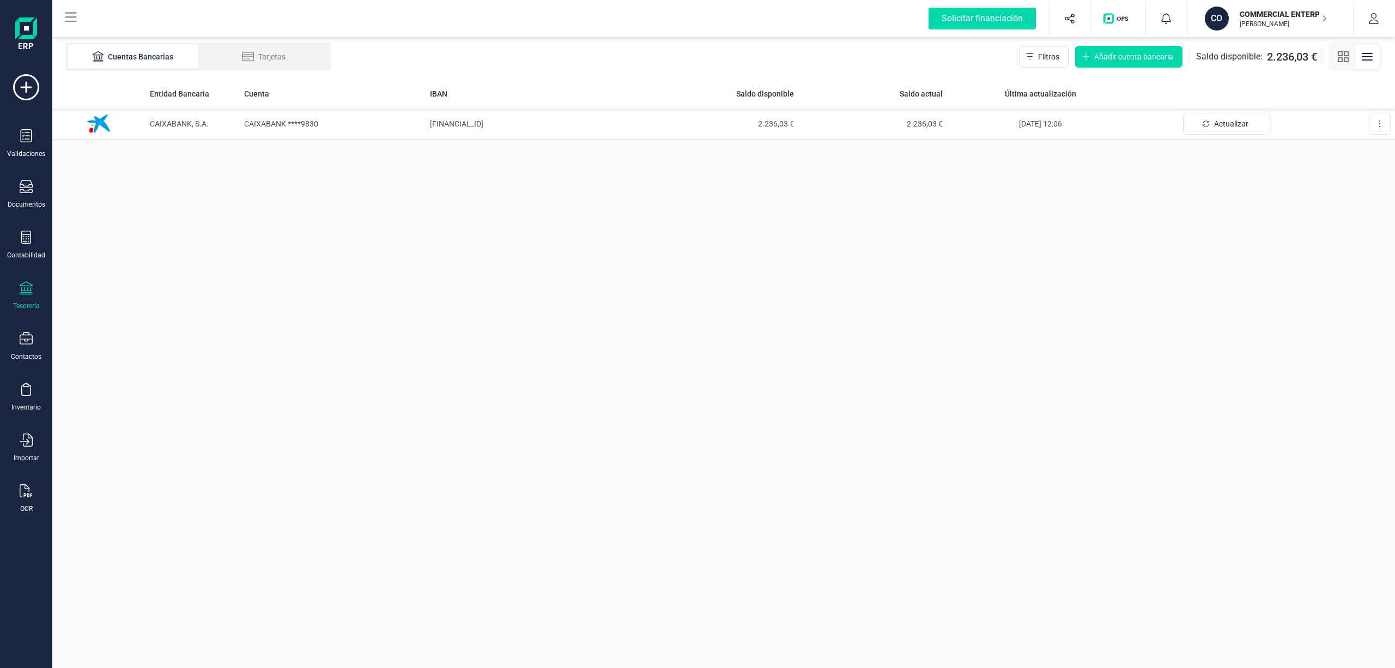
click at [1256, 12] on p "COMMERCIAL ENTERPRISE GREEN SL" at bounding box center [1283, 14] width 87 height 11
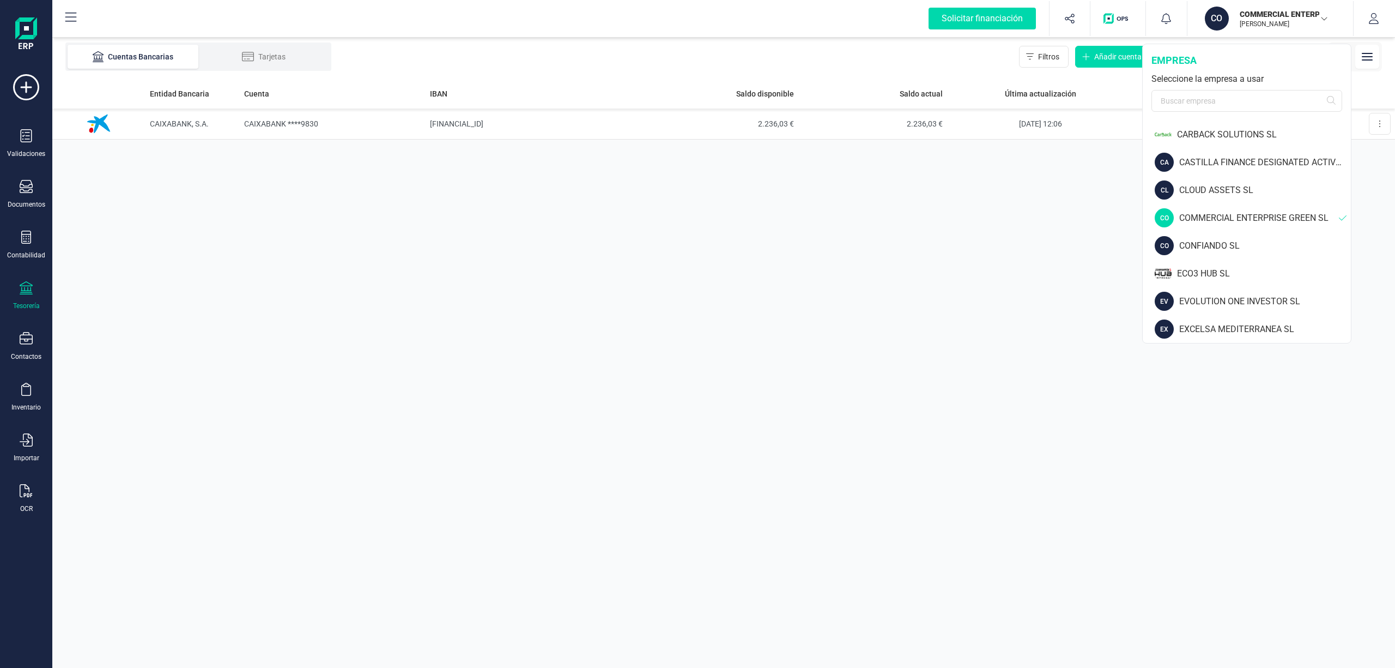
scroll to position [284, 0]
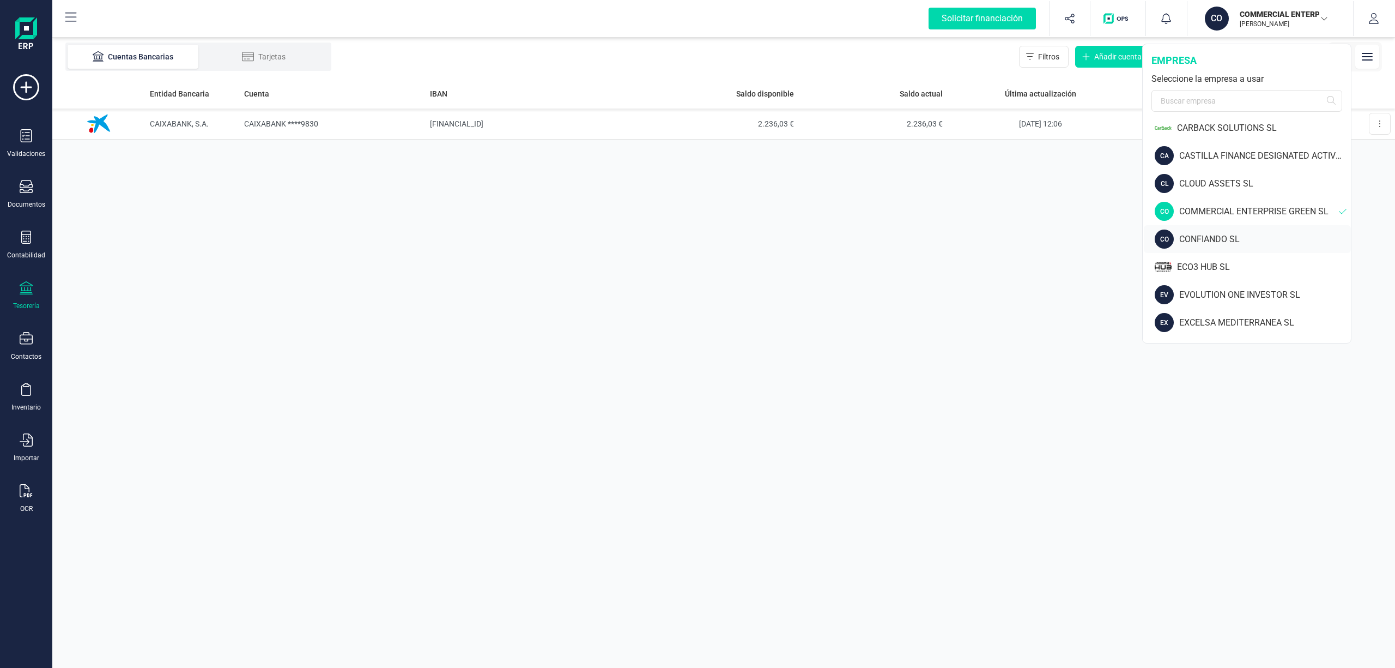
click at [1214, 236] on div "CONFIANDO SL" at bounding box center [1265, 239] width 172 height 13
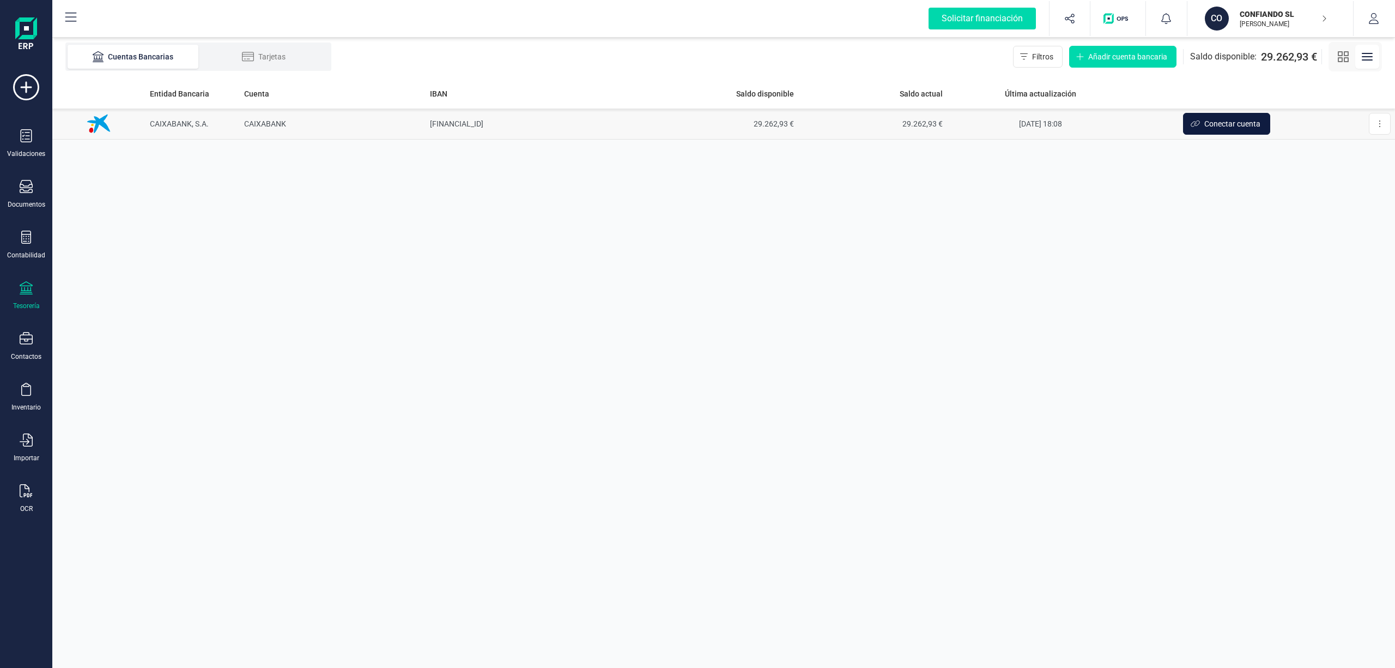
click at [1219, 122] on span "Conectar cuenta" at bounding box center [1232, 123] width 56 height 11
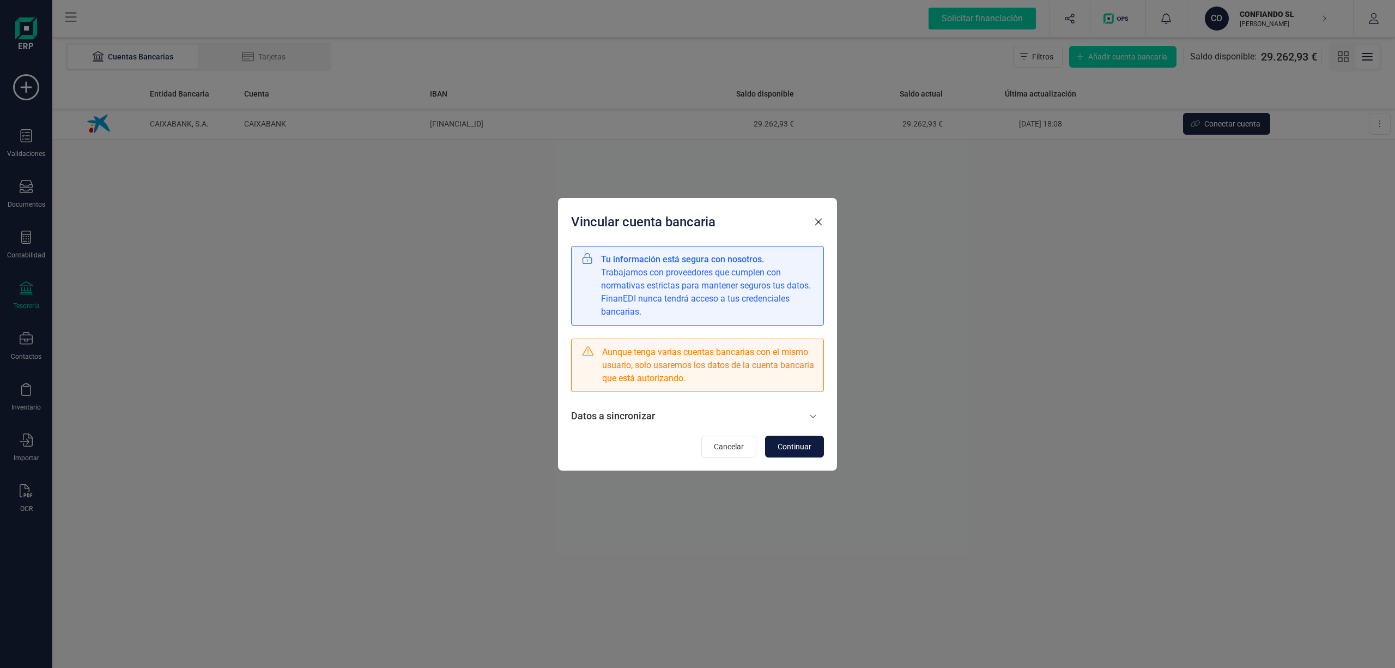
click at [798, 439] on button "Continuar" at bounding box center [794, 446] width 59 height 22
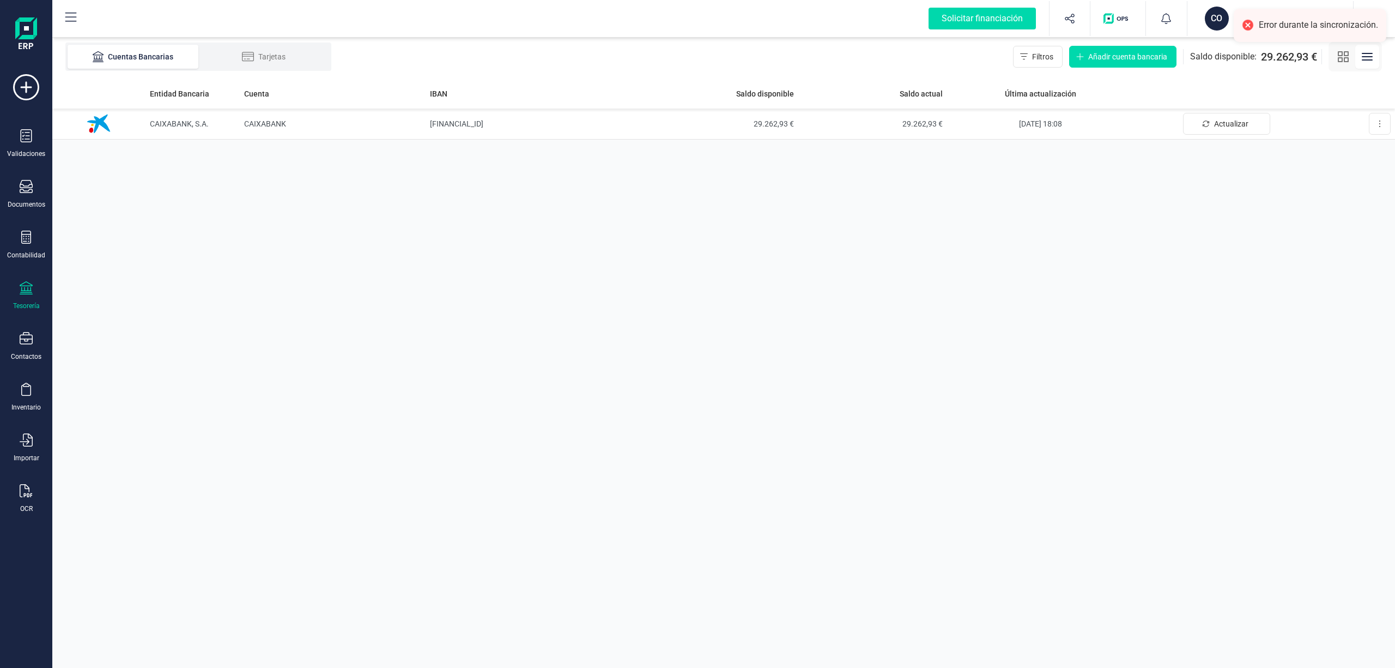
click at [1193, 284] on div "Entidad Bancaria Cuenta IBAN Saldo disponible Saldo actual Última actualización…" at bounding box center [723, 372] width 1343 height 589
click at [1203, 245] on div "Entidad Bancaria Cuenta IBAN Saldo disponible Saldo actual Última actualización…" at bounding box center [723, 372] width 1343 height 589
click at [1210, 121] on button "Actualizar" at bounding box center [1226, 124] width 87 height 22
click at [1219, 178] on div "Entidad Bancaria Cuenta IBAN Saldo disponible Saldo actual Última actualización…" at bounding box center [723, 372] width 1343 height 589
click at [1232, 162] on div "Entidad Bancaria Cuenta IBAN Saldo disponible Saldo actual Última actualización…" at bounding box center [723, 372] width 1343 height 589
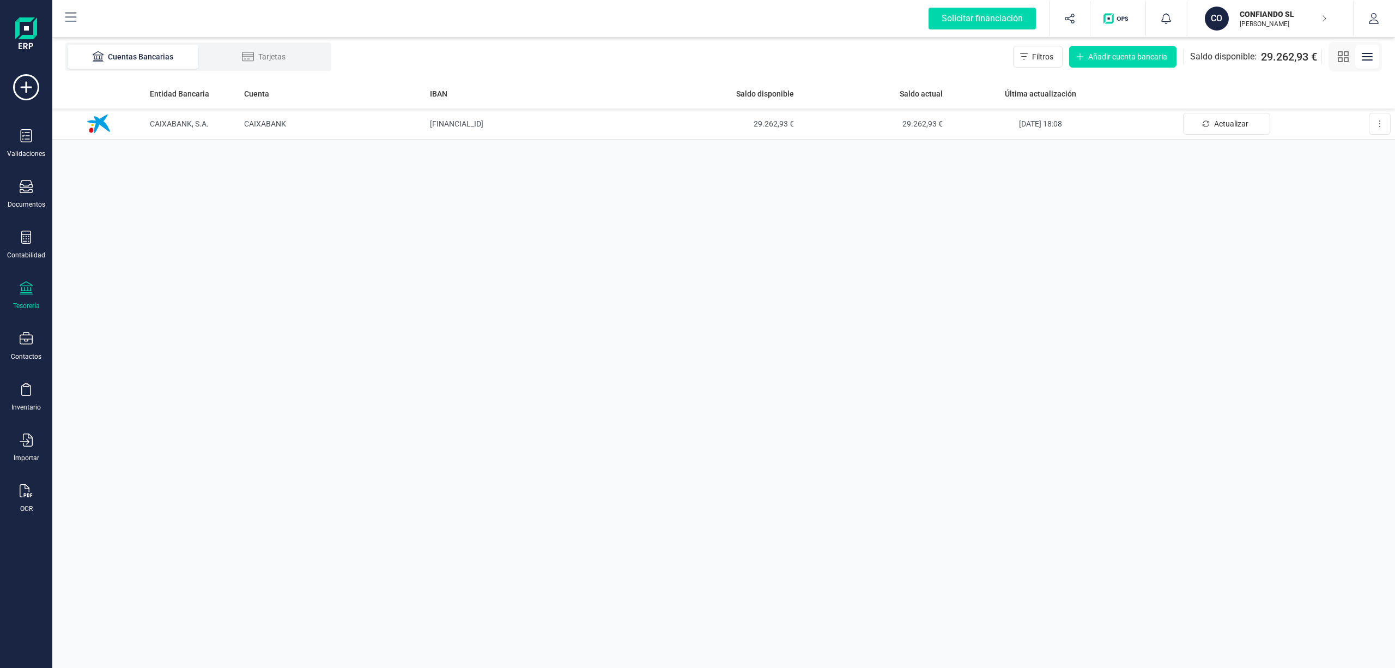
click at [1284, 16] on p "CONFIANDO SL" at bounding box center [1283, 14] width 87 height 11
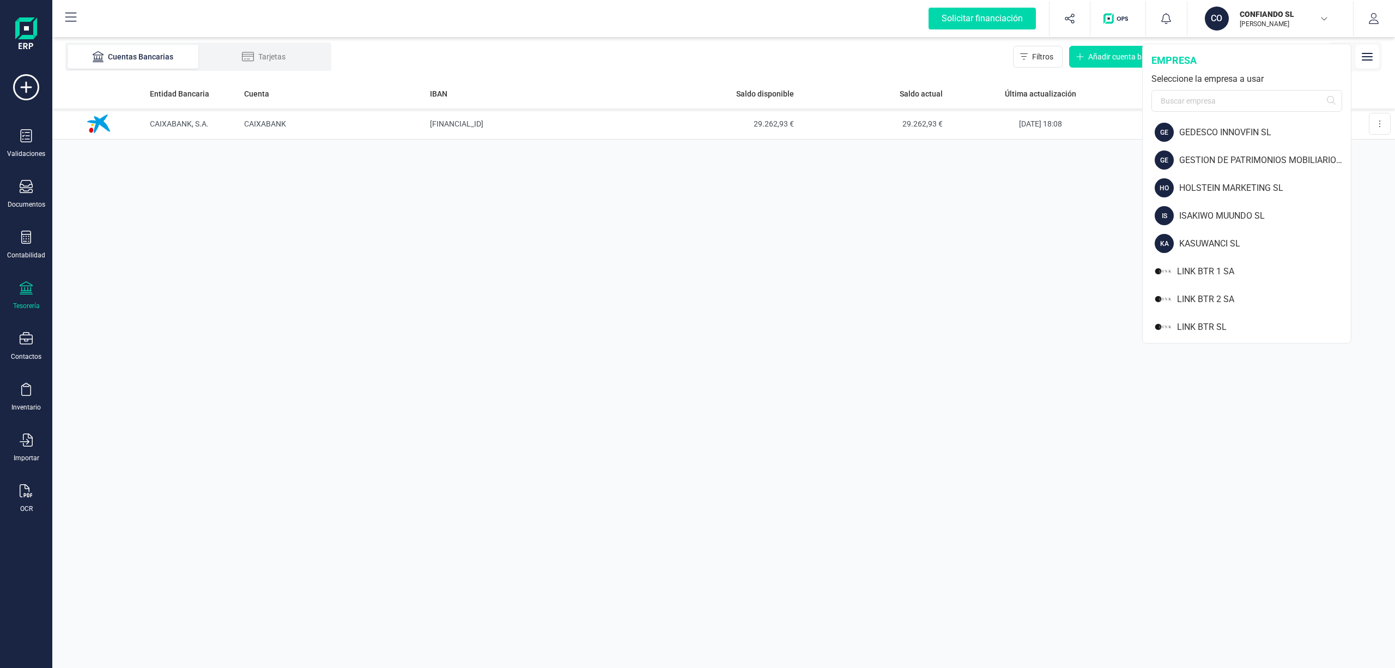
scroll to position [601, 0]
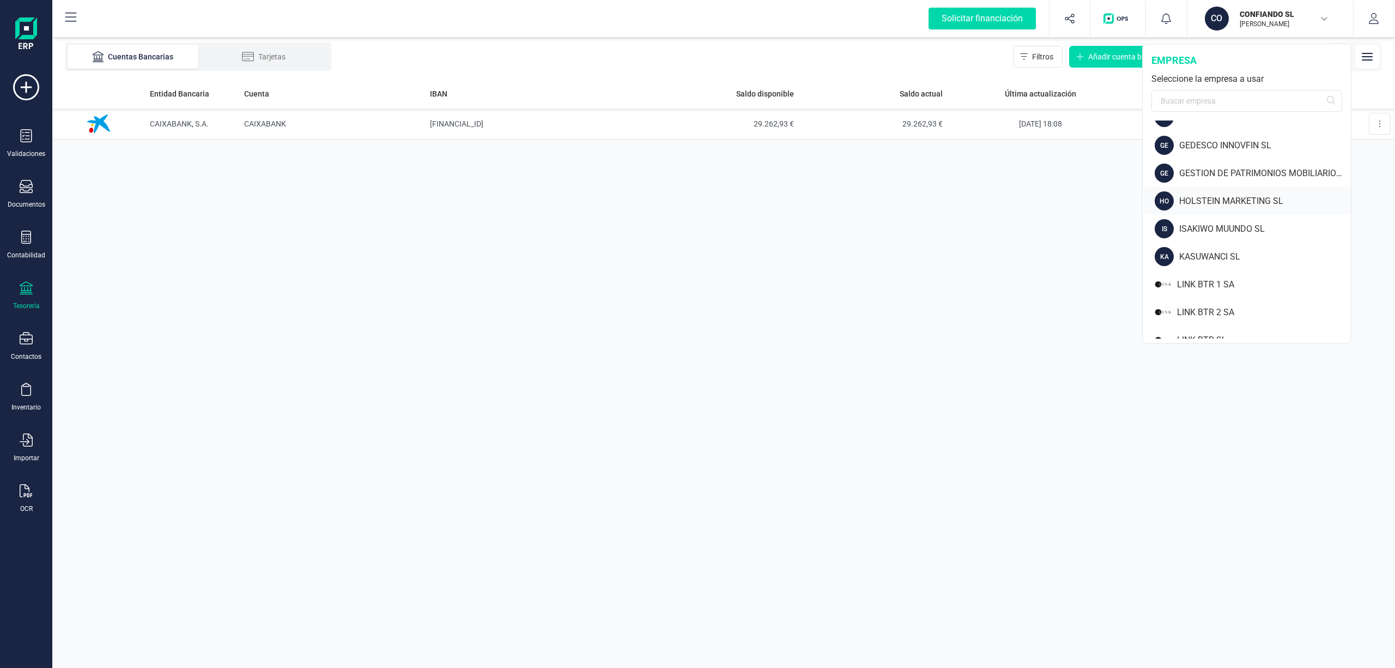
click at [1252, 195] on div "HOLSTEIN MARKETING SL" at bounding box center [1265, 201] width 172 height 13
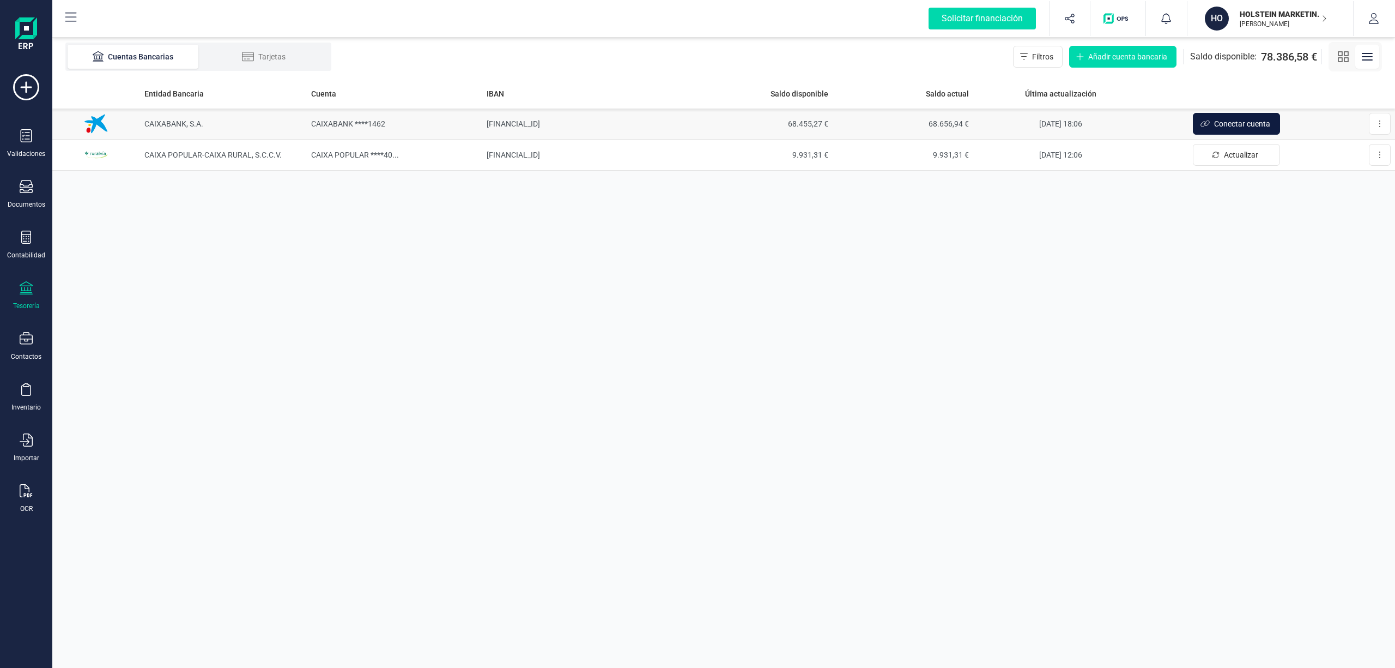
click at [1236, 122] on span "Conectar cuenta" at bounding box center [1242, 123] width 56 height 11
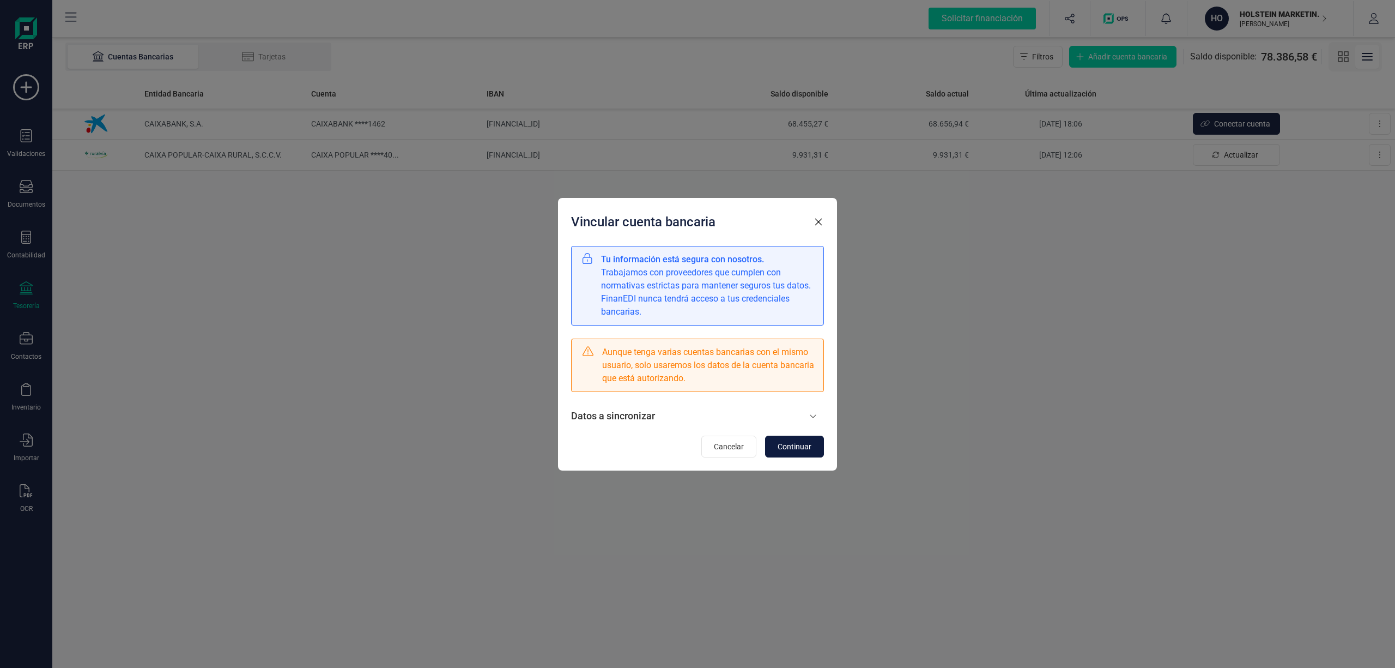
click at [782, 445] on span "Continuar" at bounding box center [795, 446] width 34 height 11
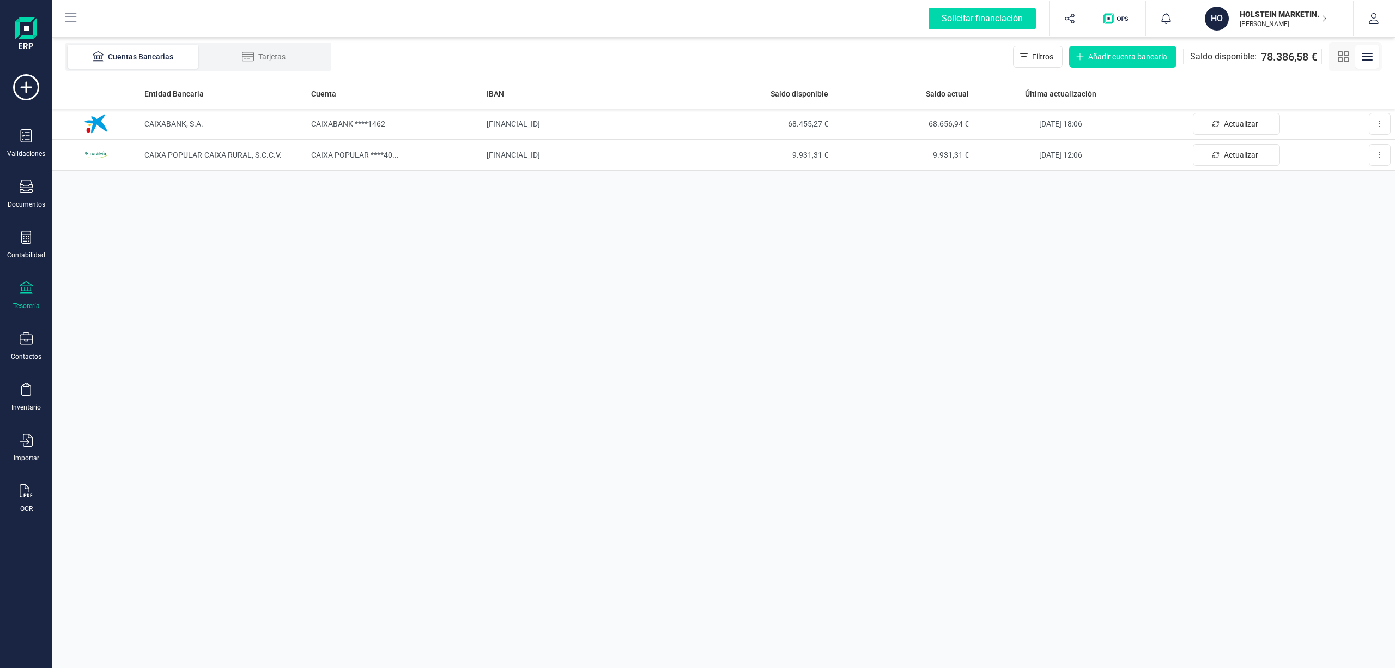
click at [1273, 9] on p "HOLSTEIN MARKETING SL" at bounding box center [1283, 14] width 87 height 11
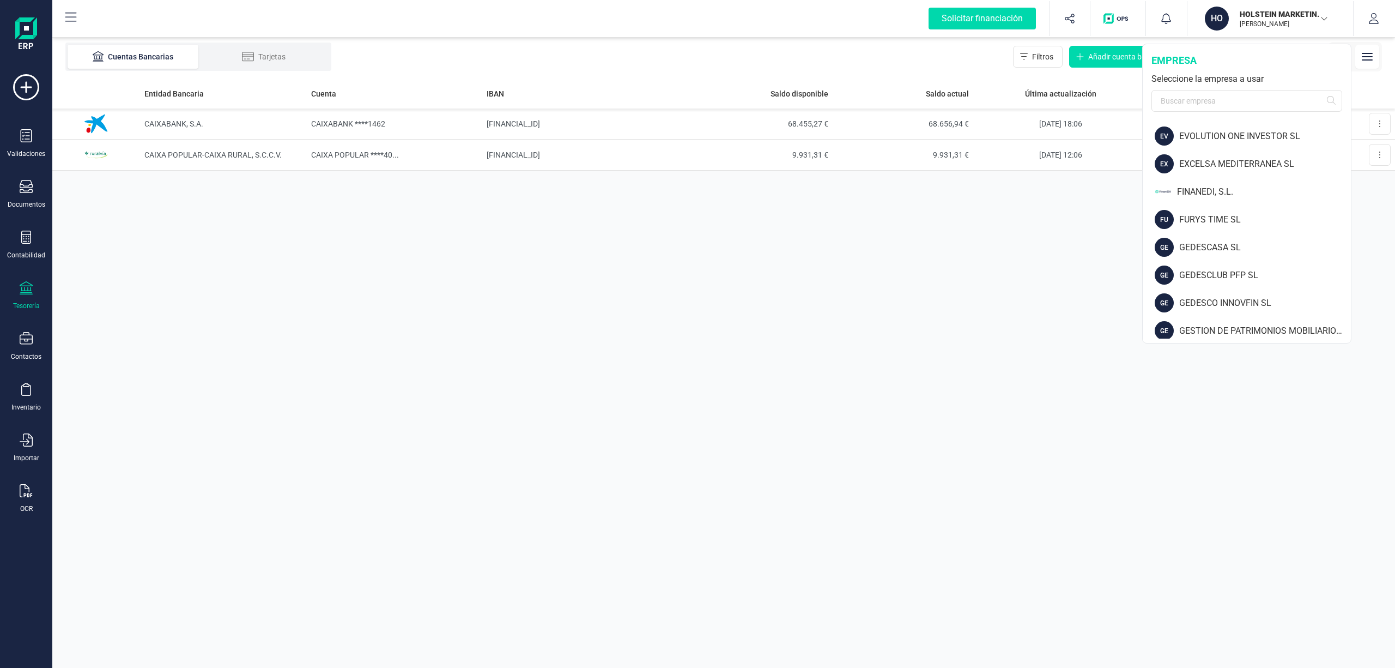
scroll to position [608, 0]
click at [1231, 136] on div "GEDESCO INNOVFIN SL" at bounding box center [1265, 137] width 172 height 13
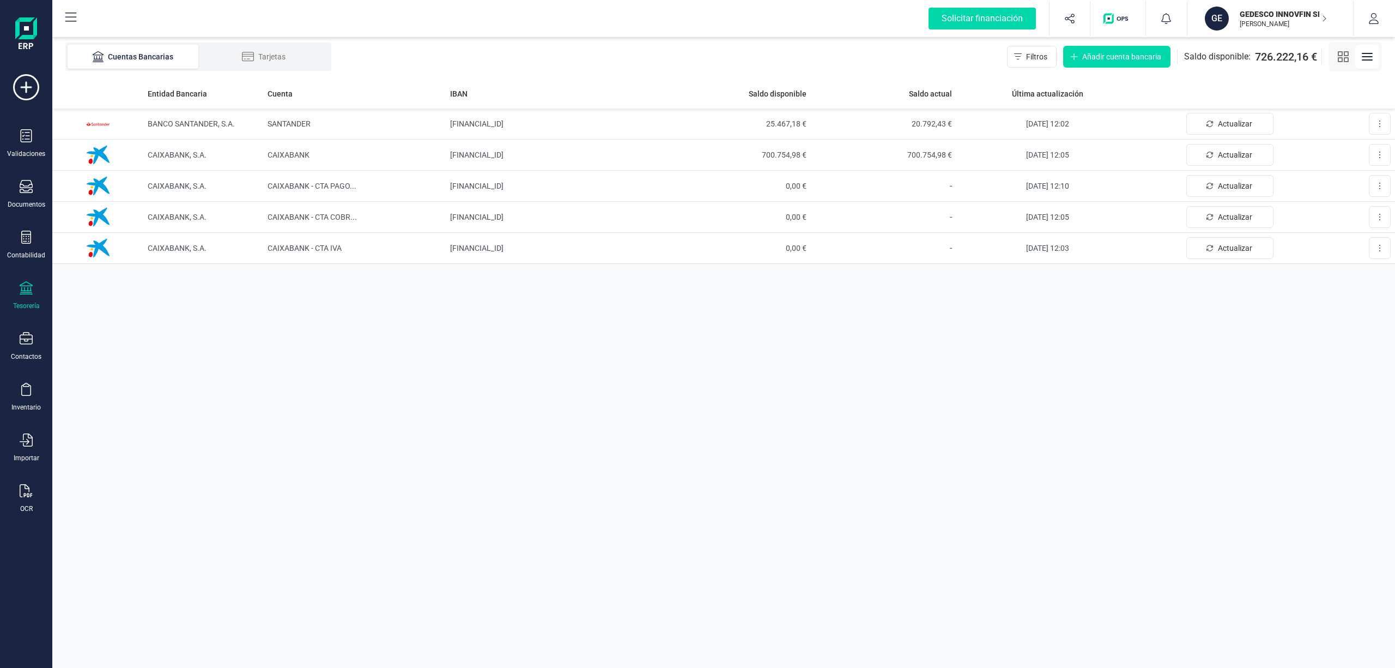
click at [1261, 17] on p "GEDESCO INNOVFIN SL" at bounding box center [1283, 14] width 87 height 11
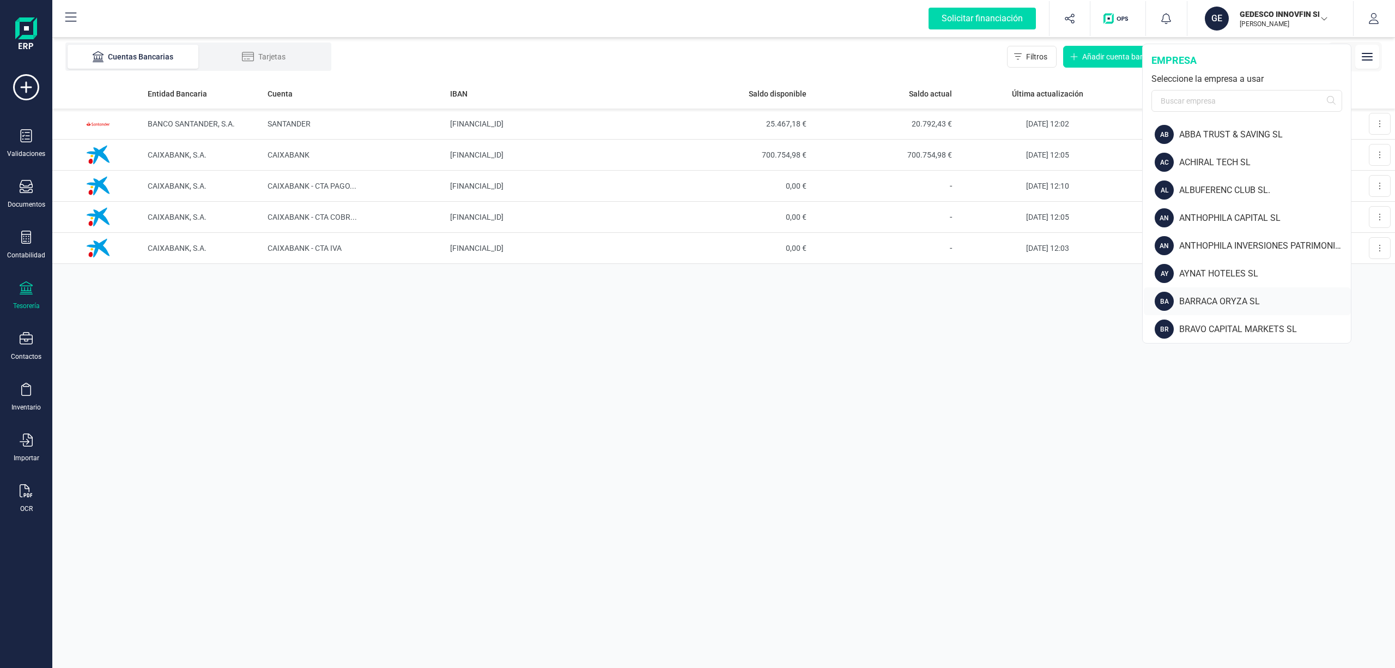
click at [1249, 295] on div "BARRACA ORYZA SL" at bounding box center [1265, 301] width 172 height 13
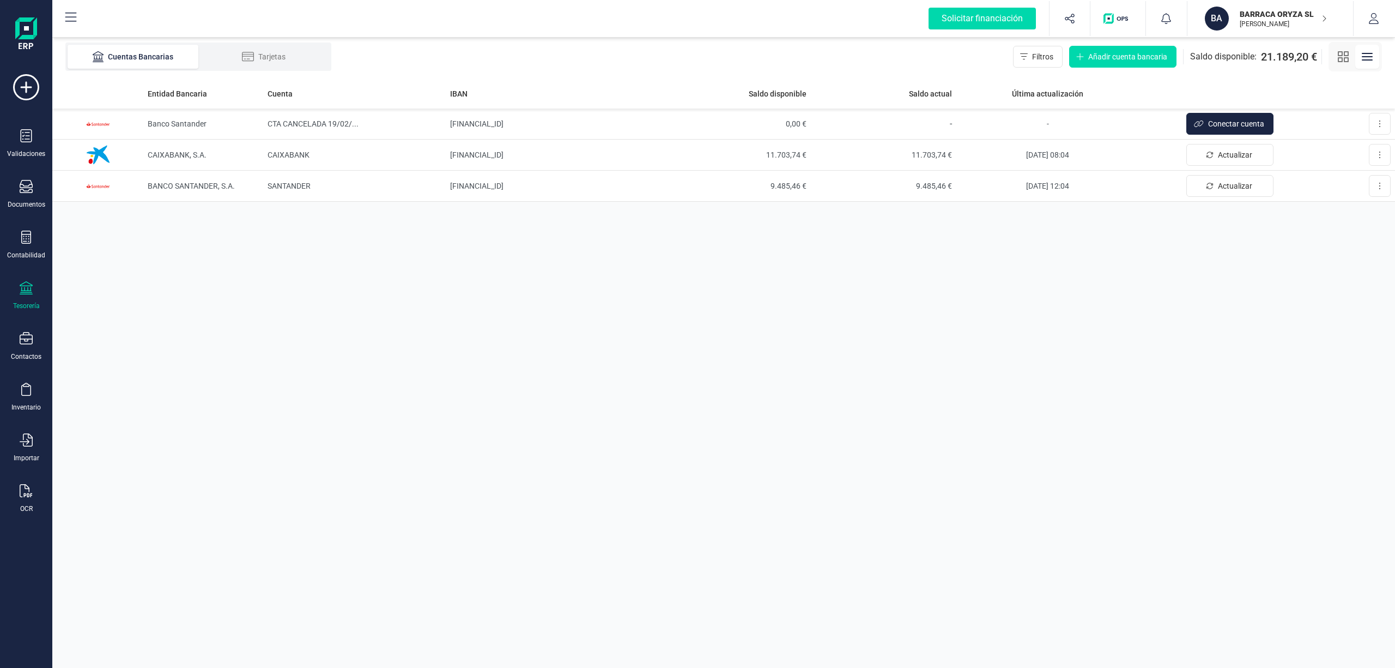
click at [1278, 11] on p "BARRACA ORYZA SL" at bounding box center [1283, 14] width 87 height 11
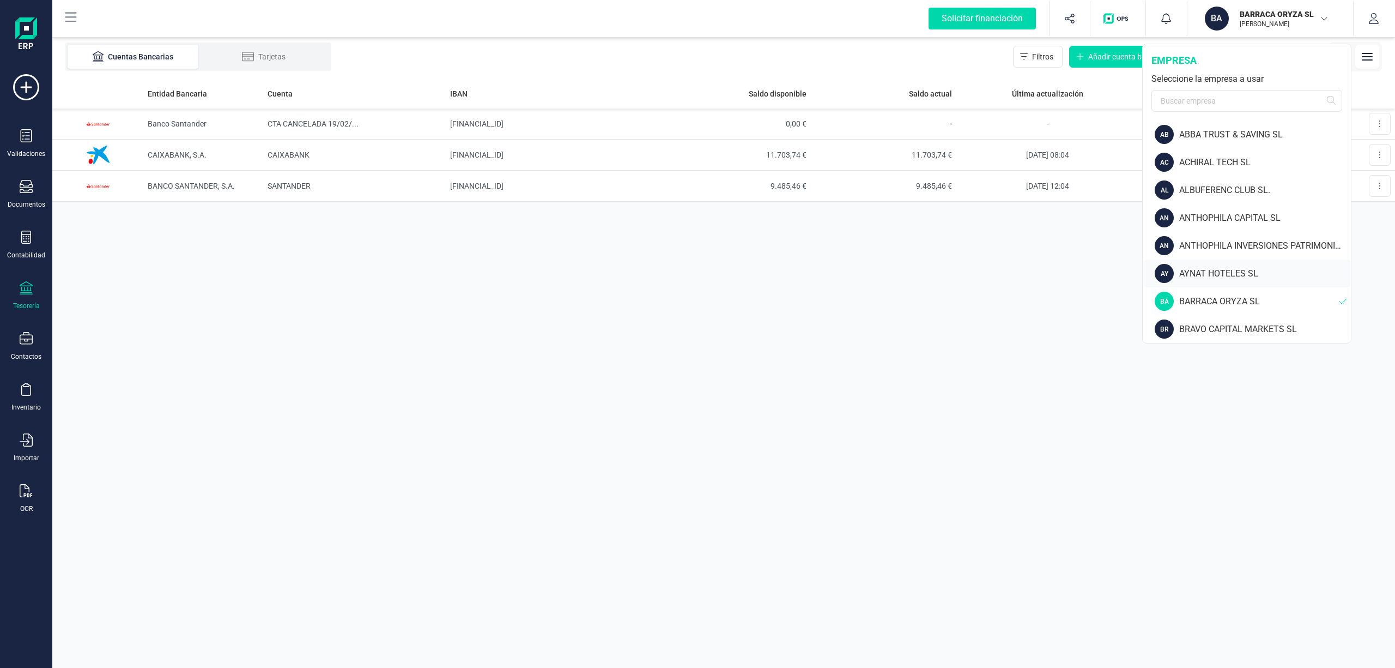
click at [1224, 263] on div "AY AYNAT HOTELES SL" at bounding box center [1247, 273] width 207 height 28
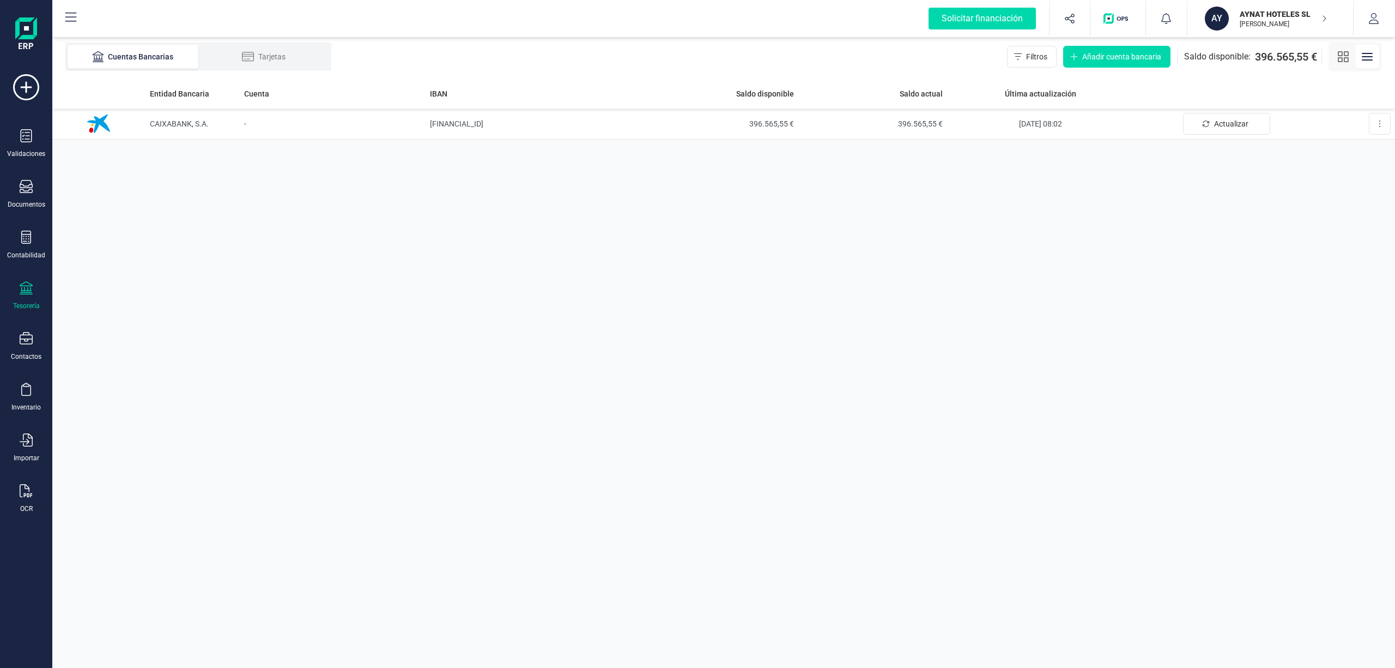
click at [1256, 11] on p "AYNAT HOTELES SL" at bounding box center [1283, 14] width 87 height 11
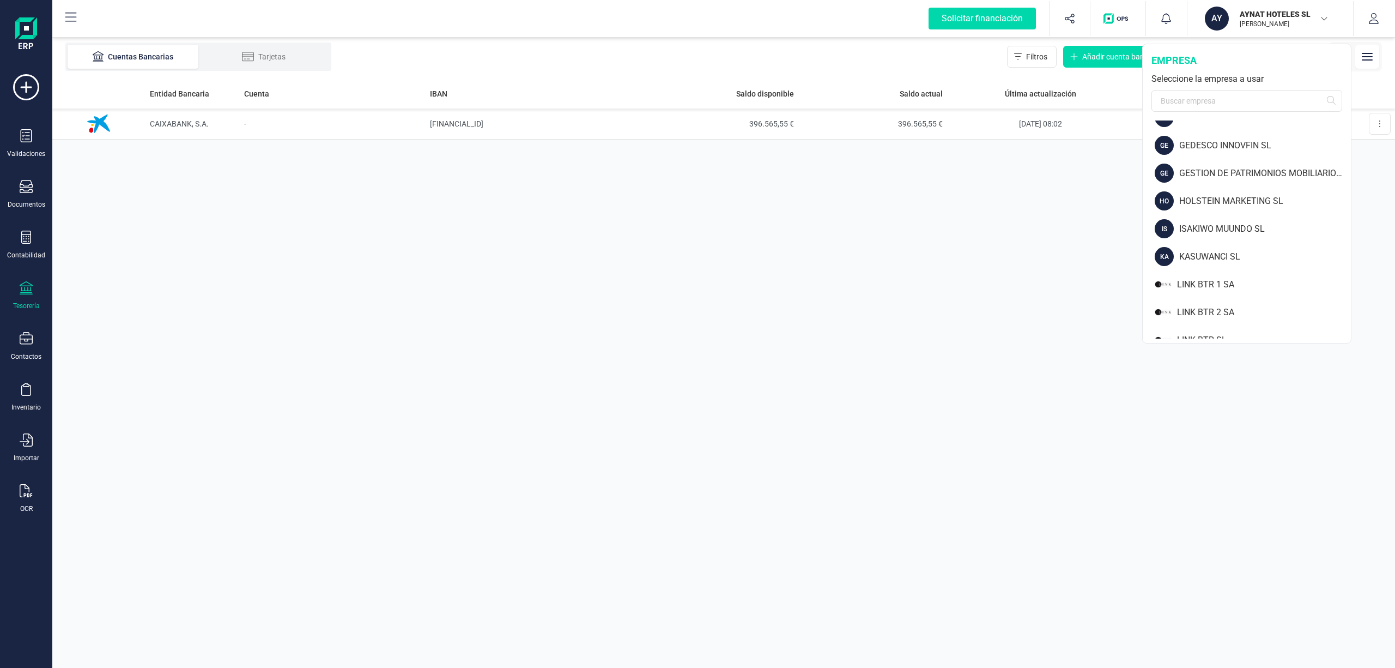
scroll to position [595, 0]
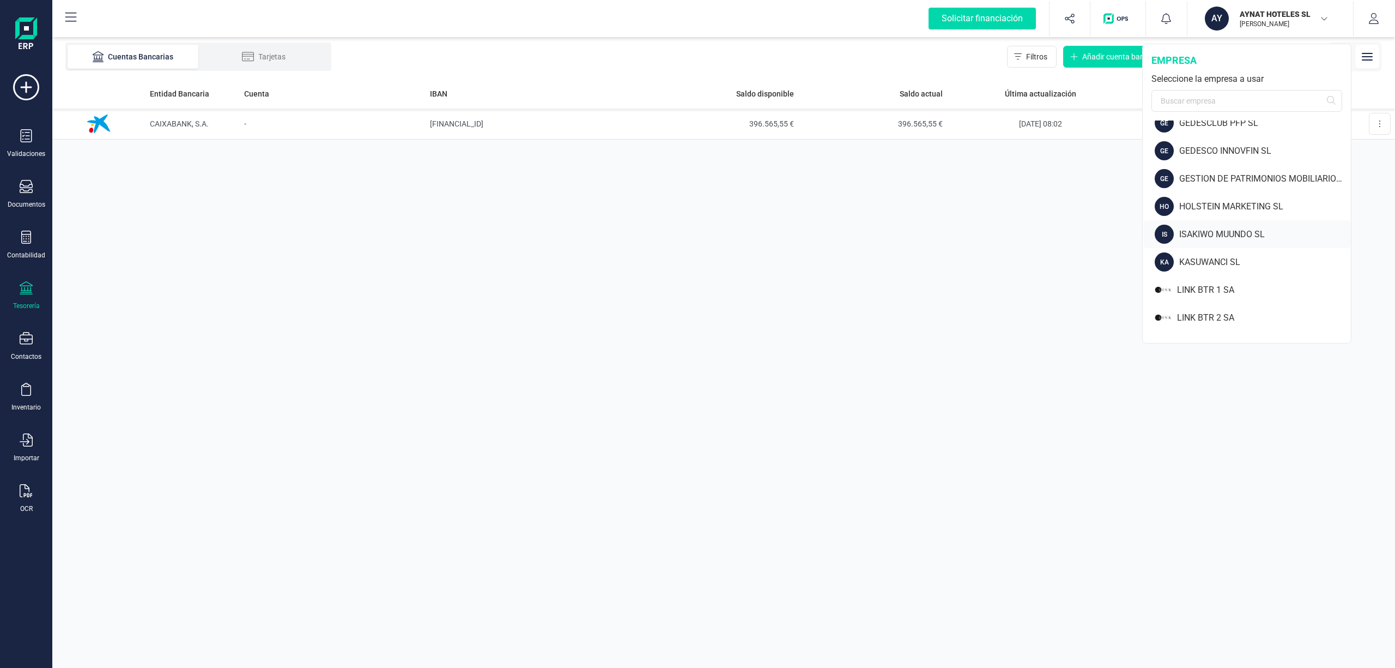
click at [1339, 222] on div "IS ISAKIWO MUUNDO SL" at bounding box center [1247, 234] width 207 height 28
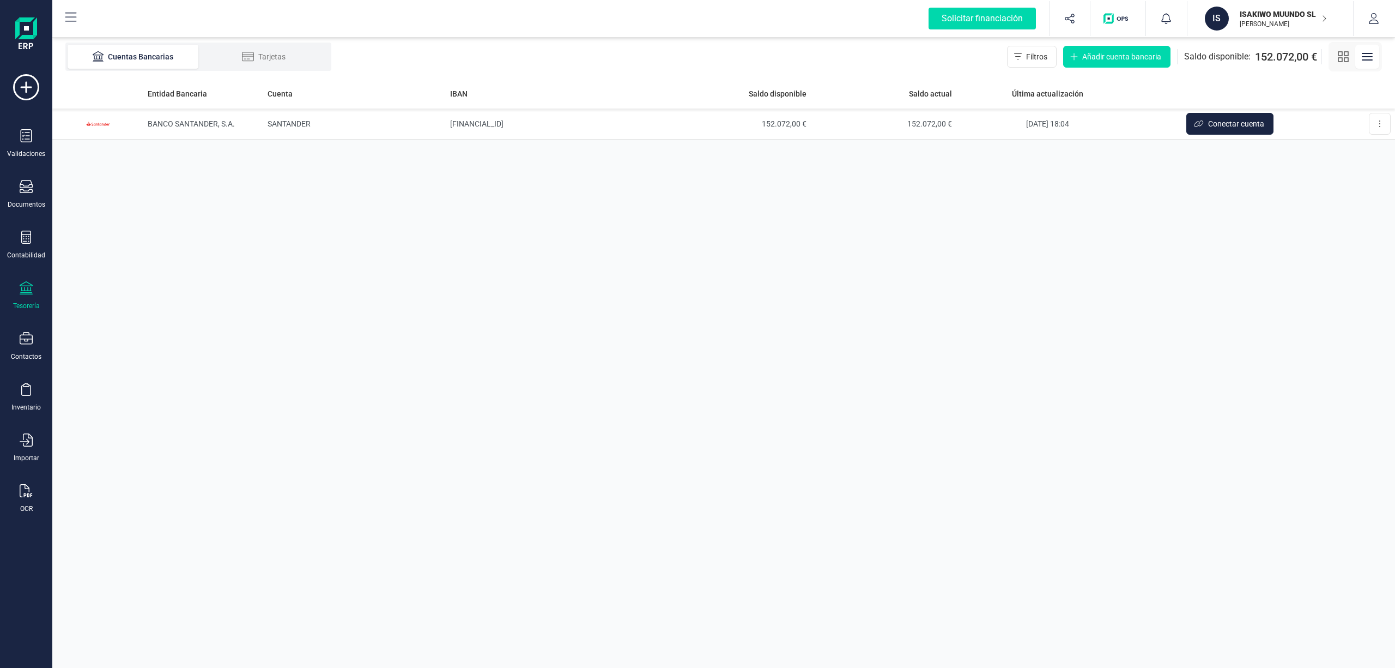
click at [1270, 16] on p "ISAKIWO MUUNDO SL" at bounding box center [1283, 14] width 87 height 11
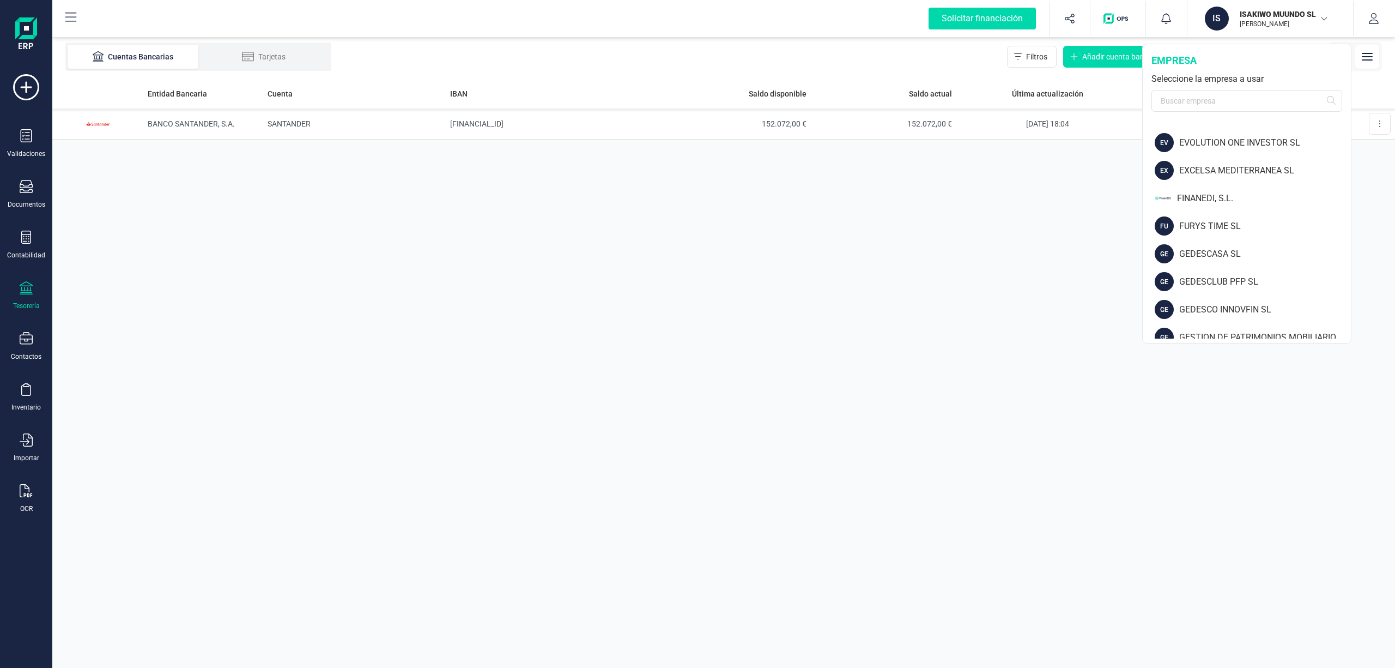
scroll to position [443, 0]
click at [1221, 241] on div "GEDESCASA SL" at bounding box center [1265, 247] width 172 height 13
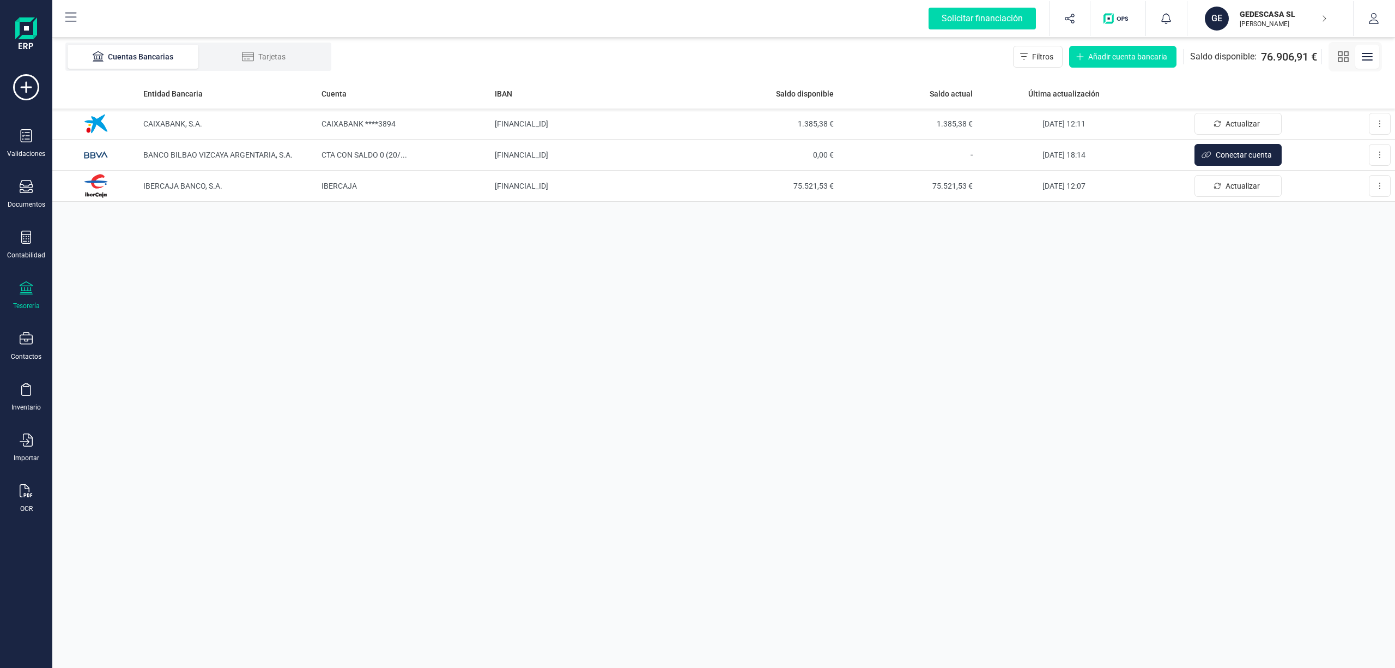
click at [1263, 13] on p "GEDESCASA SL" at bounding box center [1283, 14] width 87 height 11
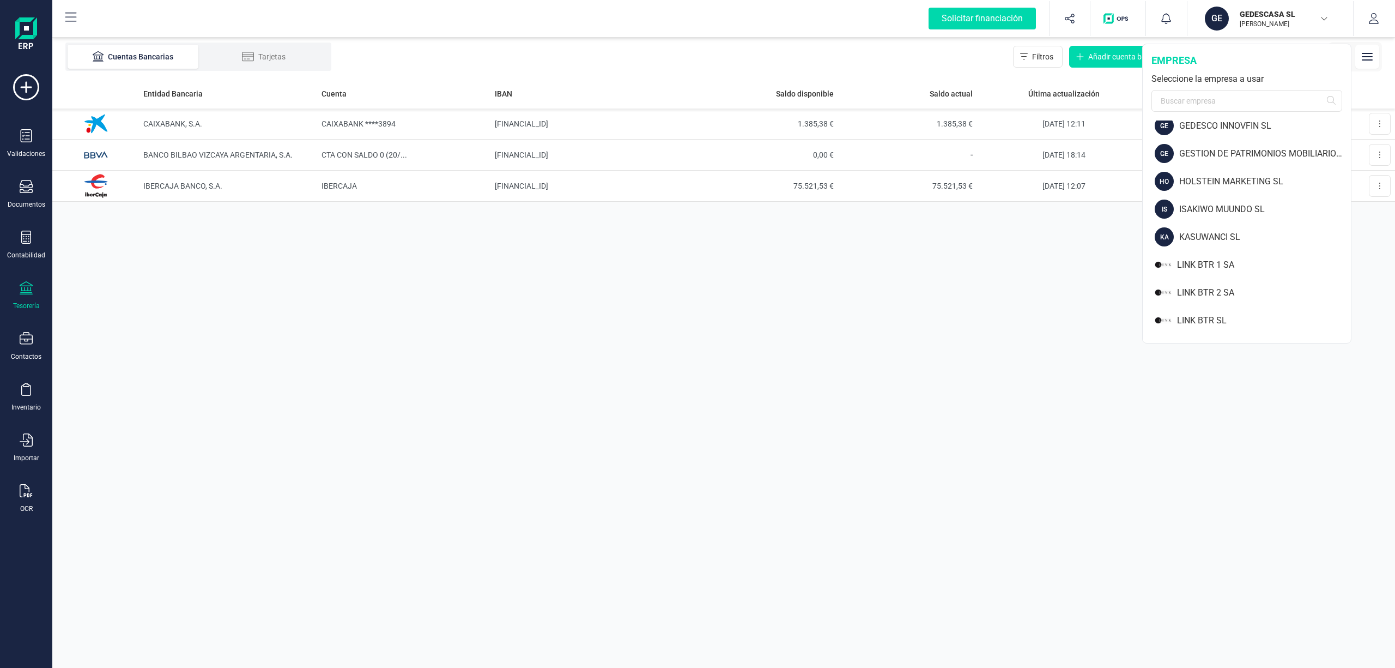
scroll to position [633, 0]
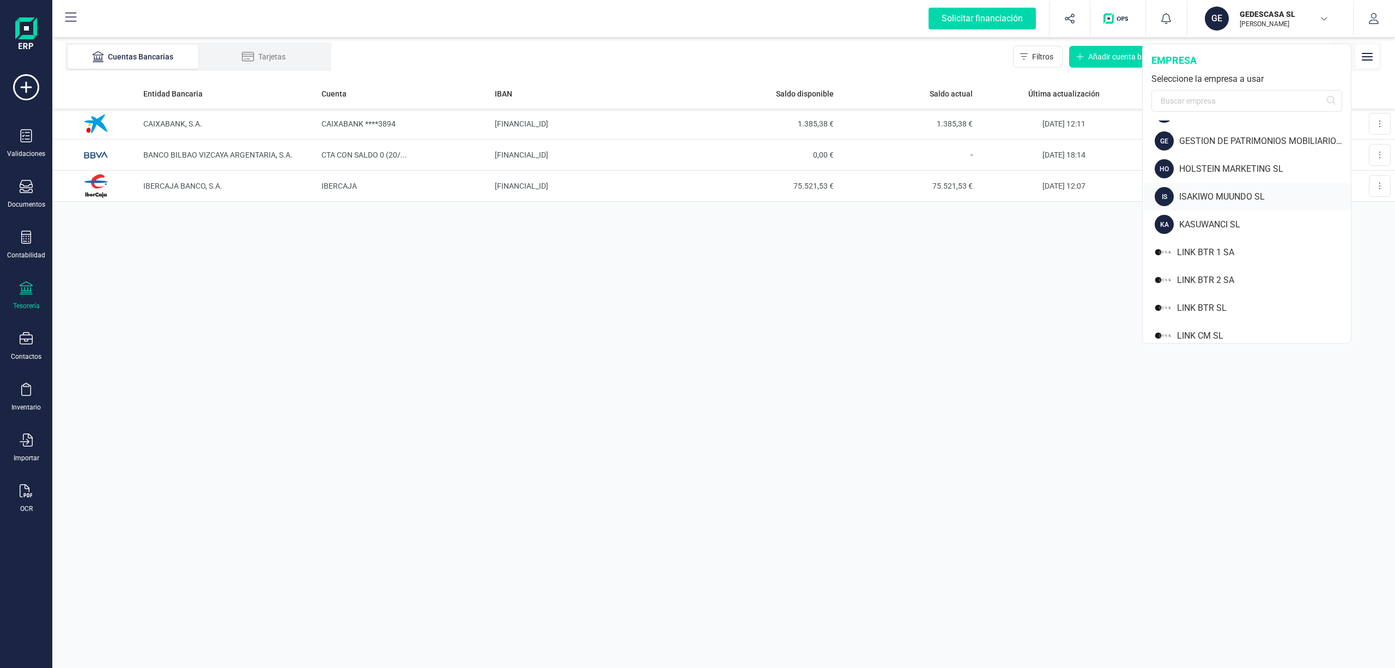
click at [1238, 197] on div "ISAKIWO MUUNDO SL" at bounding box center [1265, 196] width 172 height 13
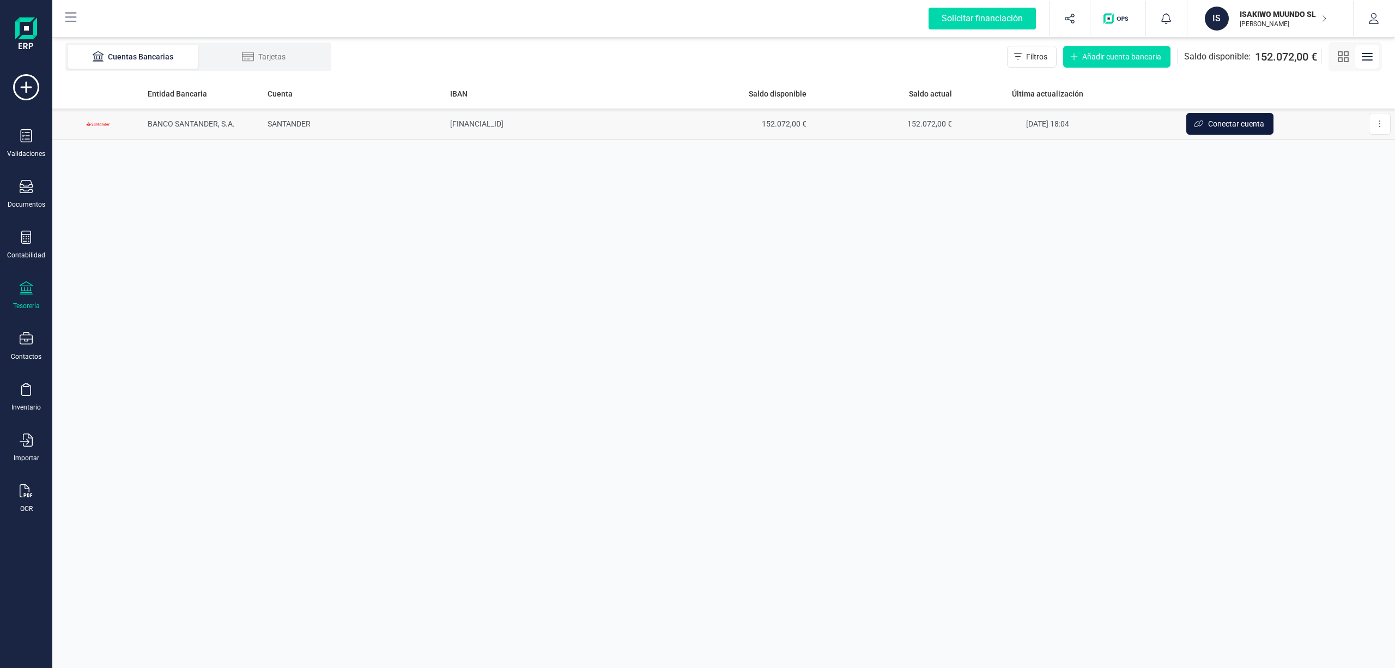
click at [1221, 123] on span "Conectar cuenta" at bounding box center [1236, 123] width 56 height 11
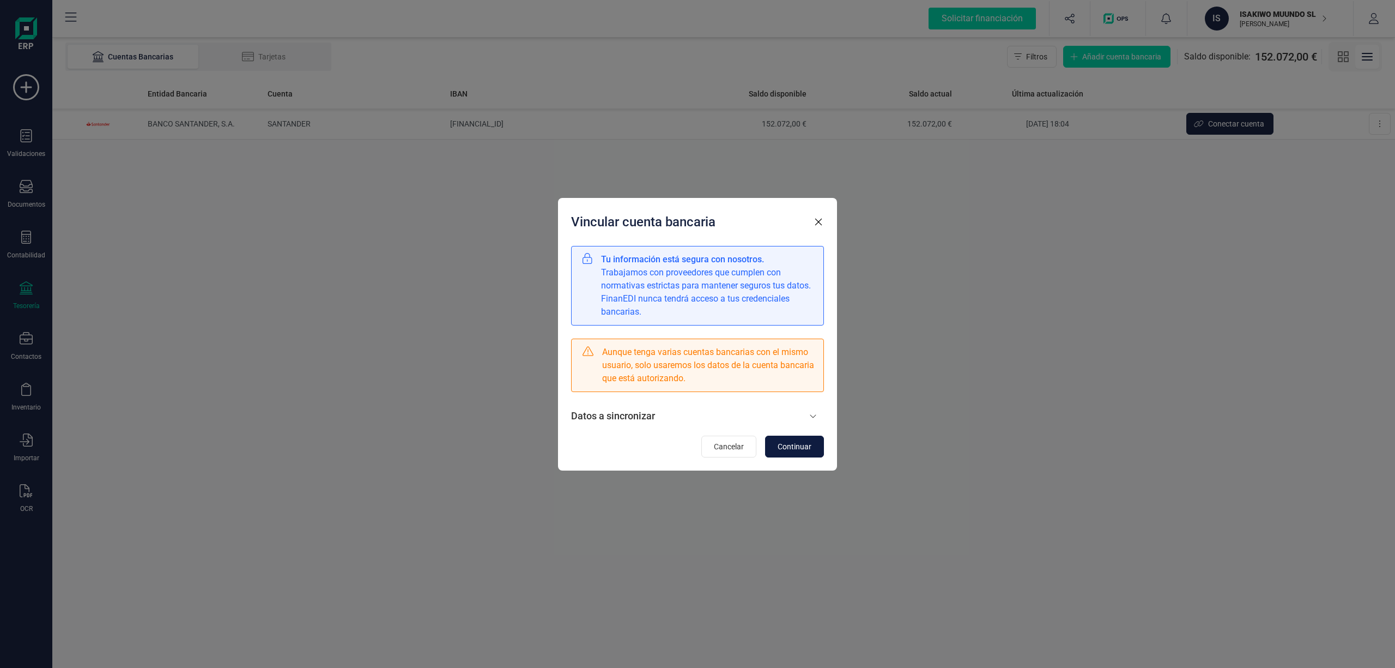
click at [801, 439] on button "Continuar" at bounding box center [794, 446] width 59 height 22
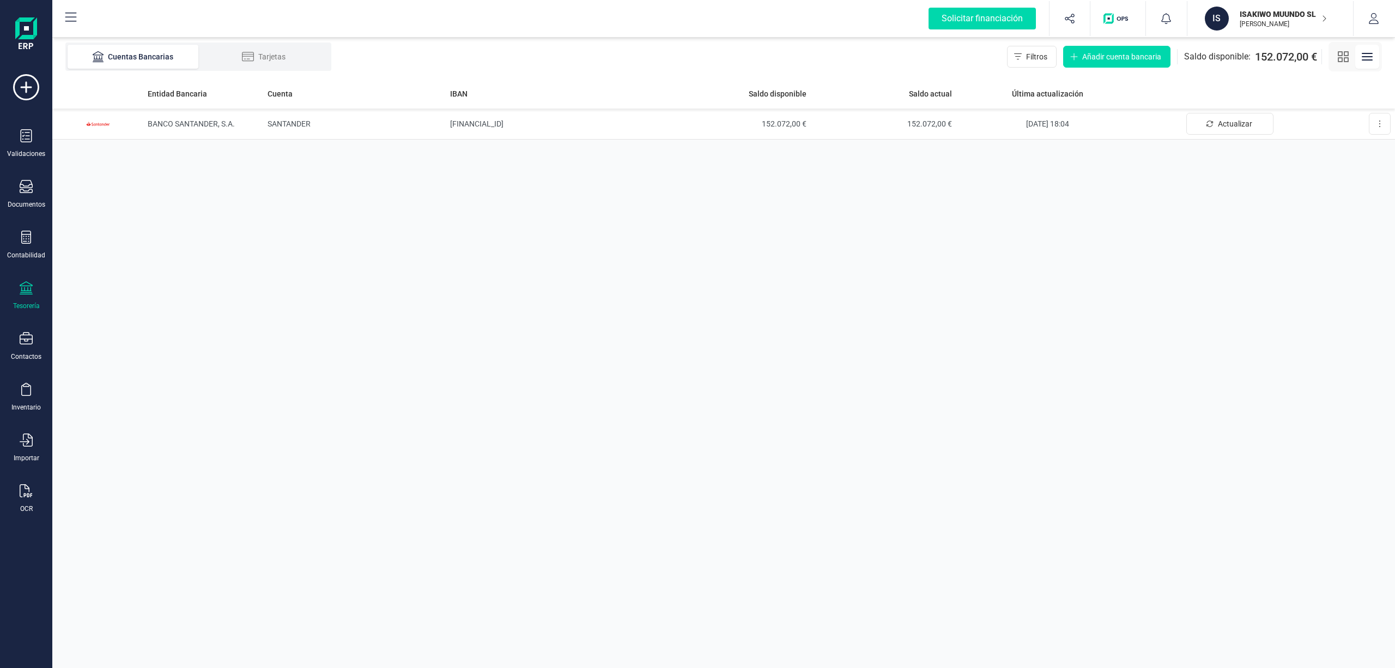
click at [1259, 441] on div "Entidad Bancaria Cuenta IBAN Saldo disponible Saldo actual Última actualización…" at bounding box center [723, 372] width 1343 height 589
click at [1221, 123] on span "Actualizar" at bounding box center [1235, 123] width 34 height 11
drag, startPoint x: 1286, startPoint y: 227, endPoint x: 1322, endPoint y: 144, distance: 90.3
click at [1291, 222] on div "Entidad Bancaria Cuenta IBAN Saldo disponible Saldo actual Última actualización…" at bounding box center [723, 372] width 1343 height 589
click at [1273, 16] on p "ISAKIWO MUUNDO SL" at bounding box center [1283, 14] width 87 height 11
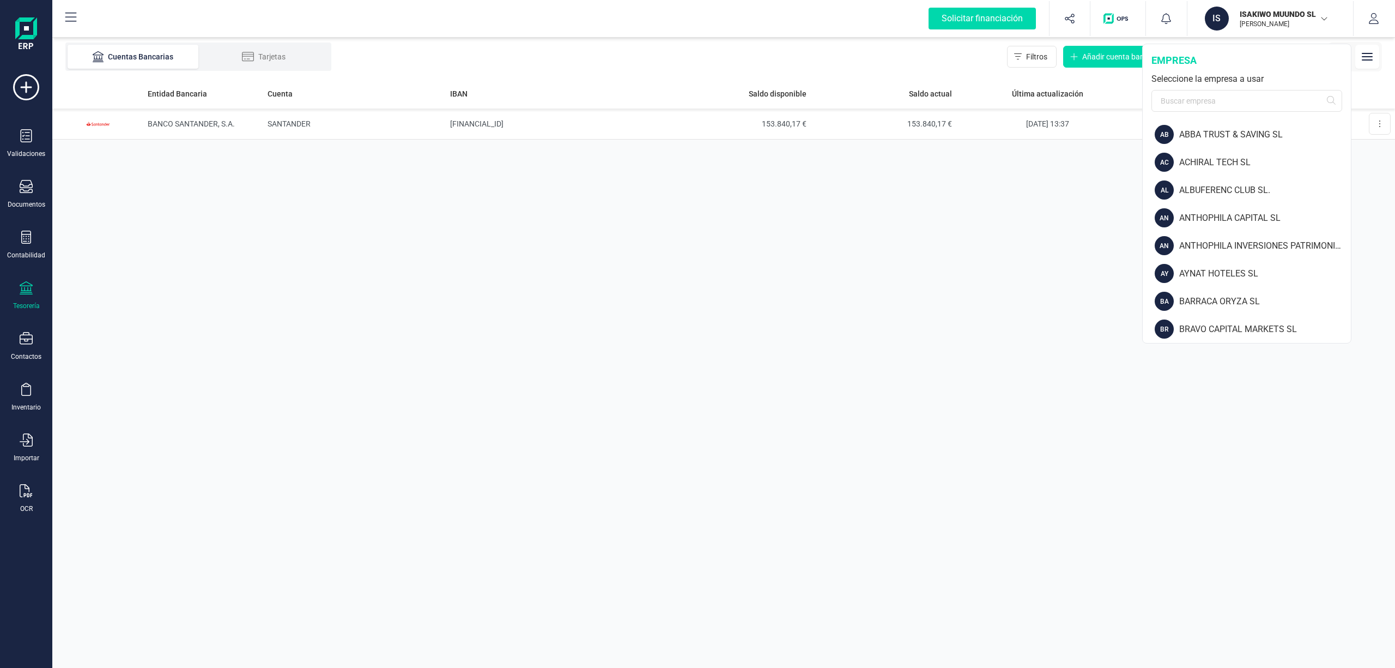
drag, startPoint x: 1347, startPoint y: 157, endPoint x: 1349, endPoint y: 172, distance: 15.4
click at [1349, 172] on div "AB ABBA TRUST & SAVING SL AC ACHIRAL TECH SL AL ALBUFERENC CLUB SL. AN ANTHOPHI…" at bounding box center [1247, 229] width 208 height 218
drag, startPoint x: 1351, startPoint y: 154, endPoint x: 1343, endPoint y: 199, distance: 45.8
click at [1343, 199] on div "IS ISAKIWO MUUNDO SL [PERSON_NAME] empresa Seleccione la empresa a usar AB ABBA…" at bounding box center [1246, 194] width 209 height 300
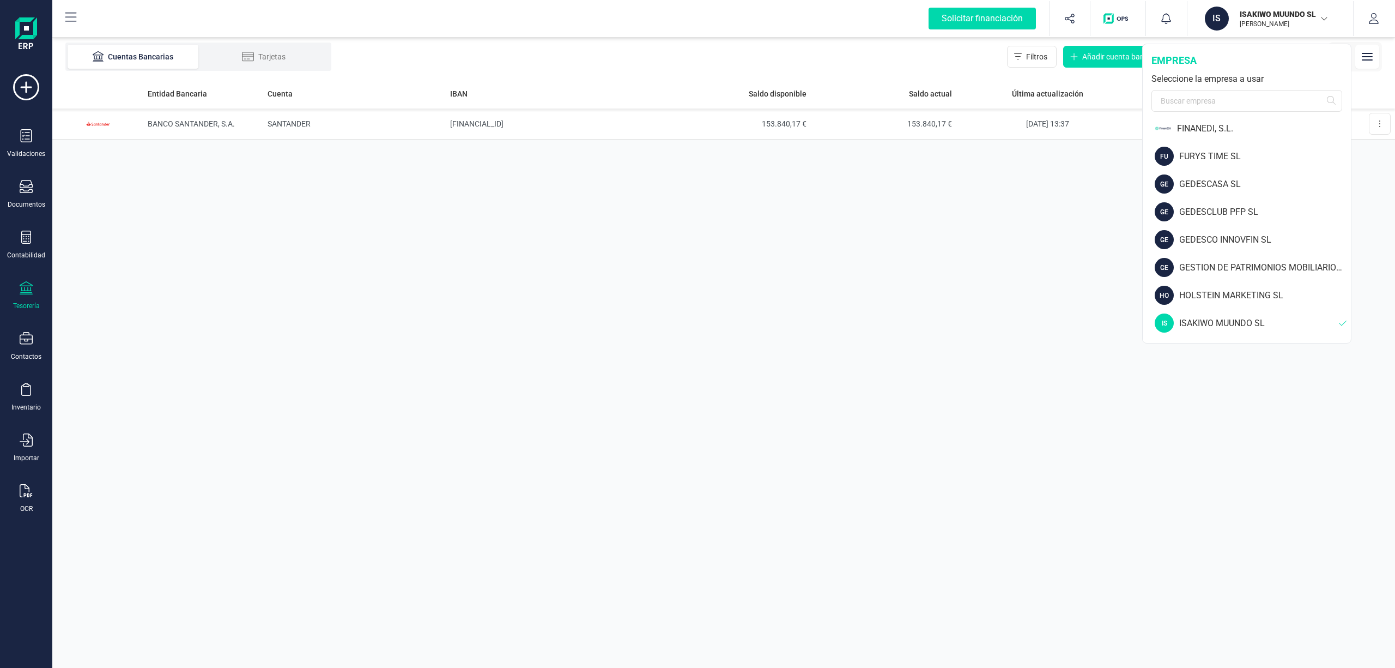
scroll to position [513, 0]
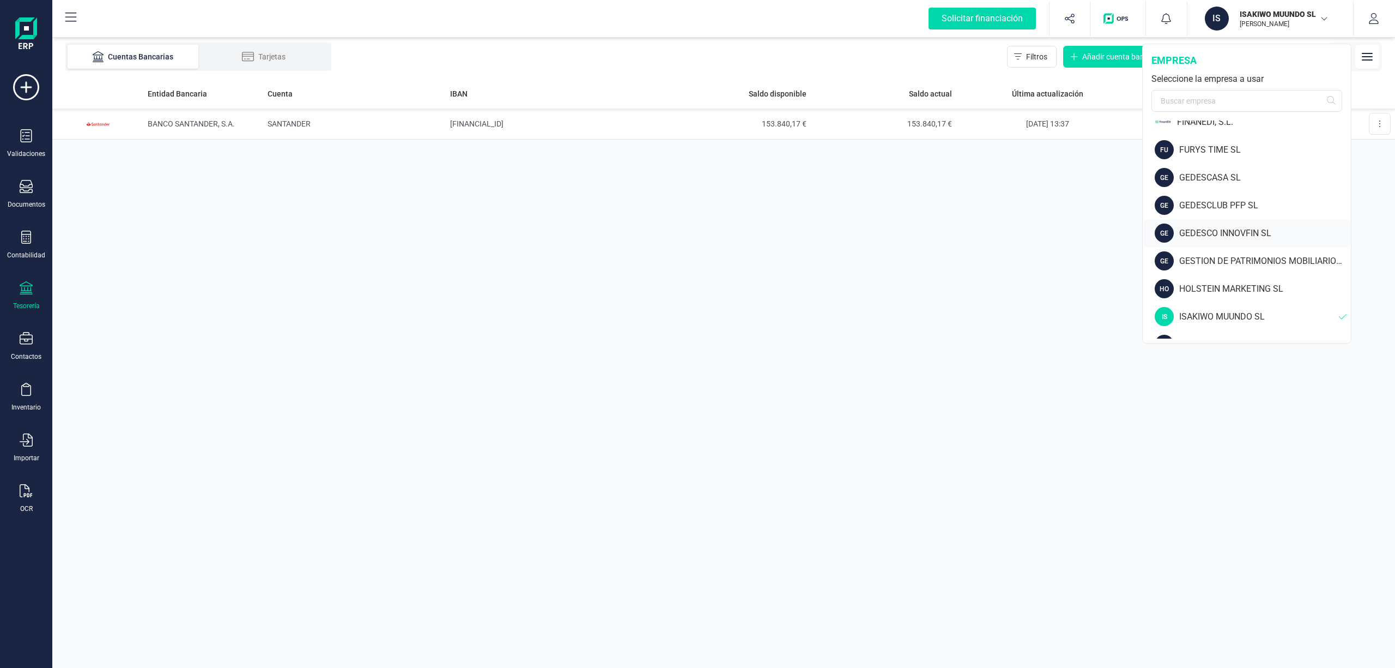
click at [1256, 232] on div "GEDESCO INNOVFIN SL" at bounding box center [1265, 233] width 172 height 13
